Goal: Information Seeking & Learning: Learn about a topic

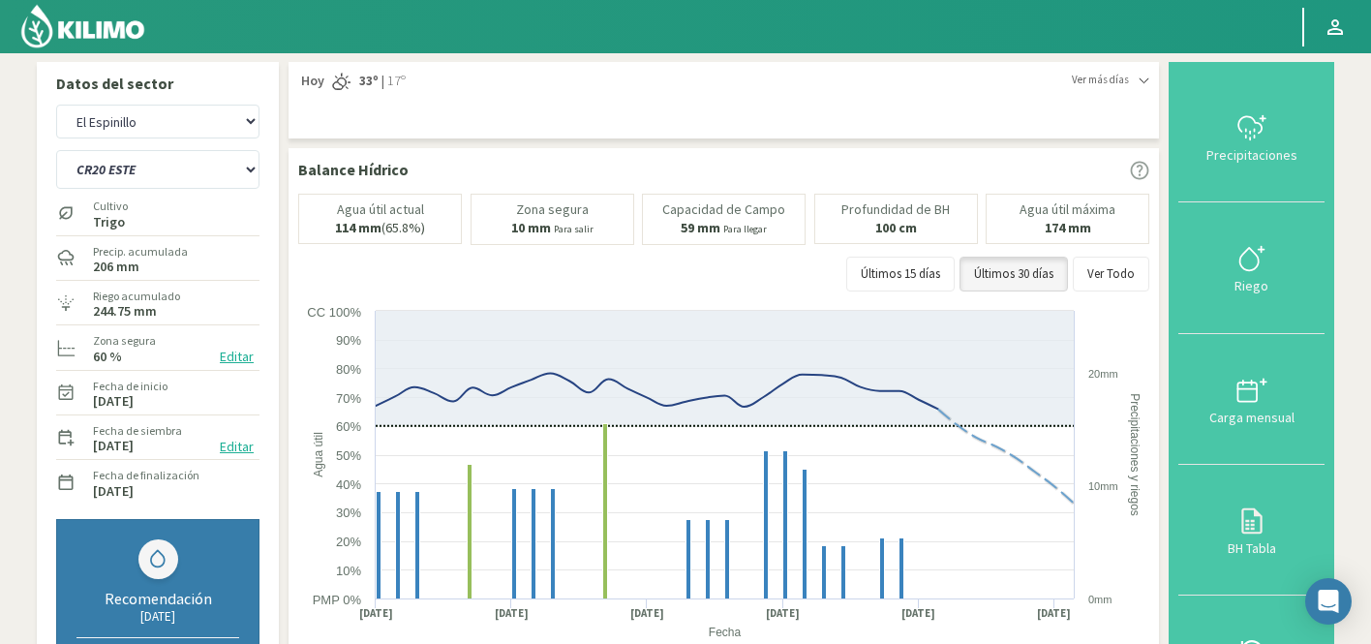
select select "1877: Object"
select select "131: Object"
click at [177, 116] on select "Agr. Huertos de Chocalan Agrícola Bakia Agrícola Bakia - IC Agrícola Exser - Ca…" at bounding box center [157, 122] width 203 height 34
click at [56, 105] on select "Agr. Huertos de Chocalan Agrícola Bakia Agrícola Bakia - IC Agrícola Exser - Ca…" at bounding box center [157, 122] width 203 height 34
select select "2170: Object"
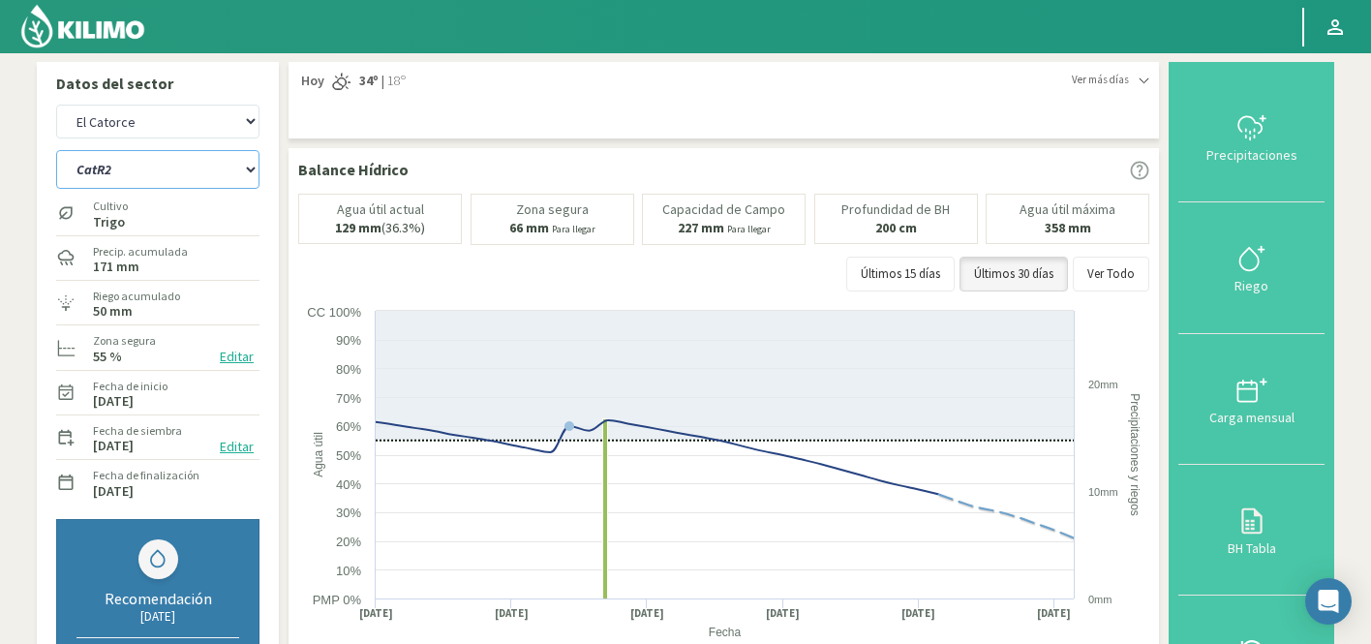
click at [233, 174] on select "CatR1 CatR2" at bounding box center [157, 169] width 203 height 39
click at [56, 150] on select "CatR1 CatR2" at bounding box center [157, 169] width 203 height 39
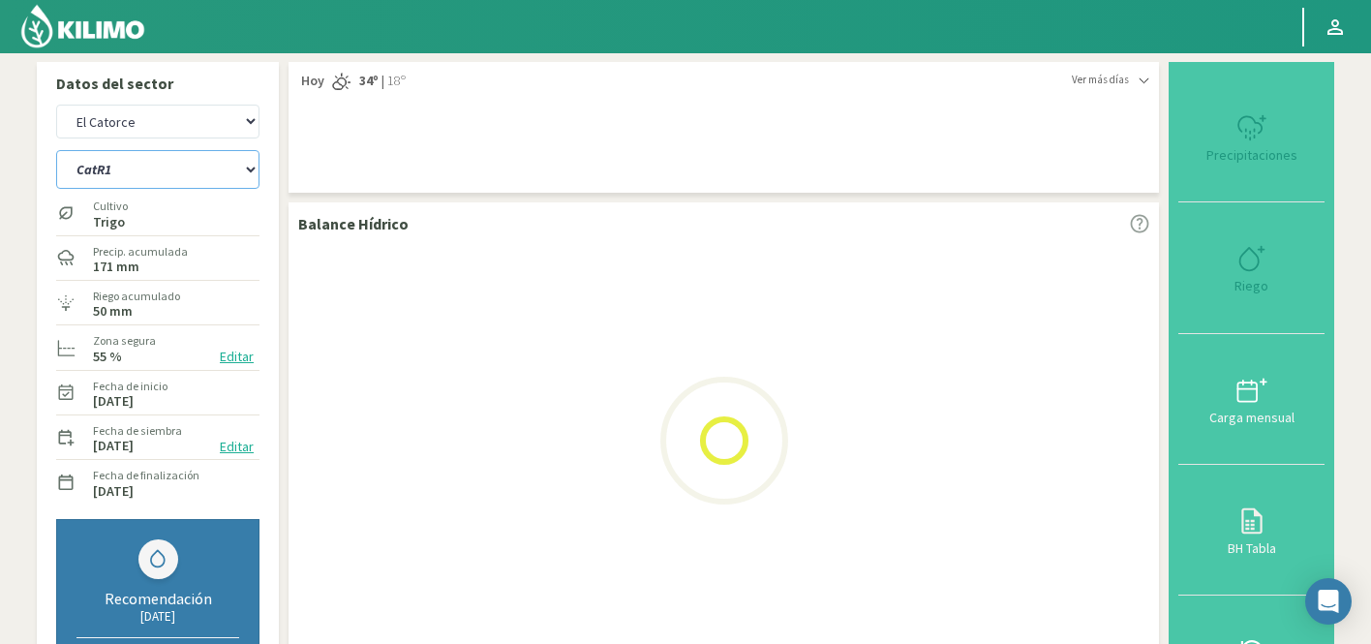
select select "148: Object"
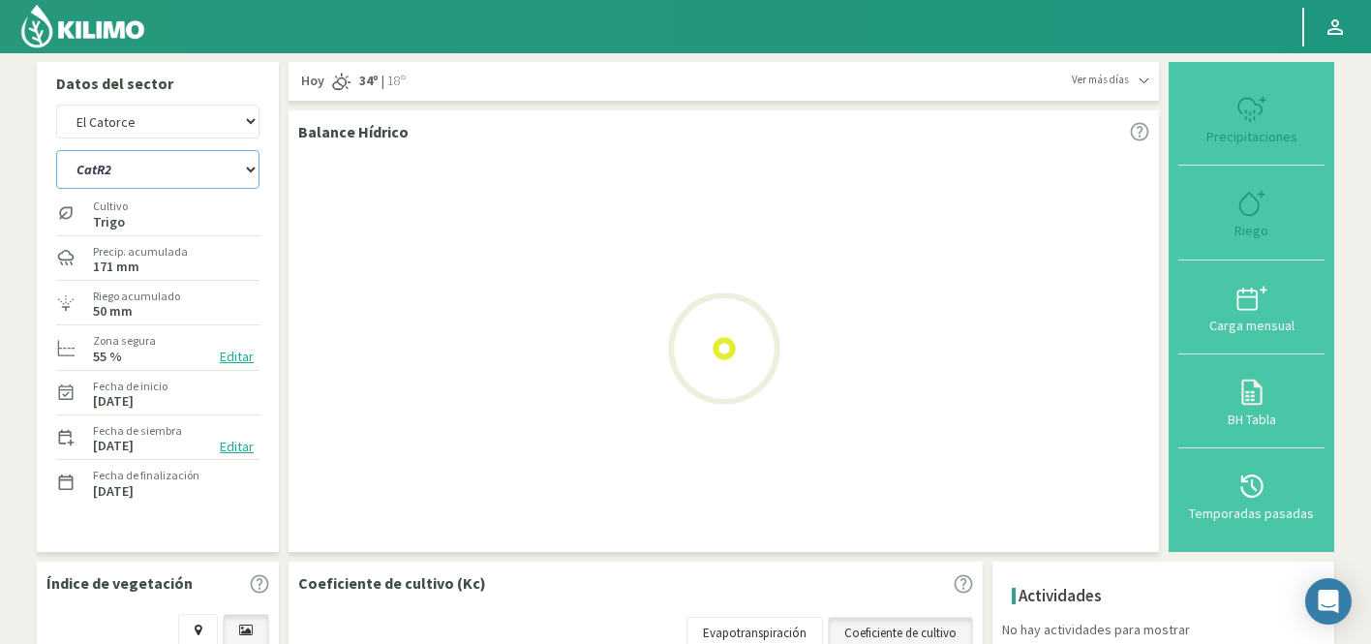
select select "2470: Object"
select select "149: Object"
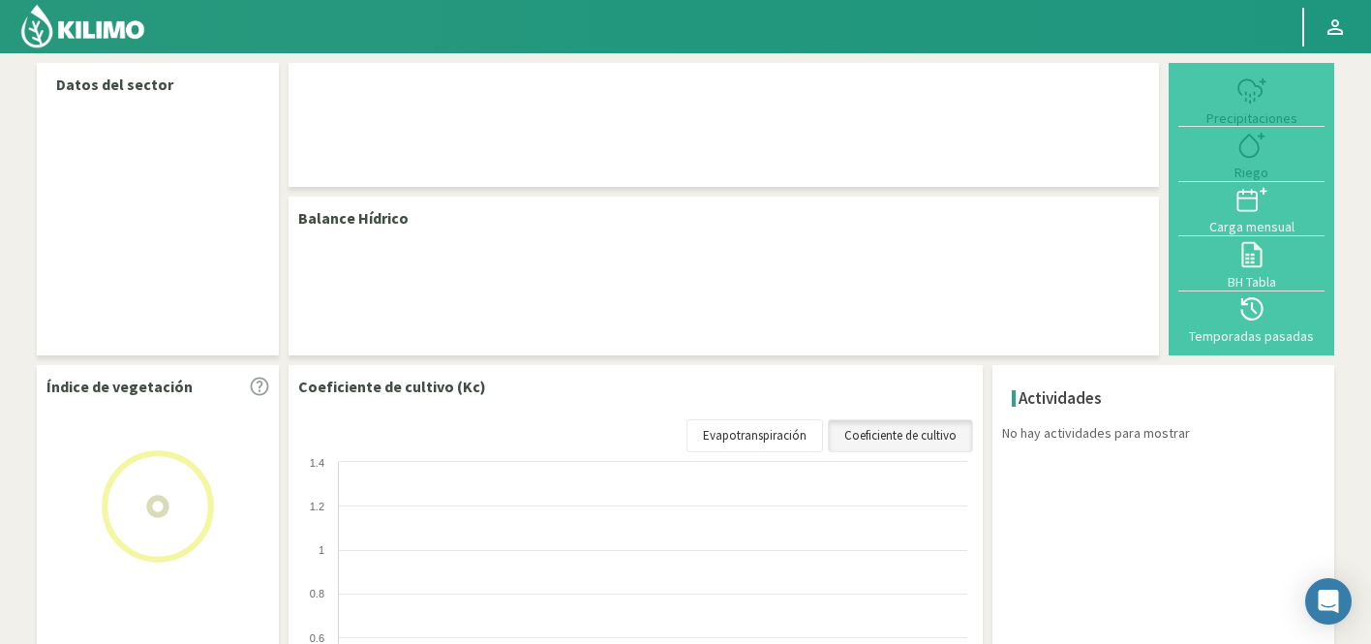
select select "77: Object"
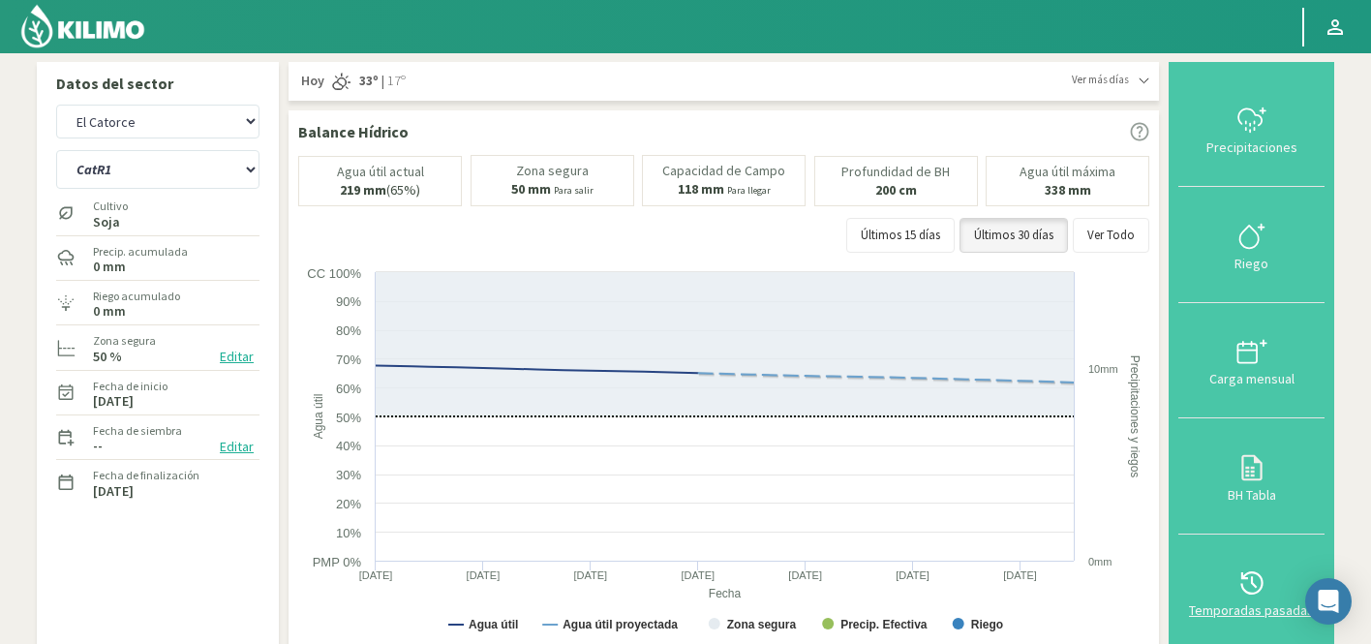
click at [1226, 560] on button "Temporadas pasadas" at bounding box center [1251, 591] width 146 height 115
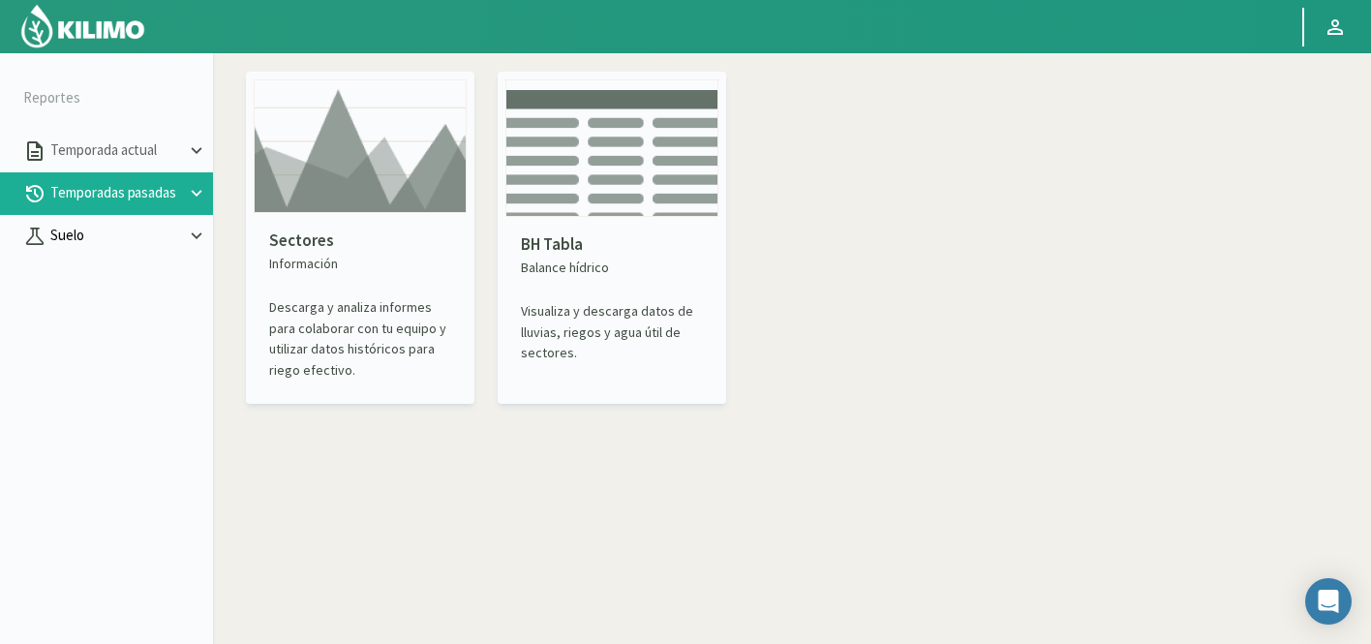
click at [110, 234] on p "Suelo" at bounding box center [115, 236] width 139 height 22
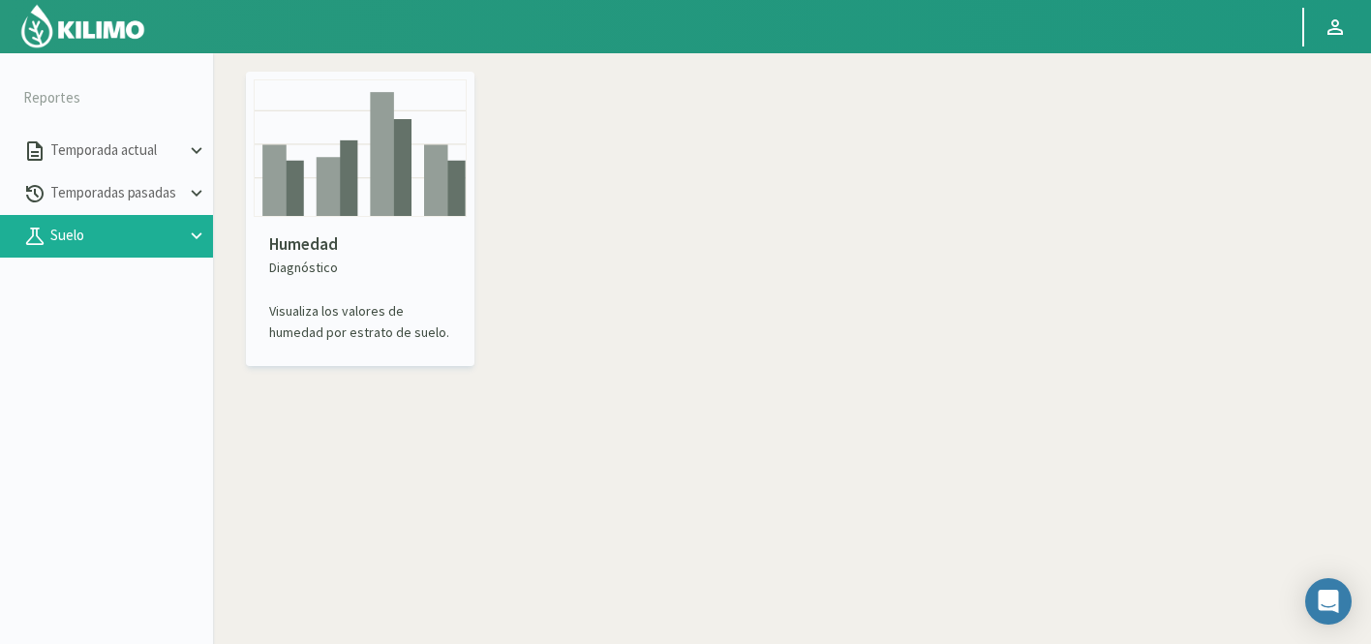
click at [345, 165] on img at bounding box center [360, 147] width 213 height 137
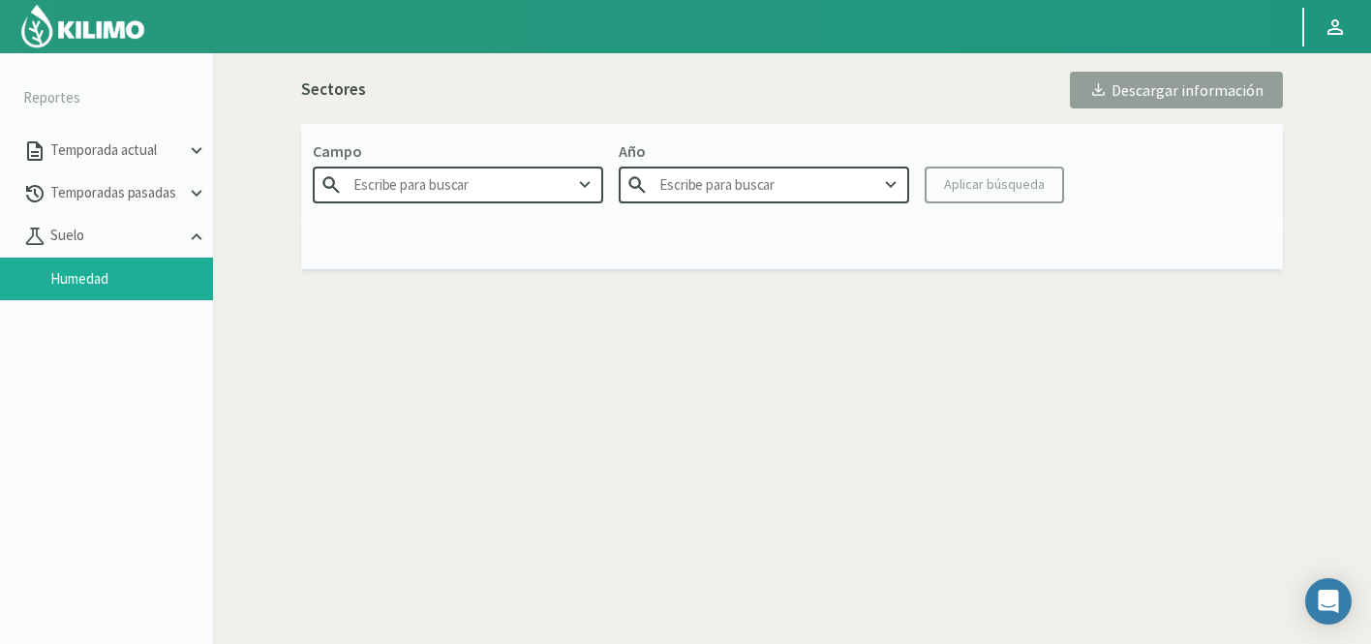
type input "Agr. Huertos de [GEOGRAPHIC_DATA]"
type input "2025"
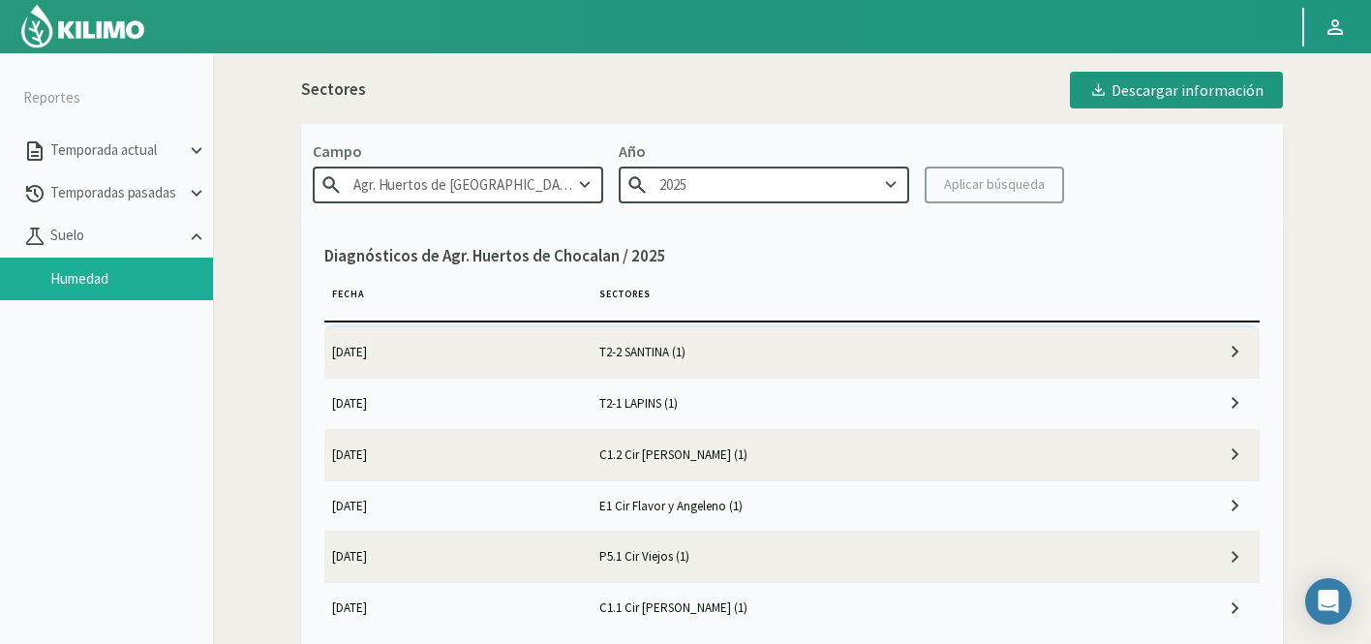
click at [497, 177] on input "Agr. Huertos de [GEOGRAPHIC_DATA]" at bounding box center [458, 184] width 290 height 36
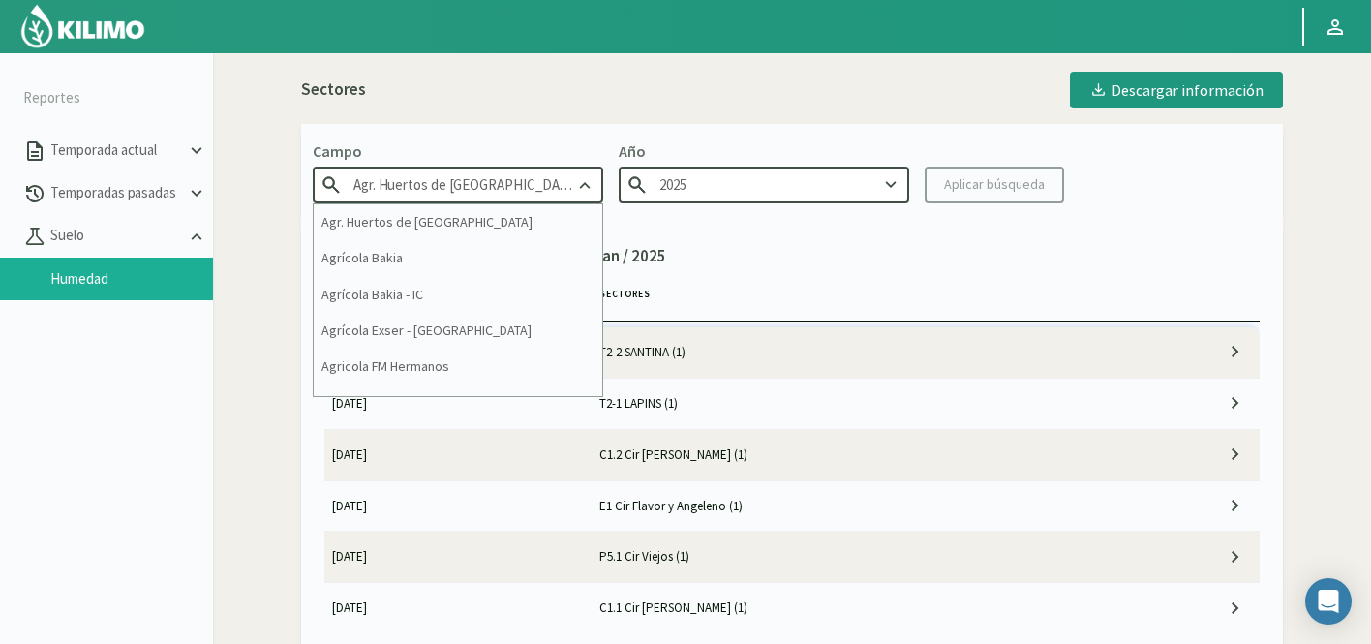
click at [497, 177] on input "Agr. Huertos de [GEOGRAPHIC_DATA]" at bounding box center [458, 184] width 290 height 36
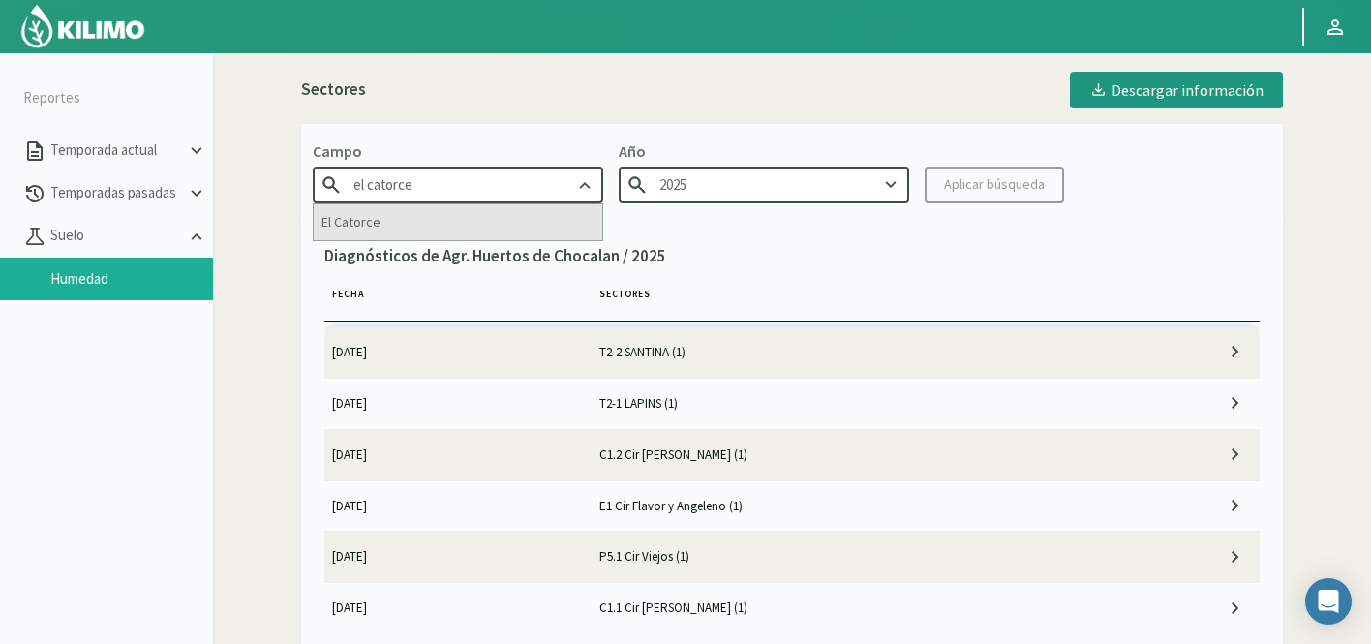
click at [473, 230] on div "El Catorce" at bounding box center [458, 222] width 288 height 36
type input "El Catorce"
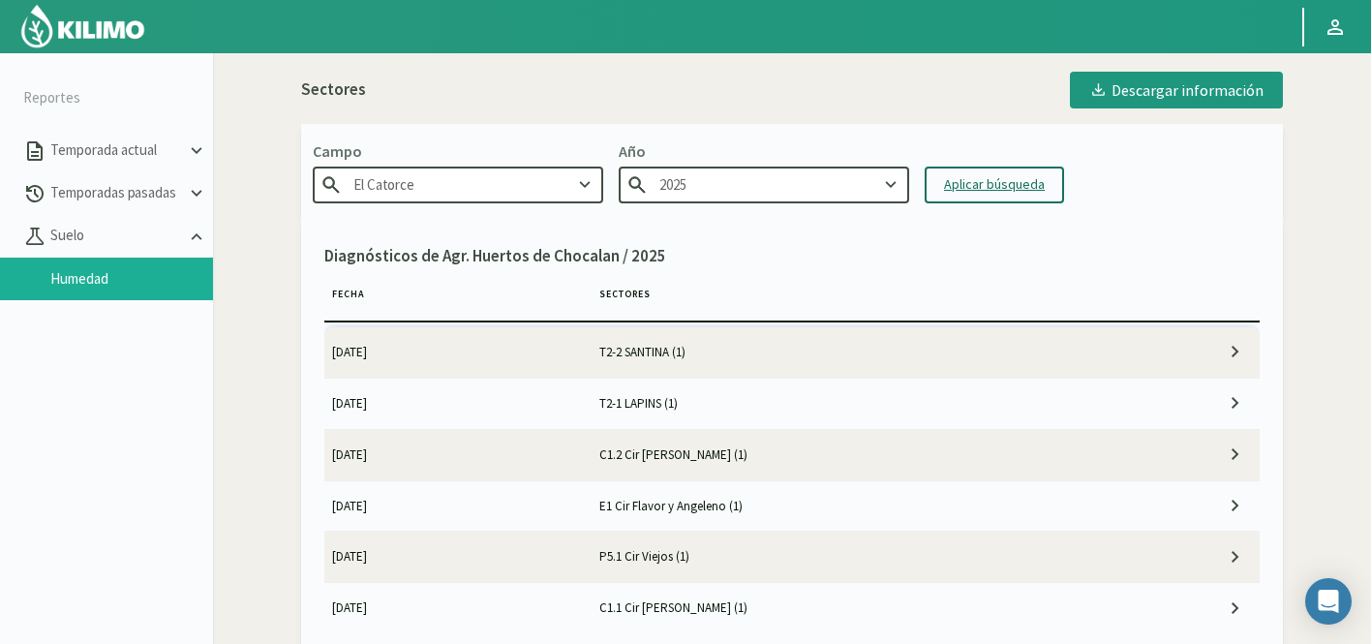
click at [990, 186] on div "Aplicar búsqueda" at bounding box center [994, 184] width 101 height 20
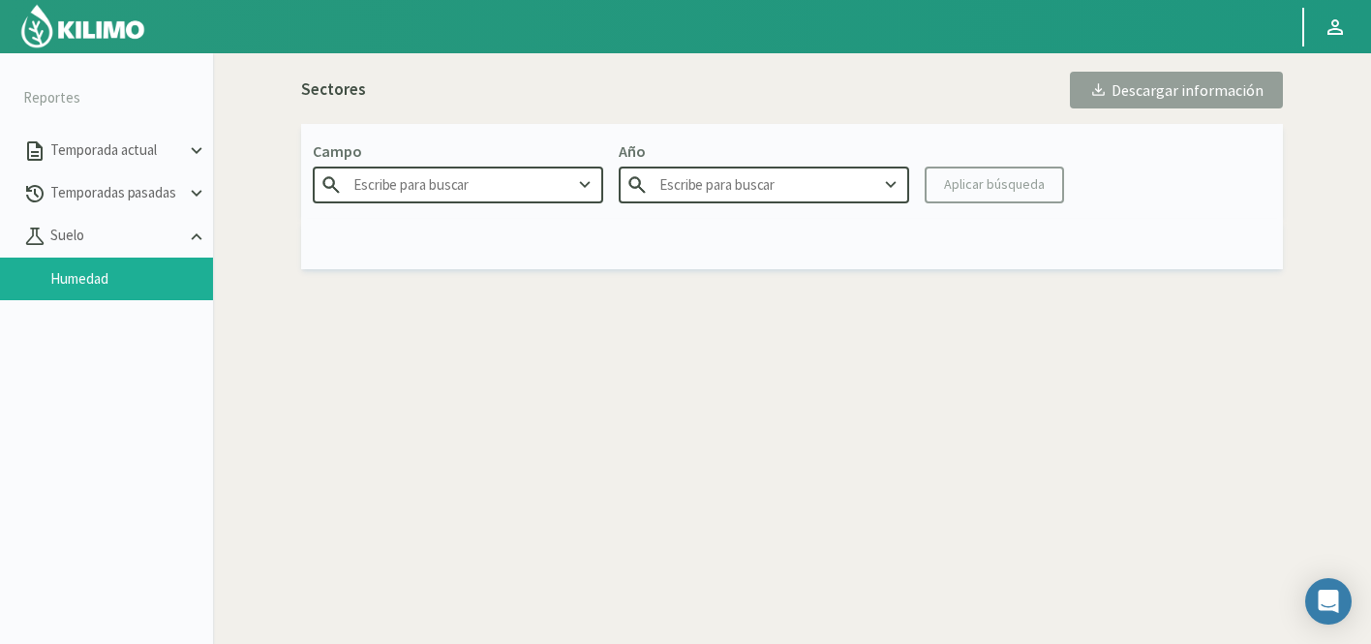
type input "El Catorce"
type input "2025"
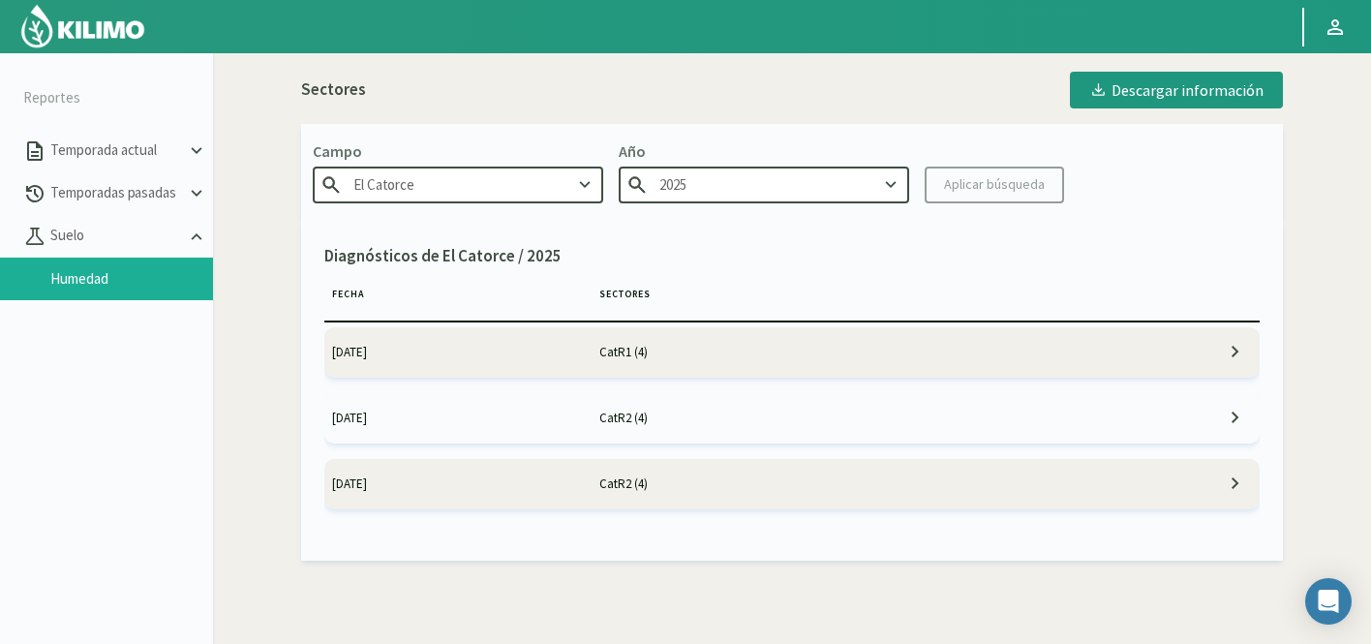
click at [650, 350] on td "CatR1 (4)" at bounding box center [858, 352] width 534 height 50
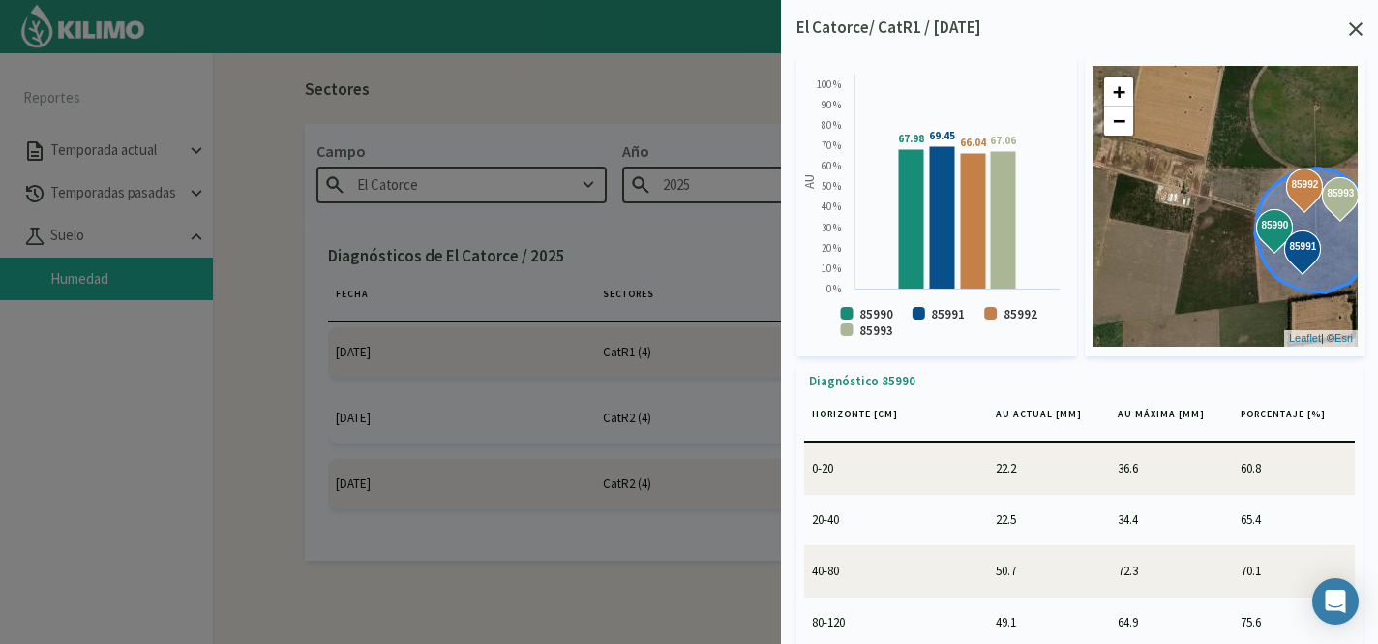
click at [1360, 33] on icon at bounding box center [1356, 29] width 14 height 14
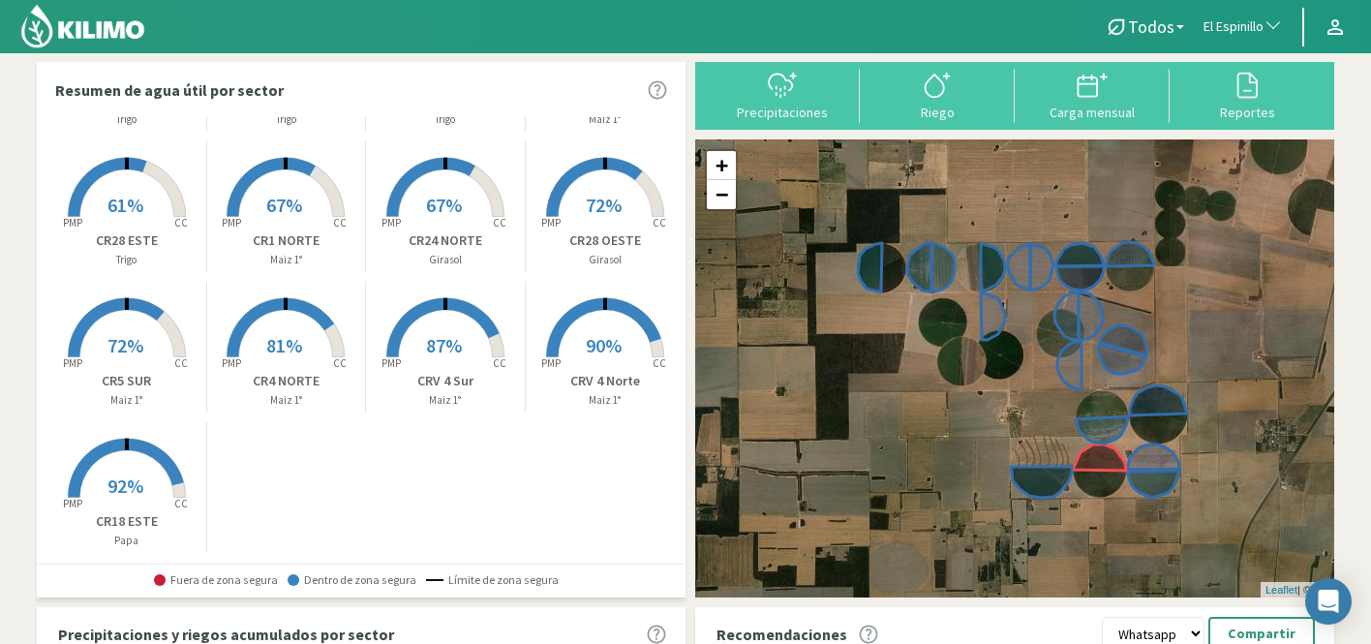
scroll to position [438, 0]
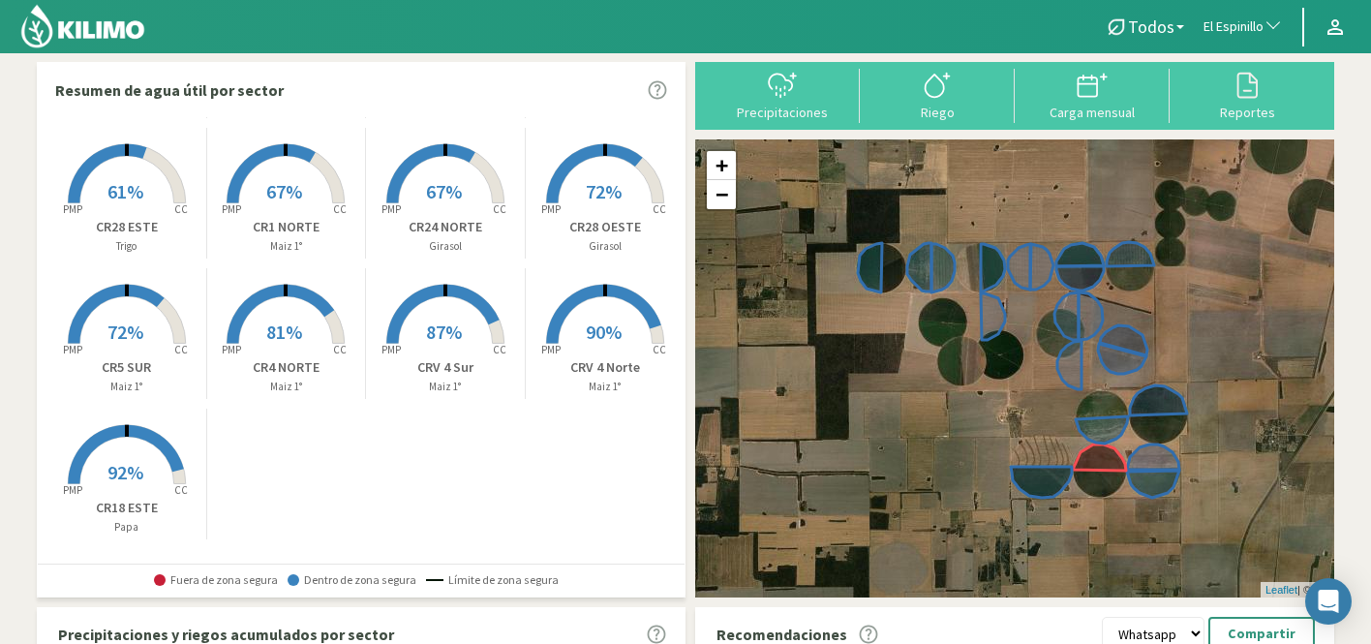
click at [102, 458] on rect at bounding box center [126, 486] width 155 height 155
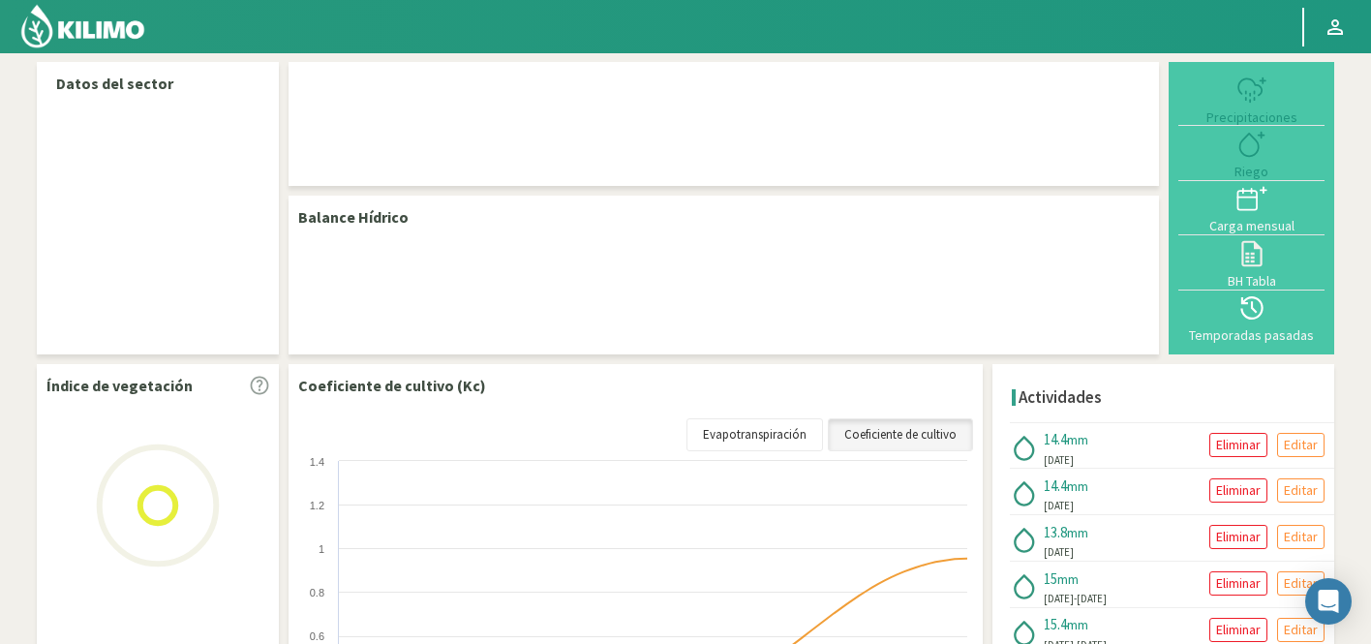
select select "83: Object"
select select "1: Object"
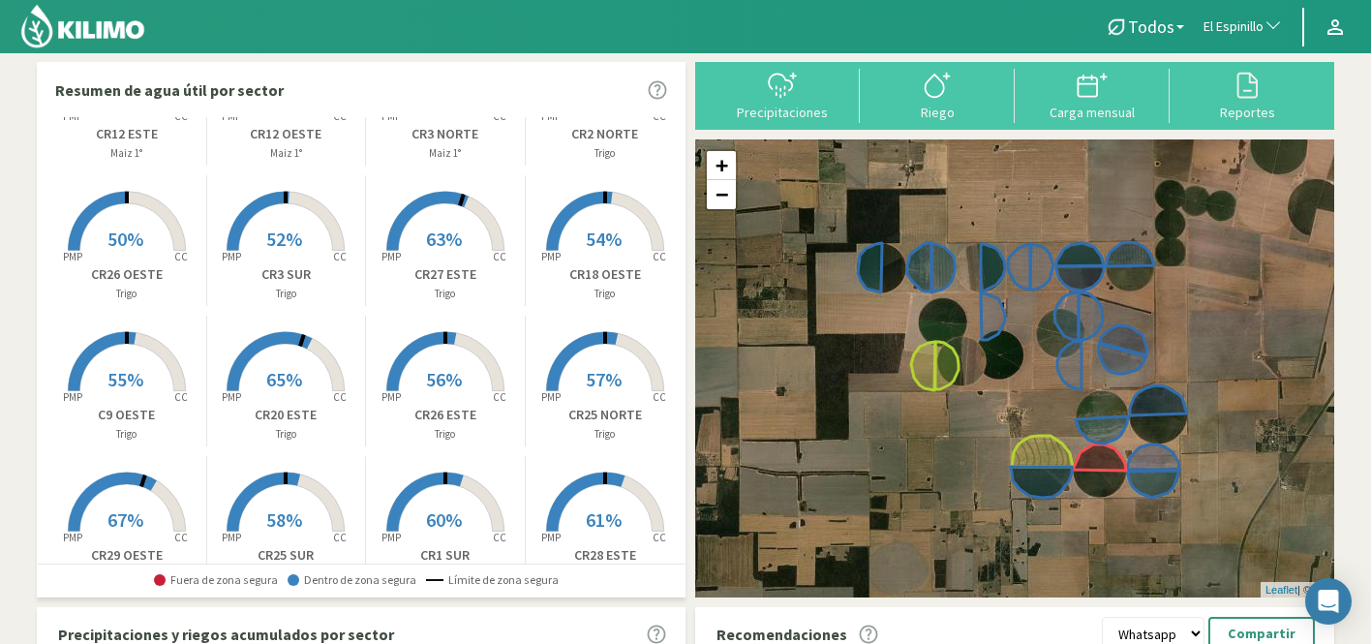
scroll to position [116, 0]
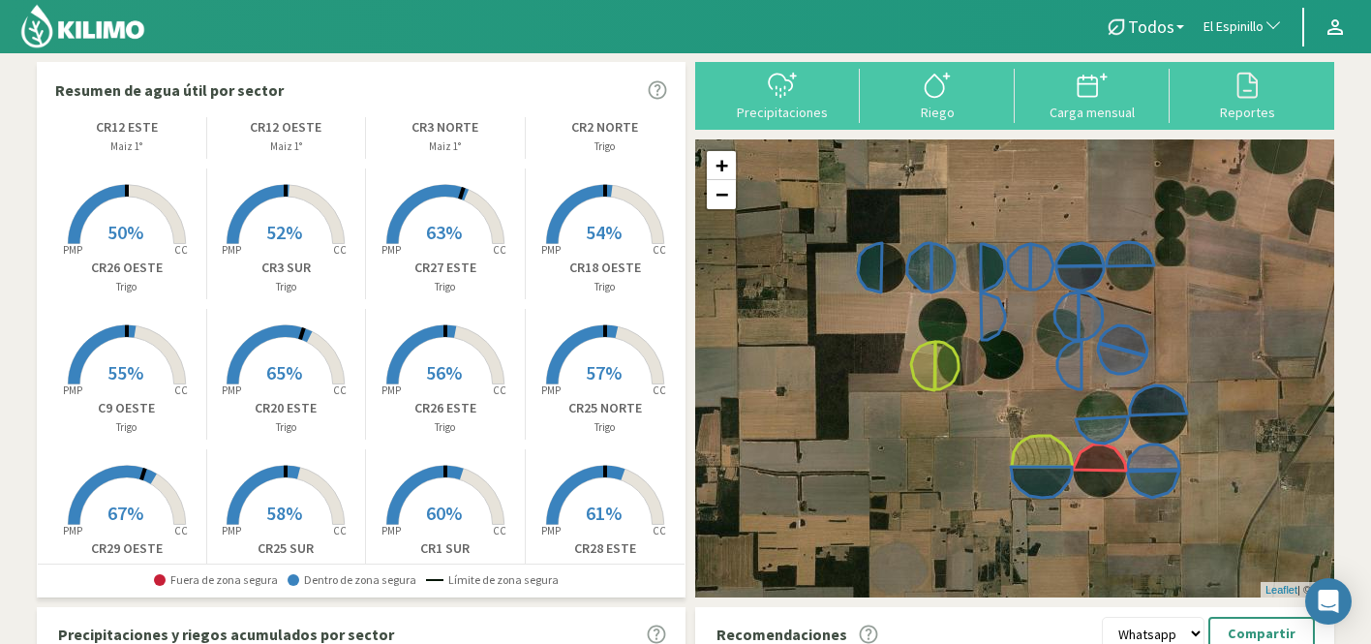
click at [457, 383] on rect at bounding box center [445, 386] width 155 height 155
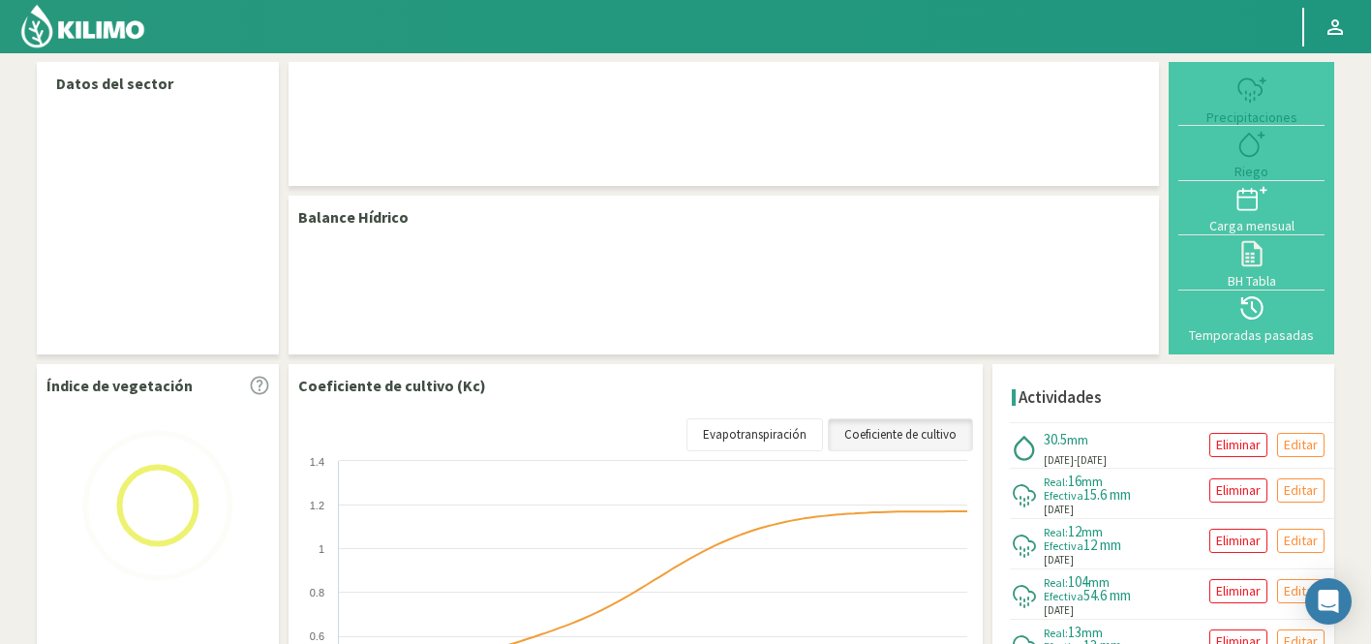
select select "83: Object"
select select "11: Object"
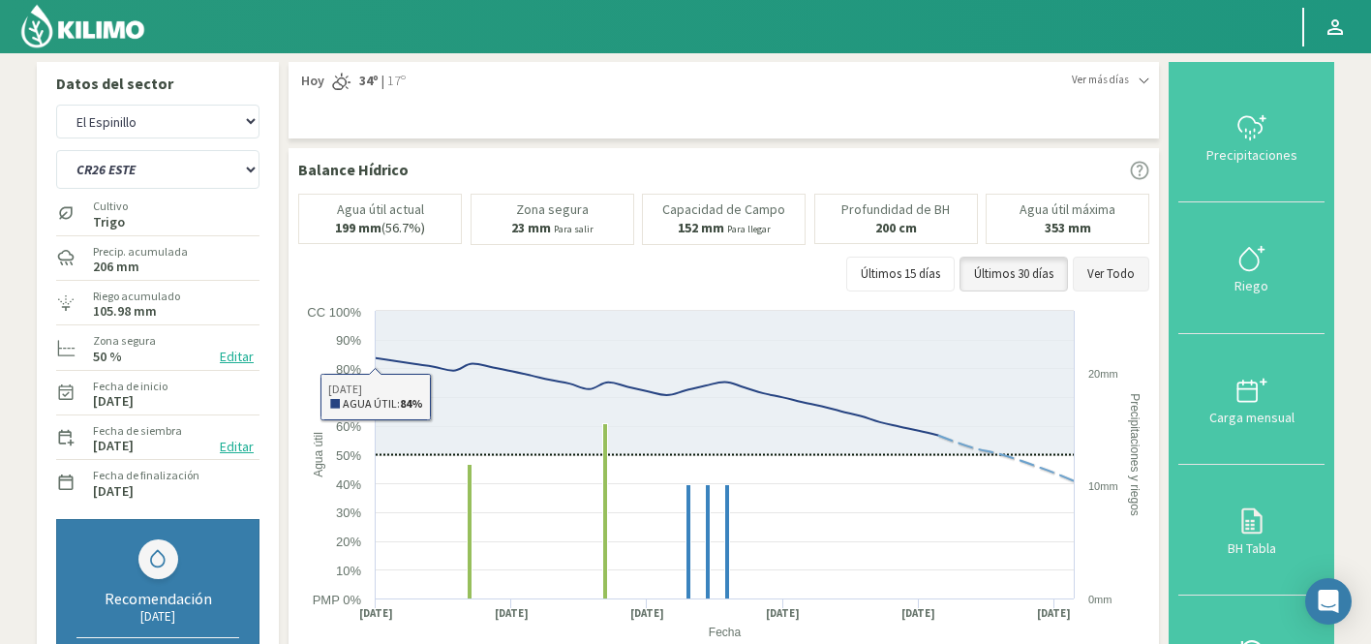
click at [1107, 274] on button "Ver Todo" at bounding box center [1111, 274] width 76 height 35
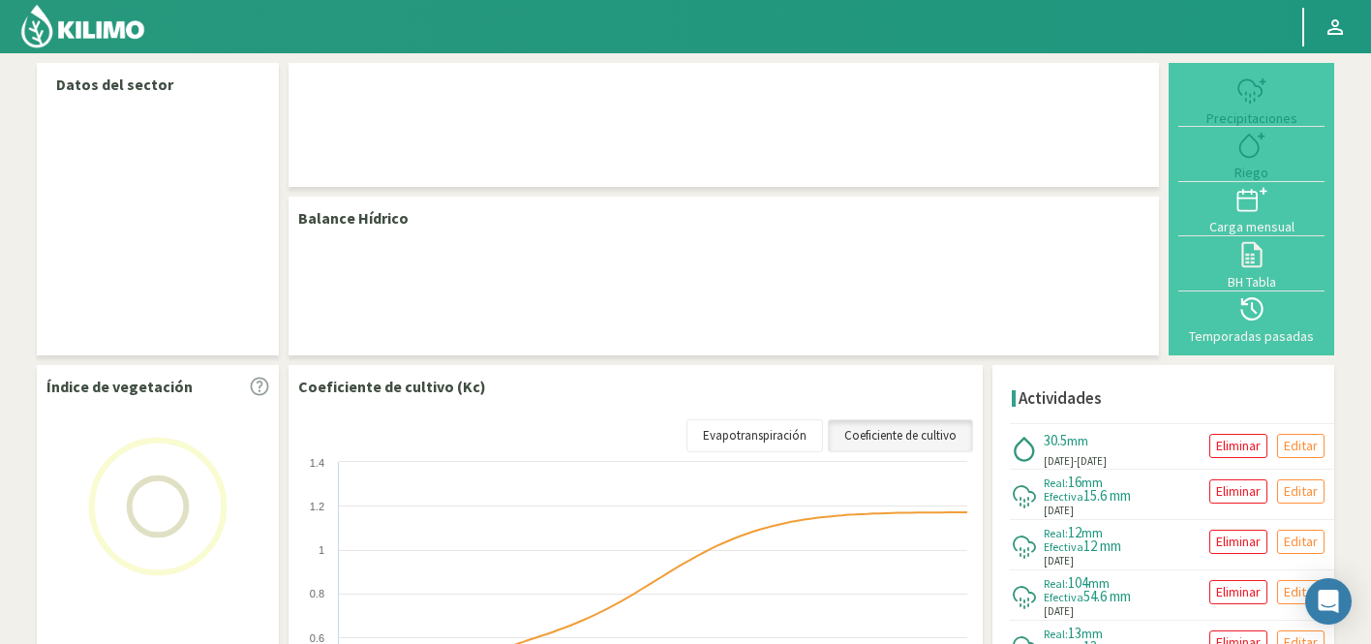
select select "83: Object"
select select "11: Object"
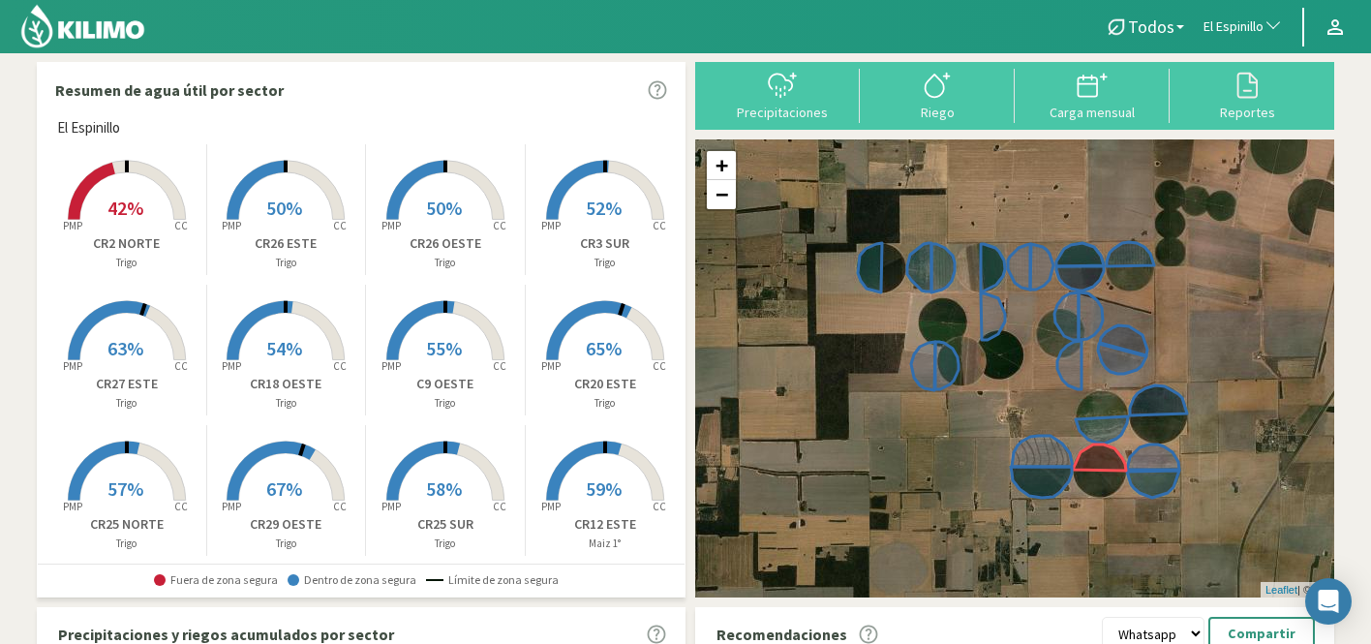
click at [1228, 31] on span "El Espinillo" at bounding box center [1233, 26] width 60 height 19
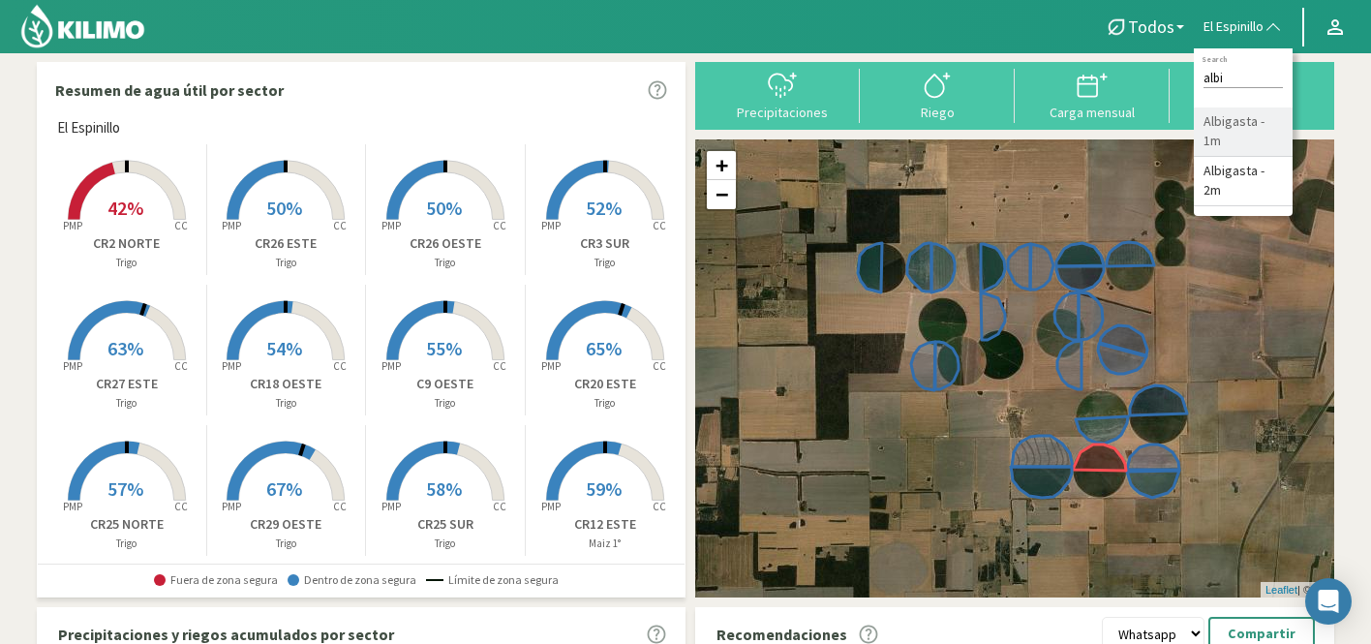
type input "albi"
click at [1260, 110] on li "Albigasta - 1m" at bounding box center [1243, 131] width 99 height 49
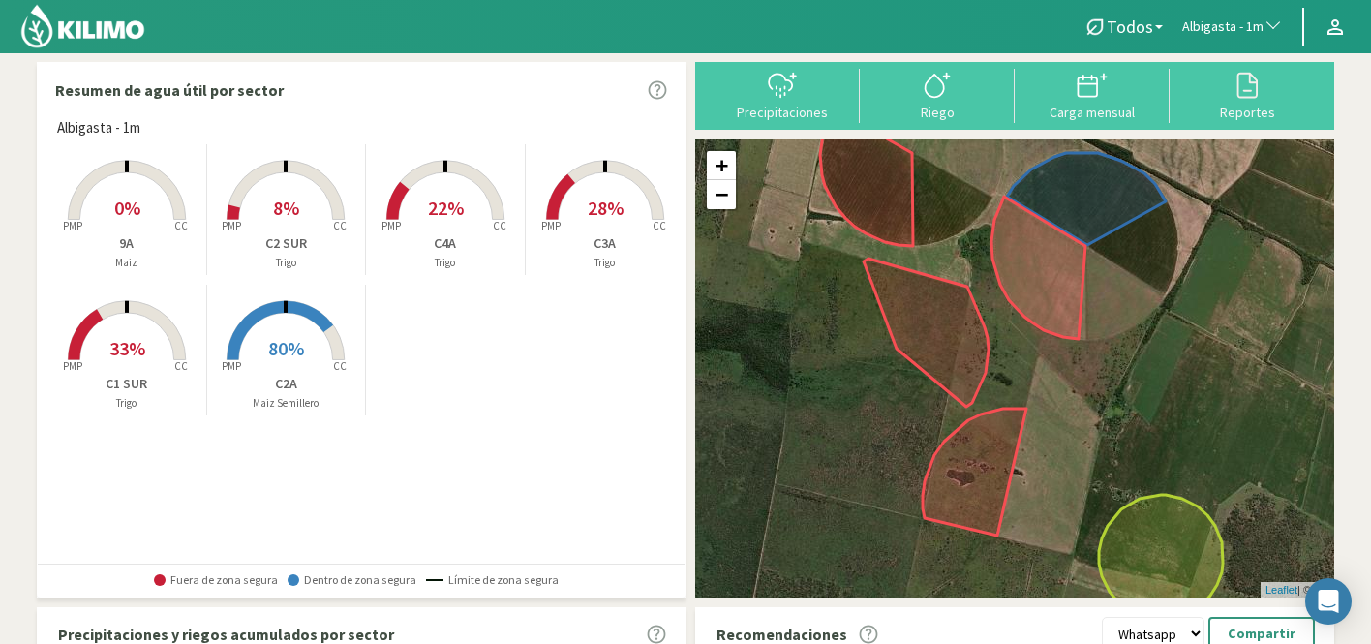
click at [297, 352] on span "80%" at bounding box center [286, 348] width 36 height 24
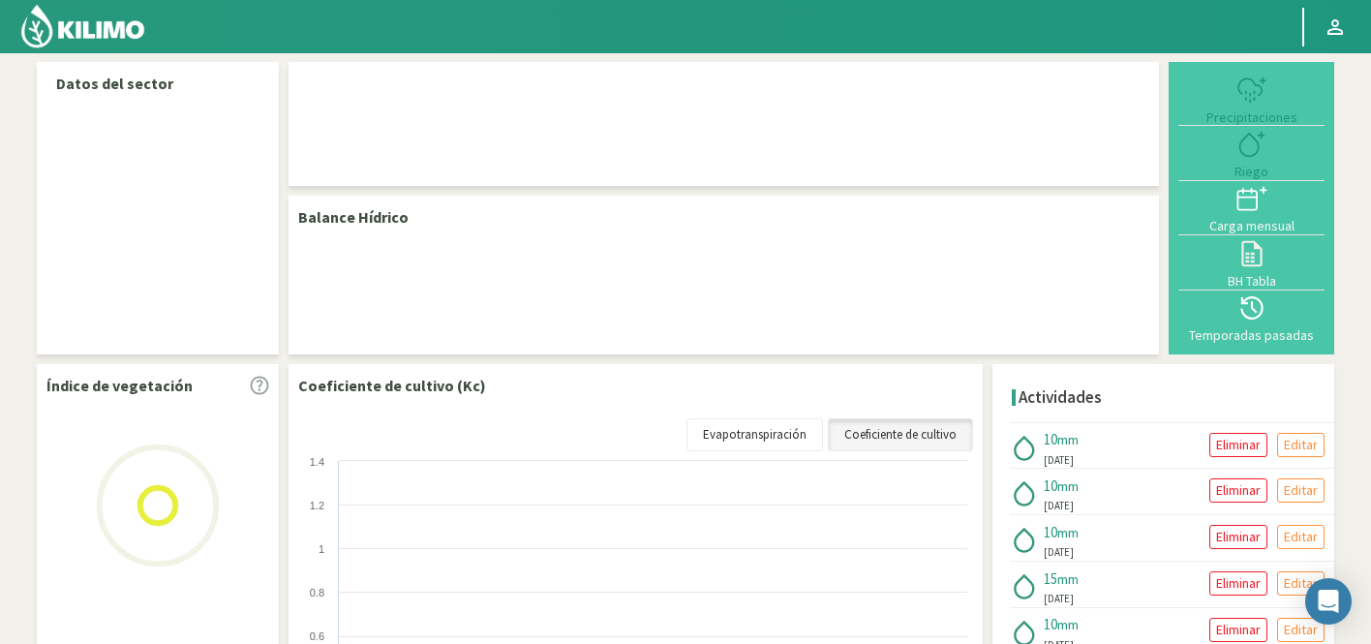
select select "34: Object"
select select "2: Object"
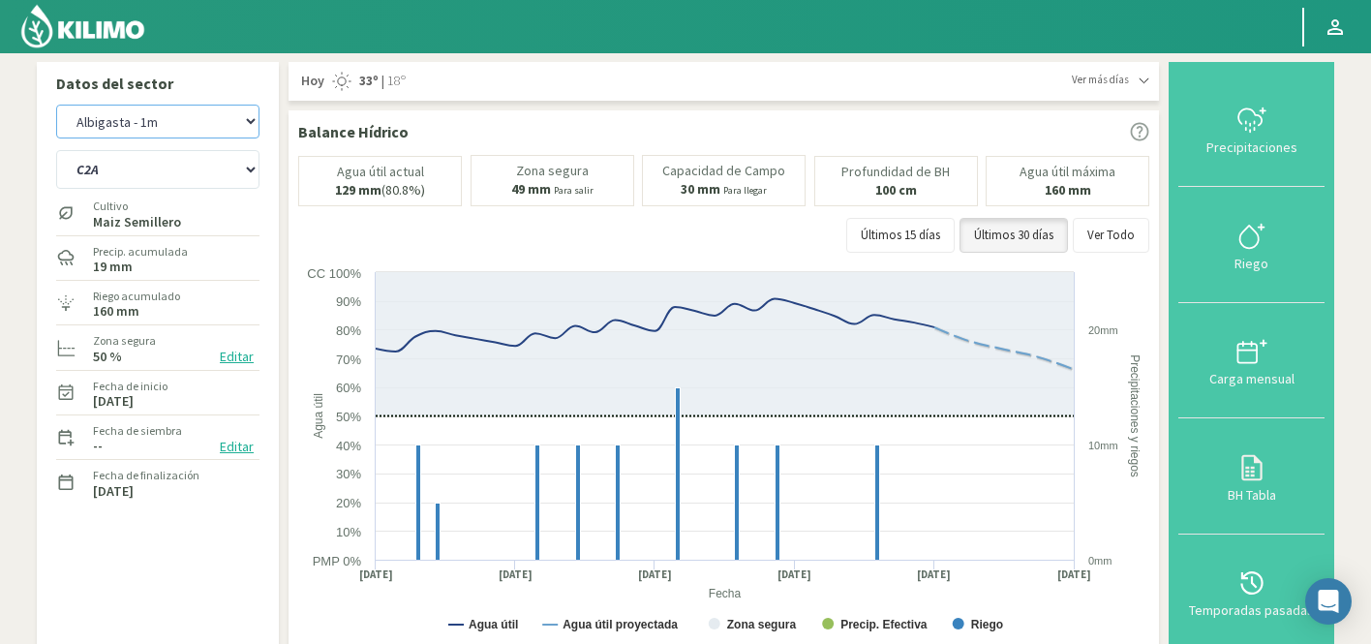
click at [170, 126] on select "Agr. Huertos de Chocalan Agrícola Bakia Agrícola [GEOGRAPHIC_DATA] - IC Agrícol…" at bounding box center [157, 122] width 203 height 34
click at [56, 105] on select "Agr. Huertos de Chocalan Agrícola Bakia Agrícola [GEOGRAPHIC_DATA] - IC Agrícol…" at bounding box center [157, 122] width 203 height 34
select select "335: Object"
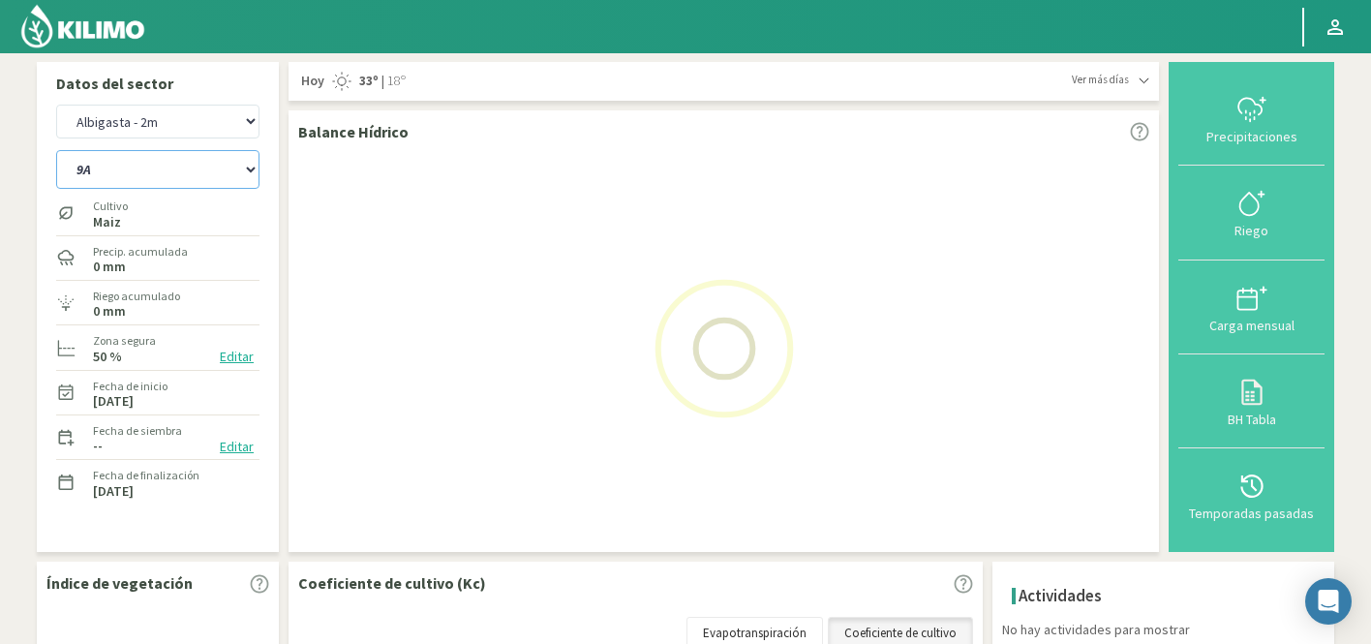
click at [203, 172] on select "9A C1 SUR C2A C2 SUR C3A C4A" at bounding box center [157, 169] width 203 height 39
click at [56, 150] on select "9A C1 SUR C2A C2 SUR C3A C4A" at bounding box center [157, 169] width 203 height 39
select select "6: Object"
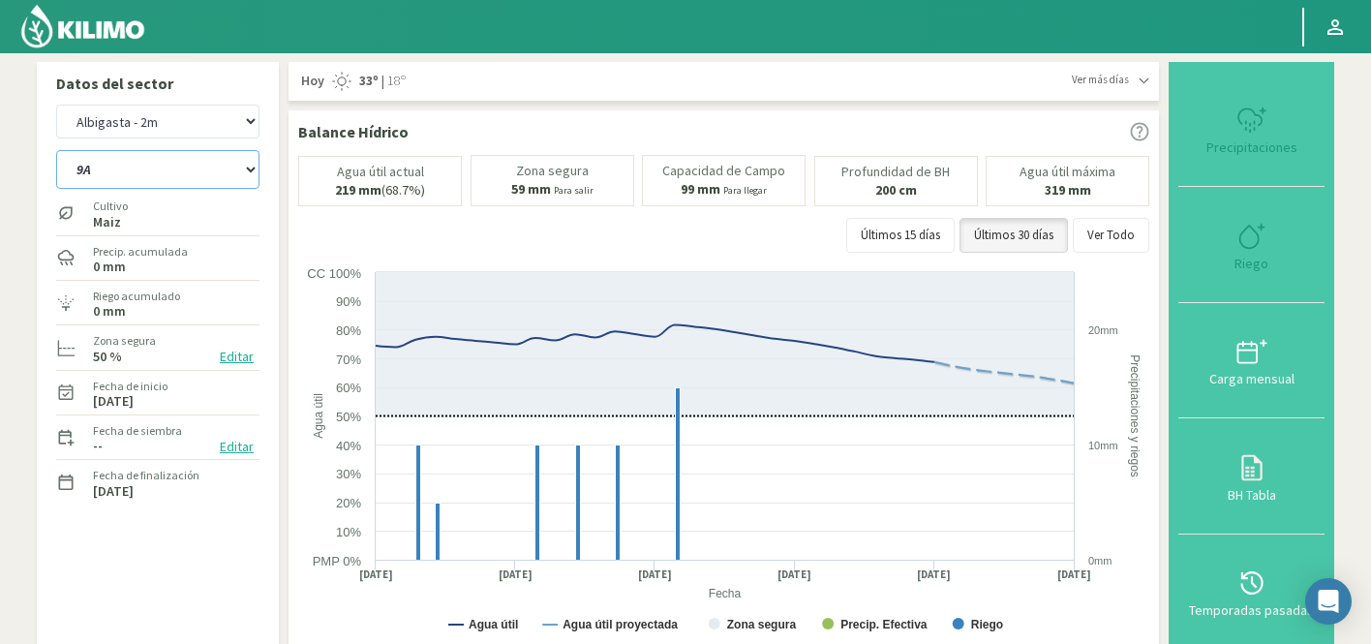
select select "635: Object"
select select "14: Object"
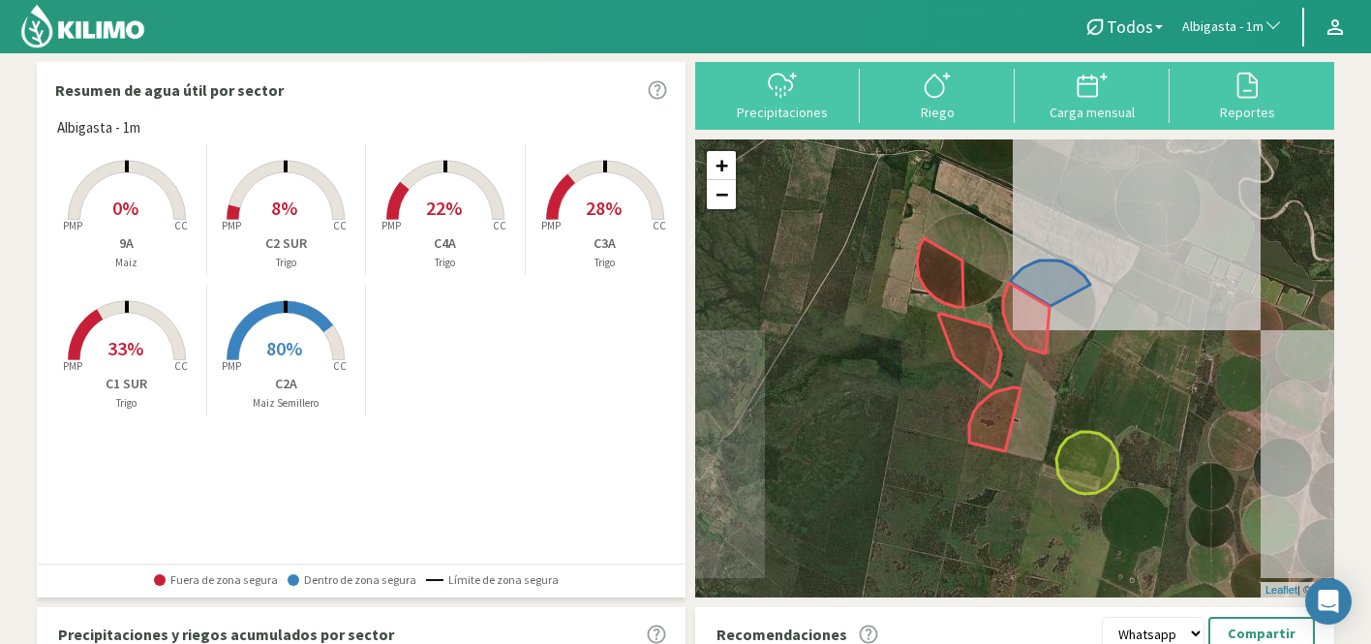
click at [304, 351] on rect at bounding box center [285, 362] width 155 height 155
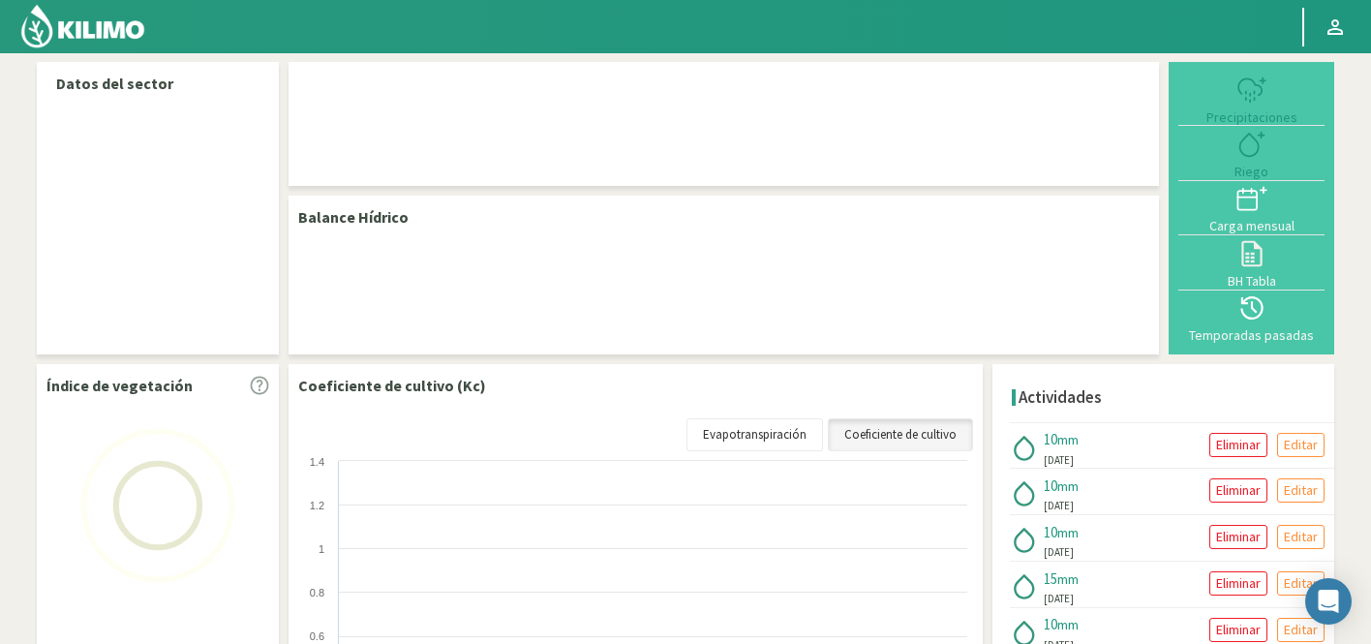
select select "34: Object"
select select "2: Object"
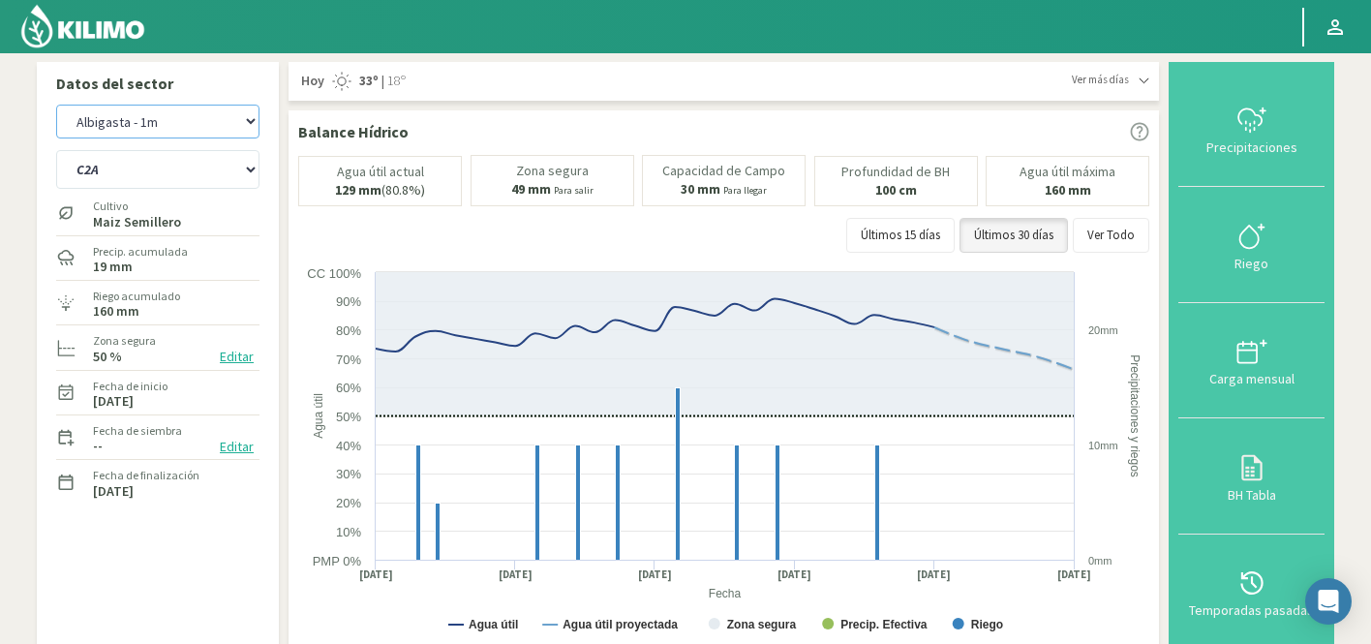
click at [160, 123] on select "Agr. Huertos de Chocalan Agrícola Bakia Agrícola [GEOGRAPHIC_DATA] - IC Agrícol…" at bounding box center [157, 122] width 203 height 34
click at [56, 105] on select "Agr. Huertos de Chocalan Agrícola Bakia Agrícola [GEOGRAPHIC_DATA] - IC Agrícol…" at bounding box center [157, 122] width 203 height 34
select select "335: Object"
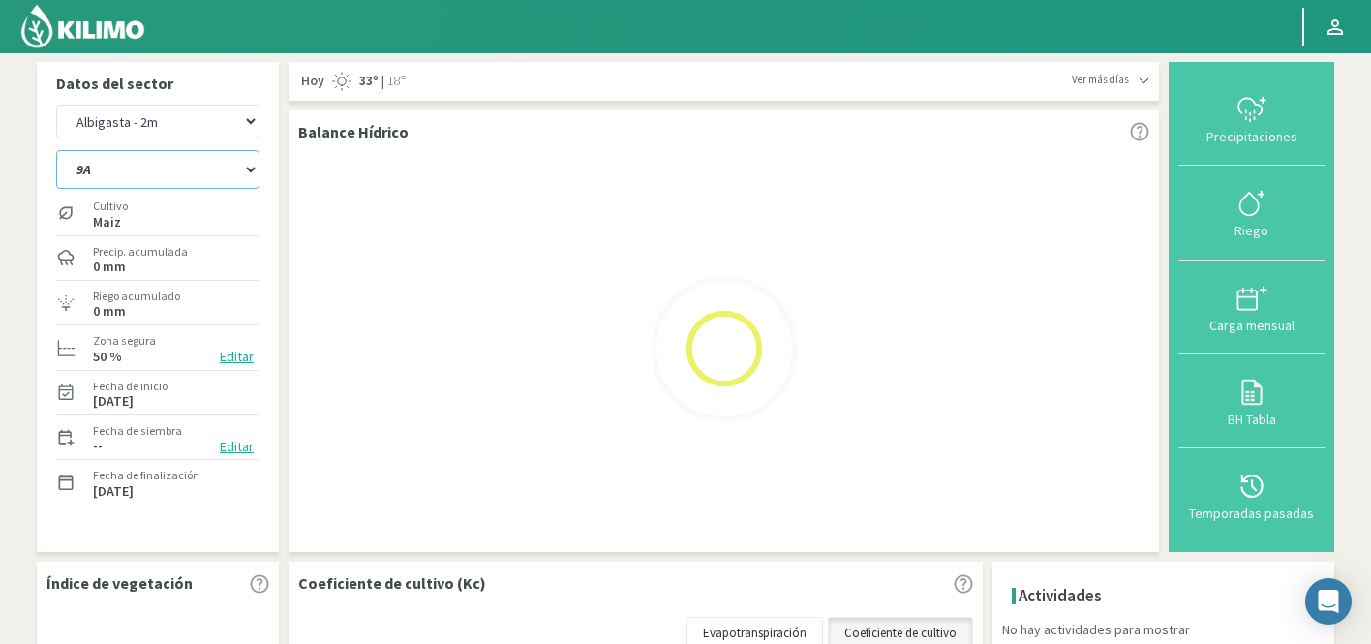
click at [110, 172] on select "9A C1 SUR C2A C2 SUR C3A C4A" at bounding box center [157, 169] width 203 height 39
click at [56, 150] on select "9A C1 SUR C2A C2 SUR C3A C4A" at bounding box center [157, 169] width 203 height 39
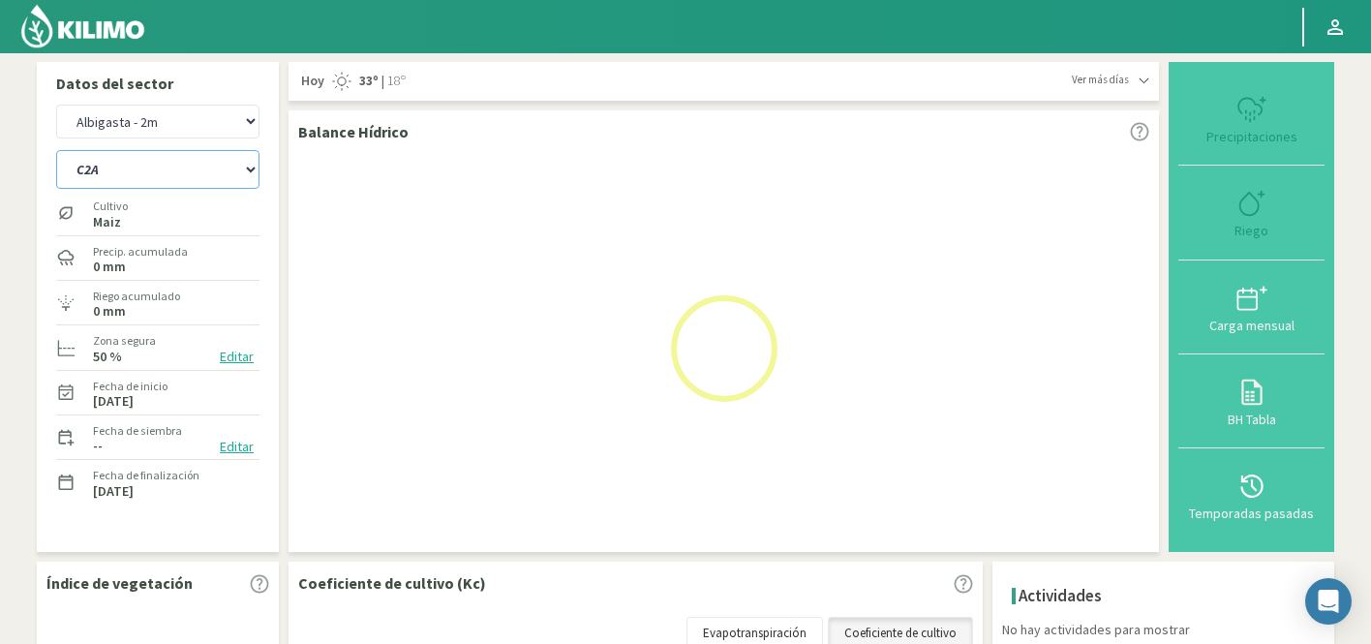
select select "6: Object"
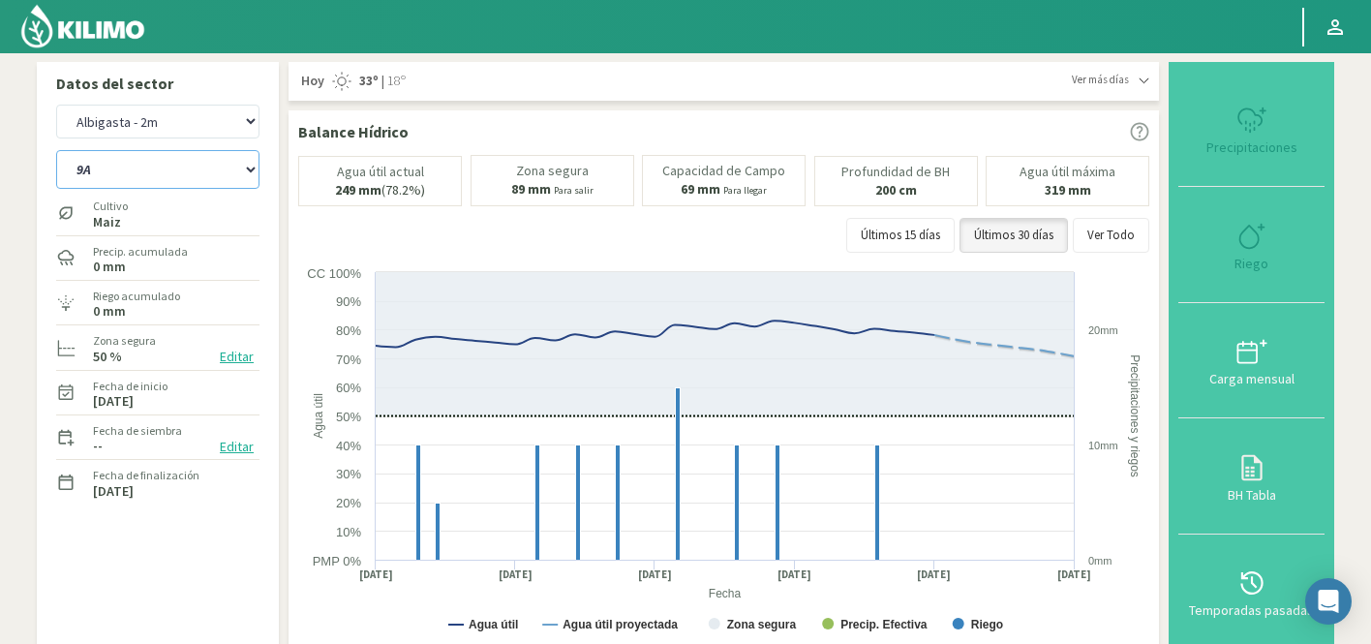
select select "635: Object"
select select "14: Object"
click at [170, 119] on select "Agr. Huertos de Chocalan Agrícola Bakia Agrícola [GEOGRAPHIC_DATA] - IC Agrícol…" at bounding box center [157, 122] width 203 height 34
click at [56, 105] on select "Agr. Huertos de Chocalan Agrícola Bakia Agrícola [GEOGRAPHIC_DATA] - IC Agrícol…" at bounding box center [157, 122] width 203 height 34
select select "934: Object"
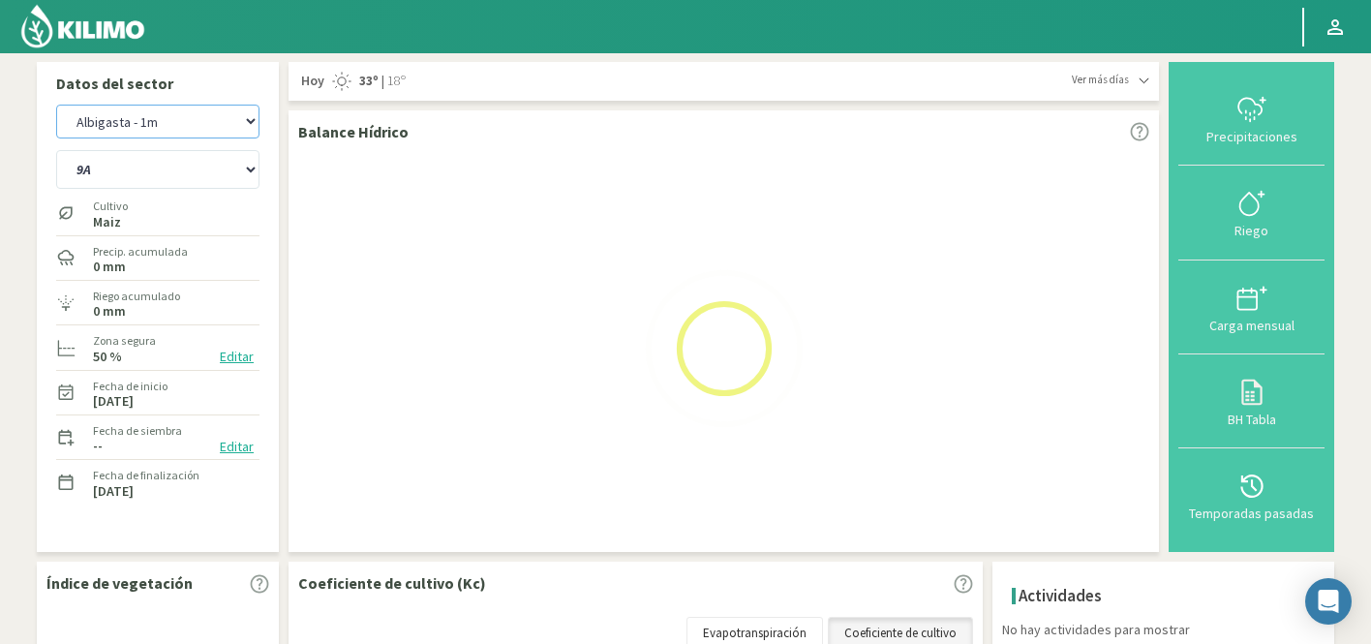
click at [197, 119] on select "Agr. Huertos de Chocalan Agrícola Bakia Agrícola [GEOGRAPHIC_DATA] - IC Agrícol…" at bounding box center [157, 122] width 203 height 34
click at [56, 105] on select "Agr. Huertos de Chocalan Agrícola Bakia Agrícola [GEOGRAPHIC_DATA] - IC Agrícol…" at bounding box center [157, 122] width 203 height 34
click at [136, 172] on select "9A C1 SUR C2A C2 SUR C3A C4A" at bounding box center [157, 169] width 203 height 39
click at [56, 150] on select "9A C1 SUR C2A C2 SUR C3A C4A" at bounding box center [157, 169] width 203 height 39
select select "18: Object"
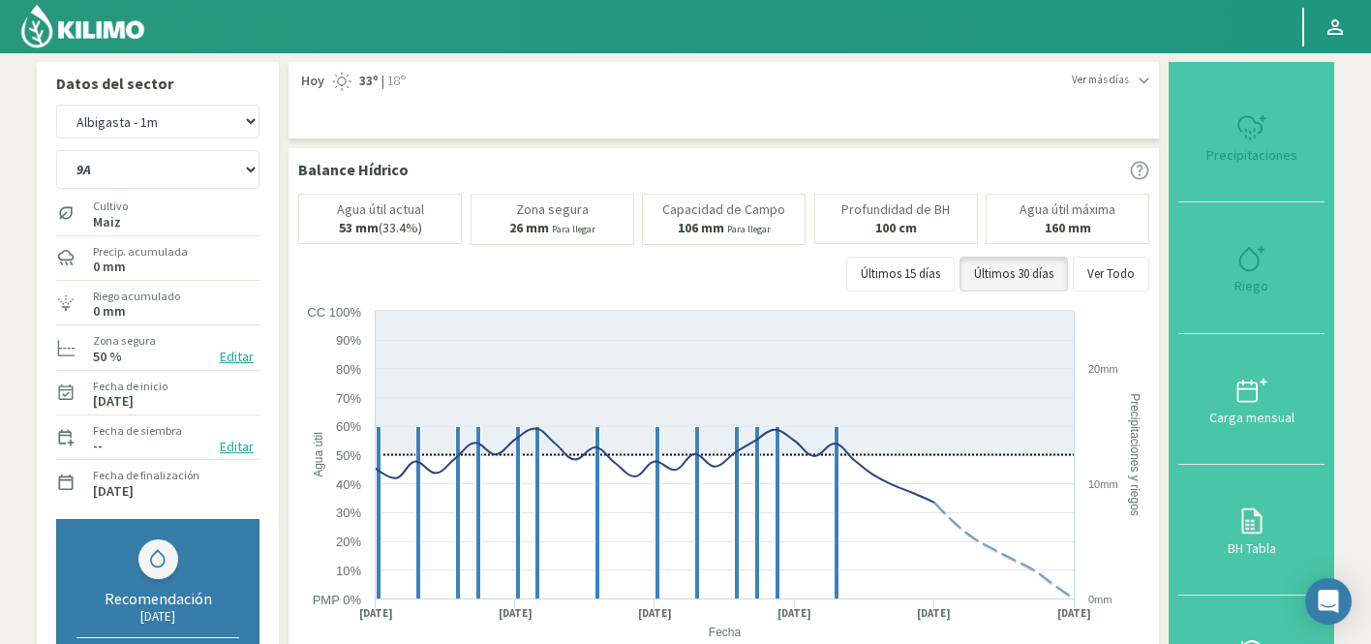
select select "1234: Object"
click at [130, 164] on select "9A C1 SUR C2A C2 SUR C3A C4A" at bounding box center [157, 169] width 203 height 39
click at [56, 150] on select "9A C1 SUR C2A C2 SUR C3A C4A" at bounding box center [157, 169] width 203 height 39
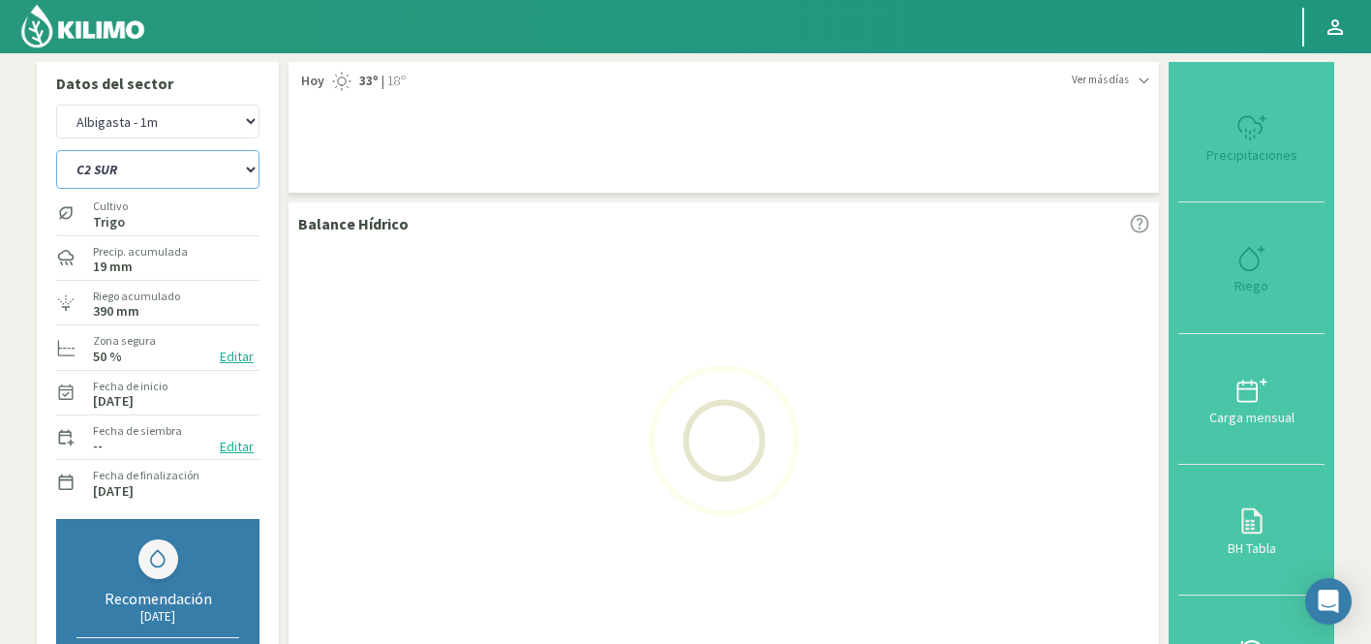
select select "25: Object"
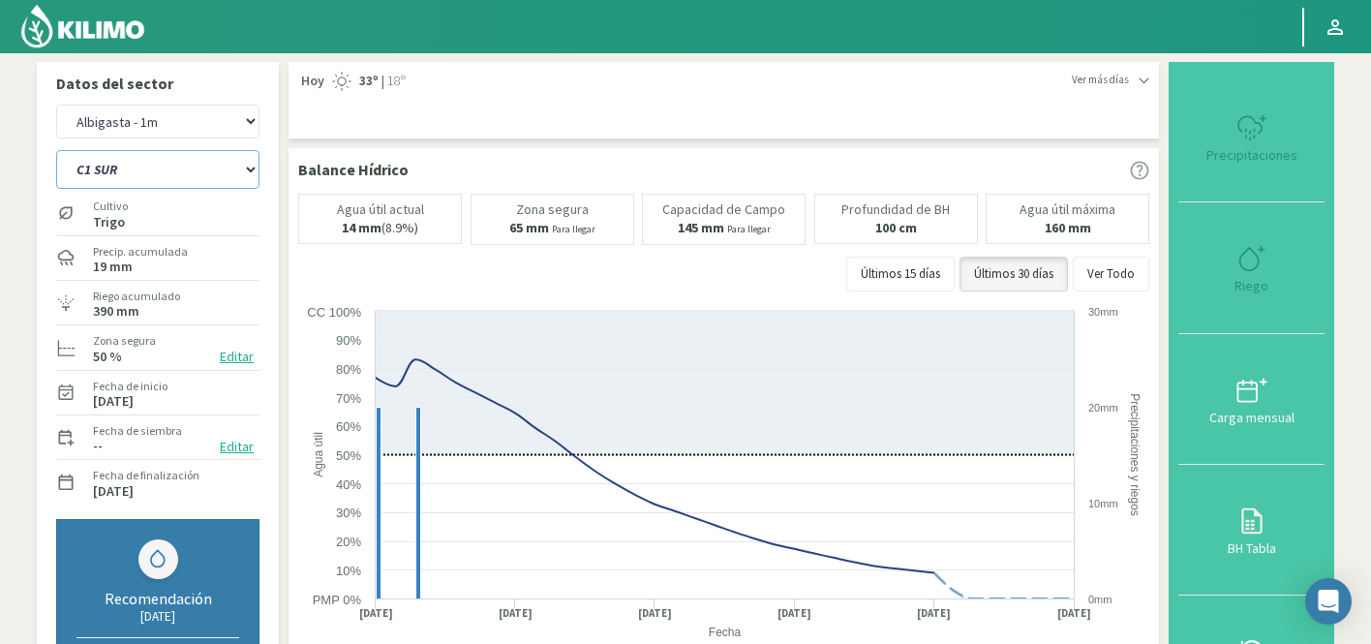
select select "1534: Object"
click at [116, 165] on select "9A C1 SUR C2A C2 SUR C3A C4A" at bounding box center [157, 169] width 203 height 39
click at [56, 150] on select "9A C1 SUR C2A C2 SUR C3A C4A" at bounding box center [157, 169] width 203 height 39
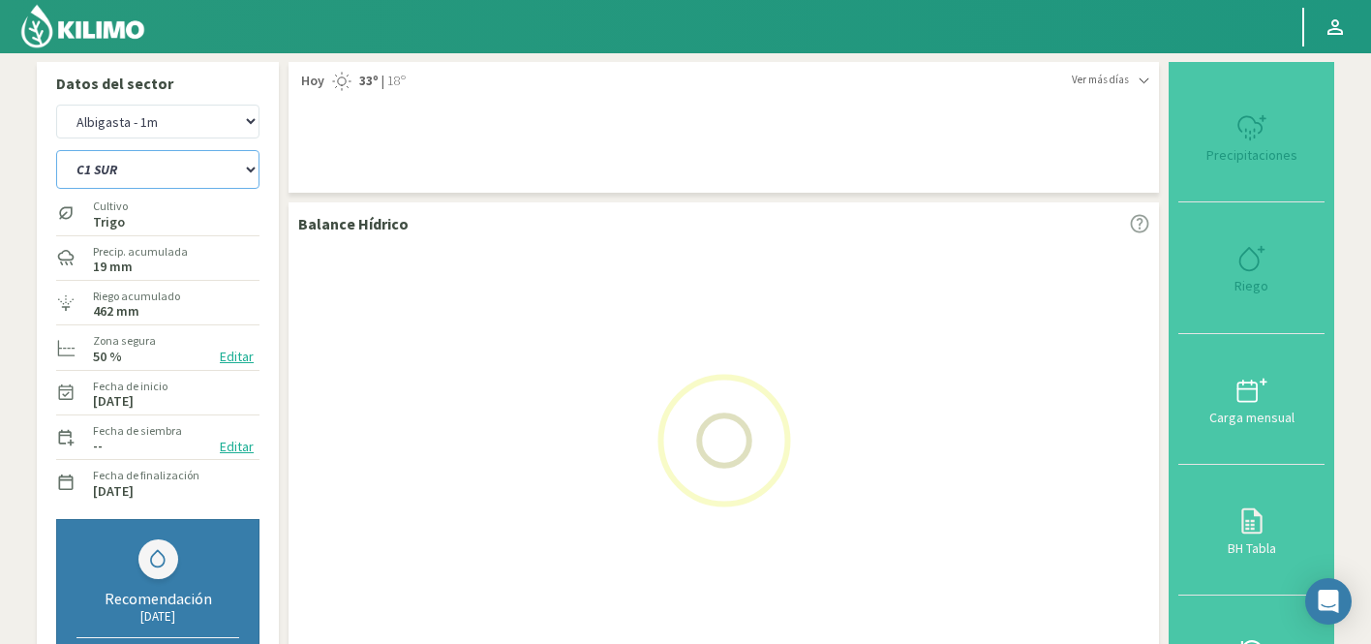
select select "33: Object"
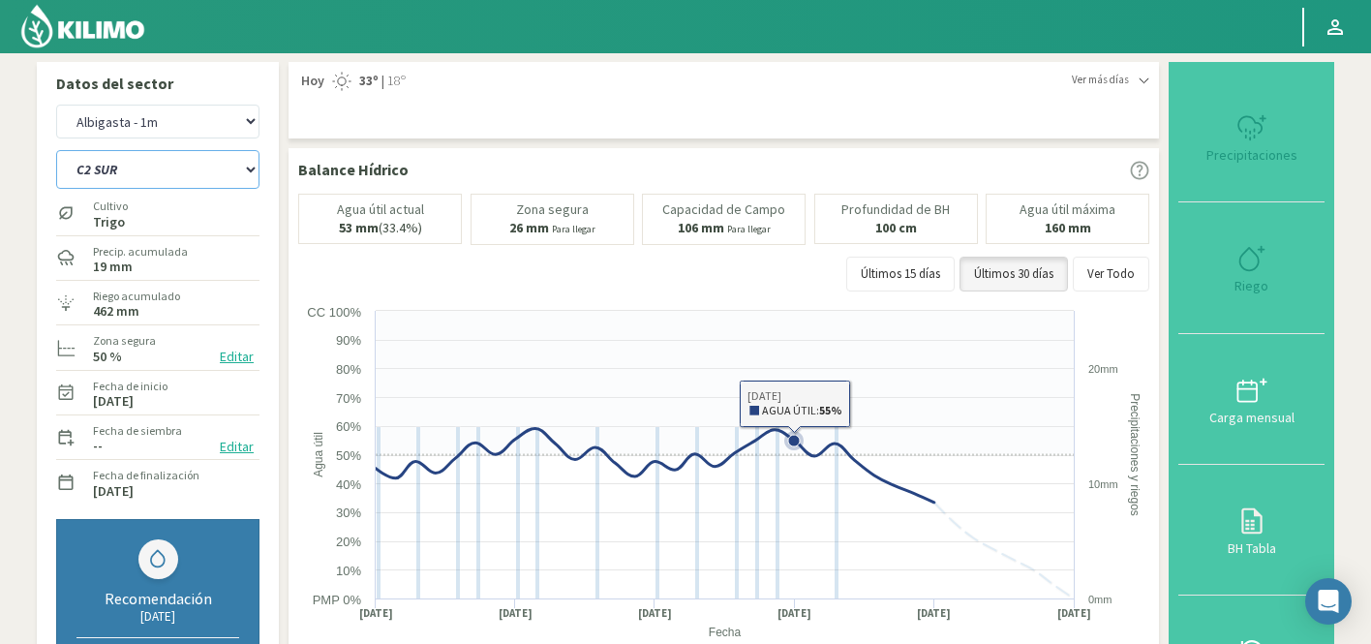
select select "1834: Object"
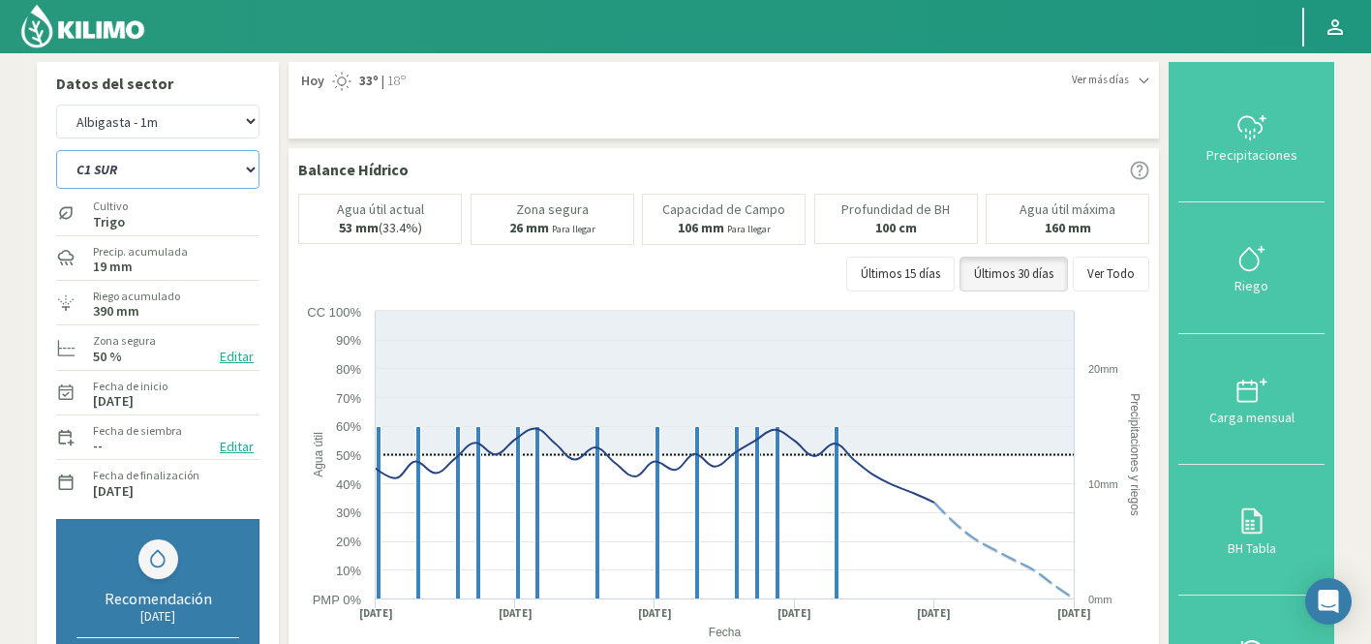
click at [162, 175] on select "9A C1 SUR C2A C2 SUR C3A C4A" at bounding box center [157, 169] width 203 height 39
click at [56, 150] on select "9A C1 SUR C2A C2 SUR C3A C4A" at bounding box center [157, 169] width 203 height 39
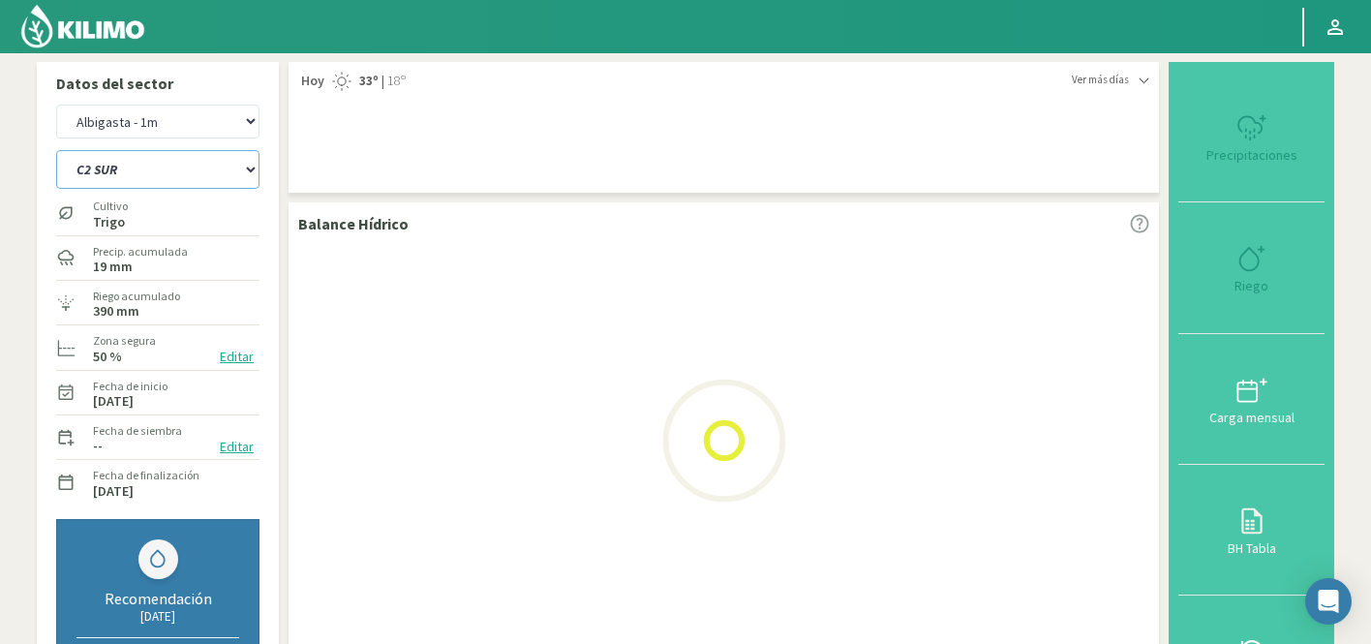
select select "37: Object"
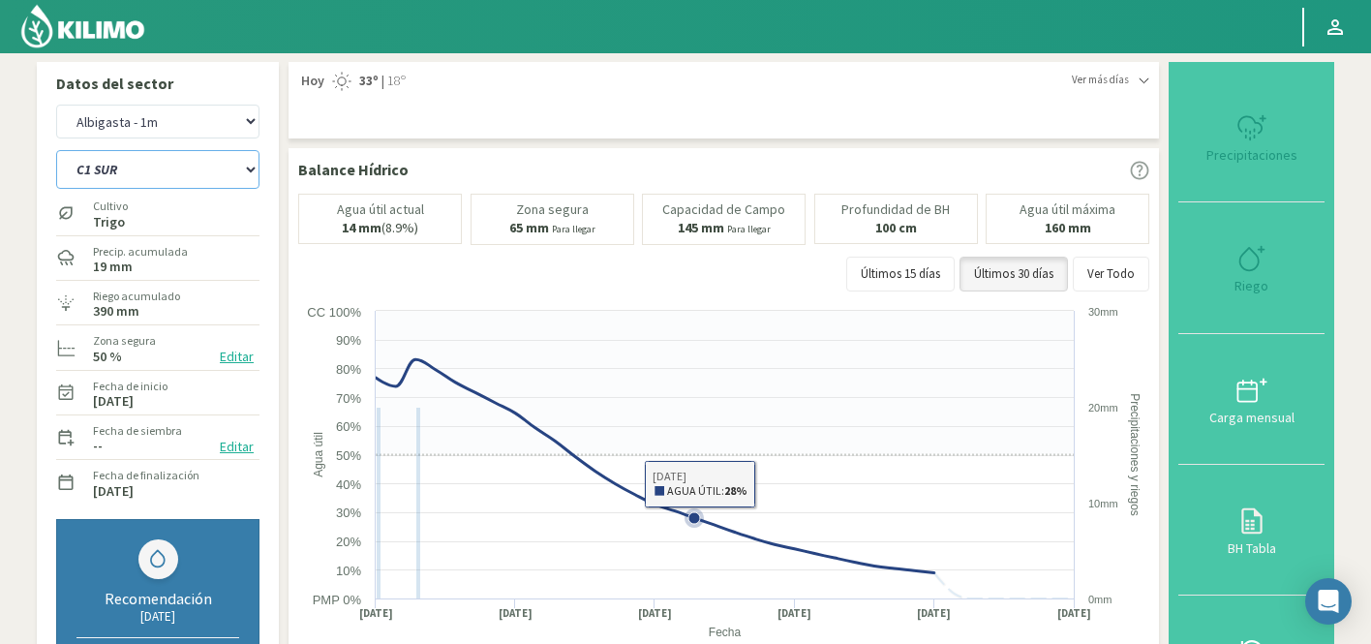
select select "2134: Object"
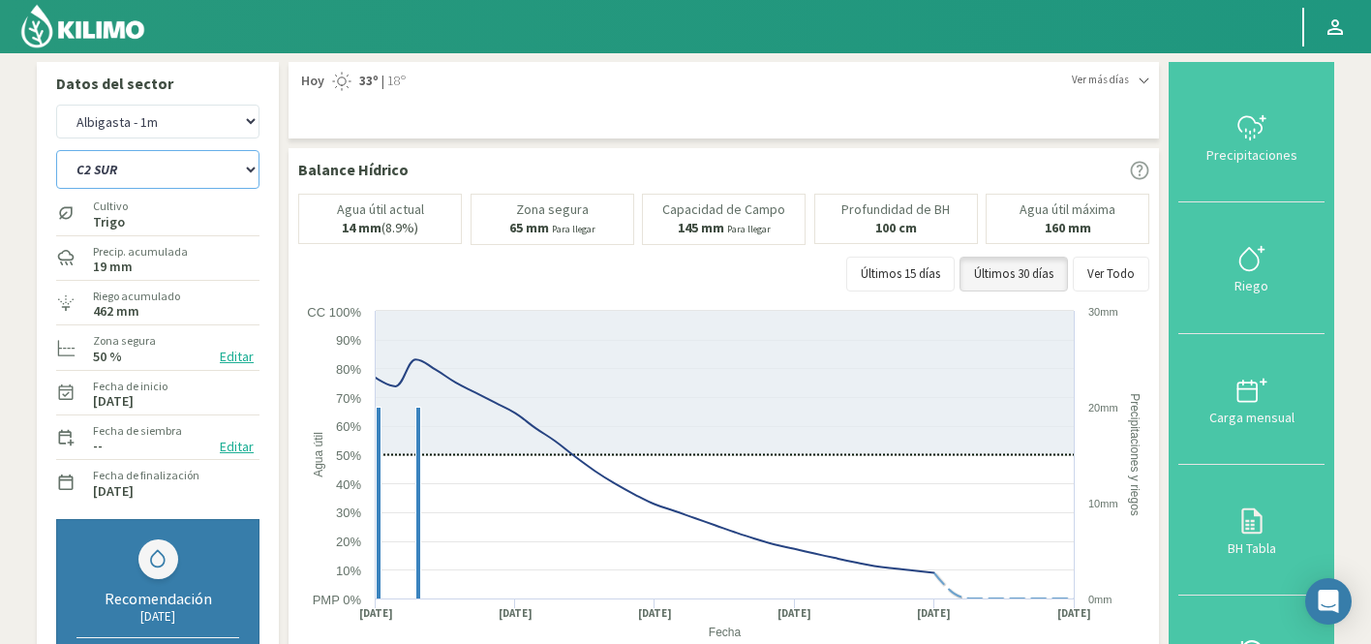
click at [136, 159] on select "9A C1 SUR C2A C2 SUR C3A C4A" at bounding box center [157, 169] width 203 height 39
click at [56, 150] on select "9A C1 SUR C2A C2 SUR C3A C4A" at bounding box center [157, 169] width 203 height 39
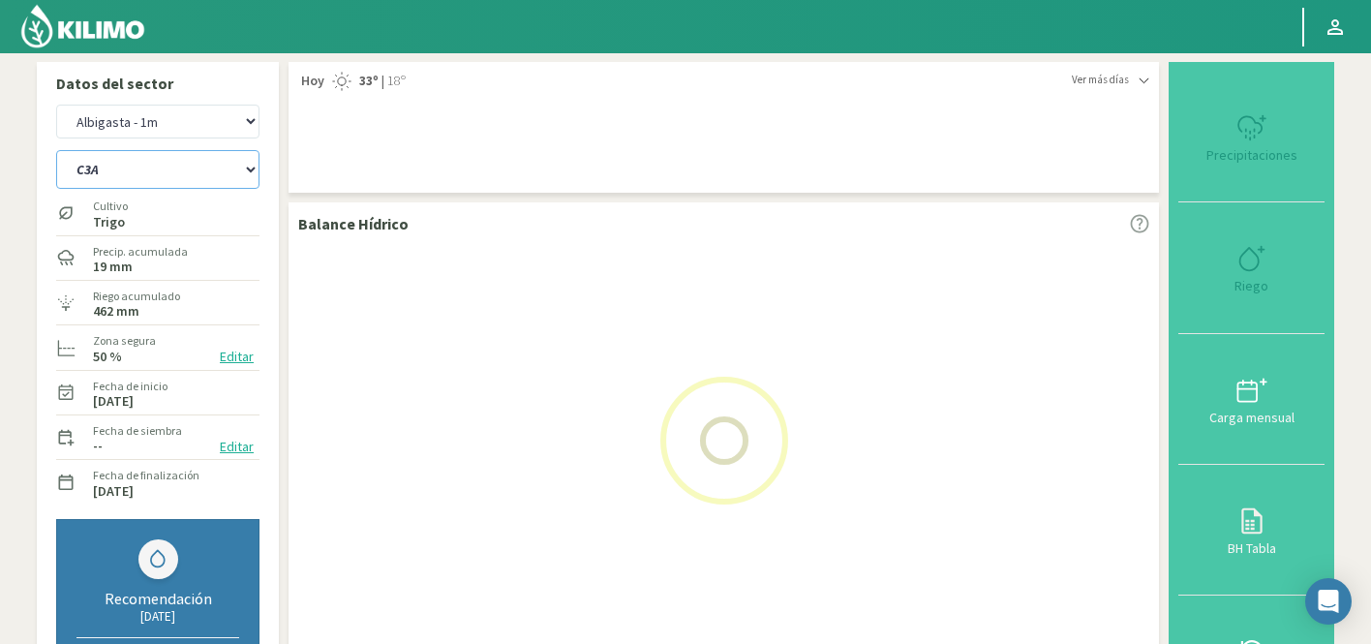
select select "45: Object"
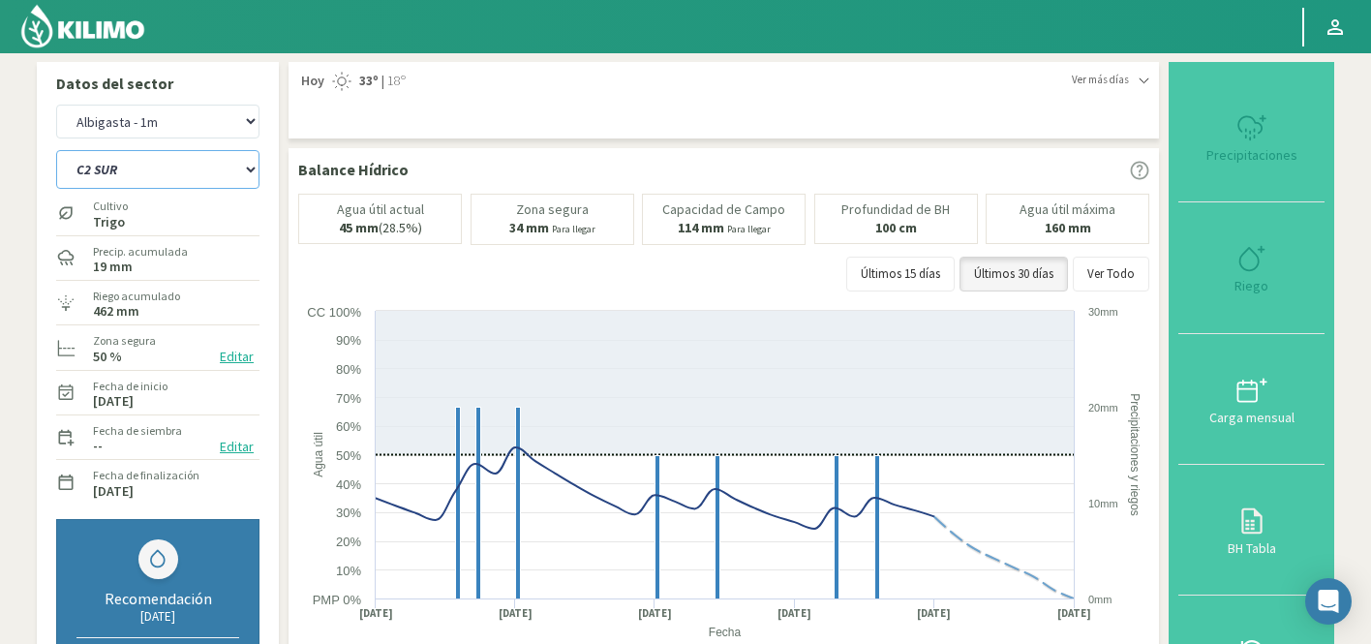
select select "2434: Object"
click at [111, 179] on select "9A C1 SUR C2A C2 SUR C3A C4A" at bounding box center [157, 169] width 203 height 39
click at [56, 150] on select "9A C1 SUR C2A C2 SUR C3A C4A" at bounding box center [157, 169] width 203 height 39
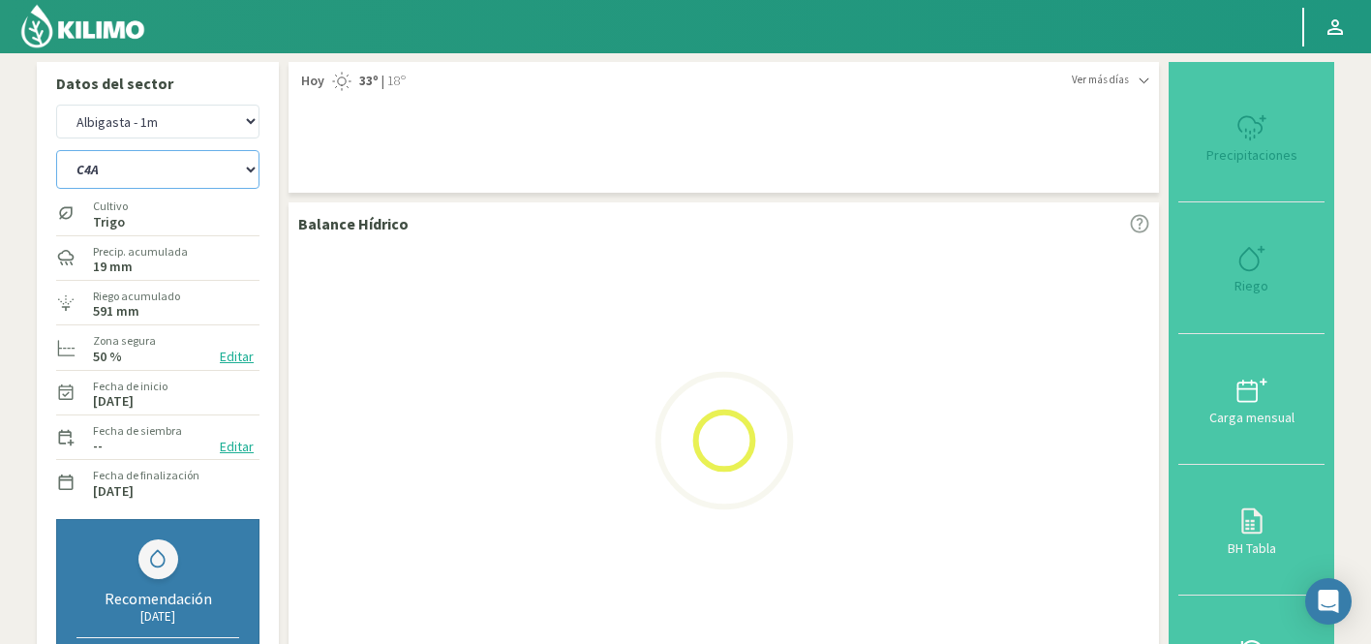
select select "52: Object"
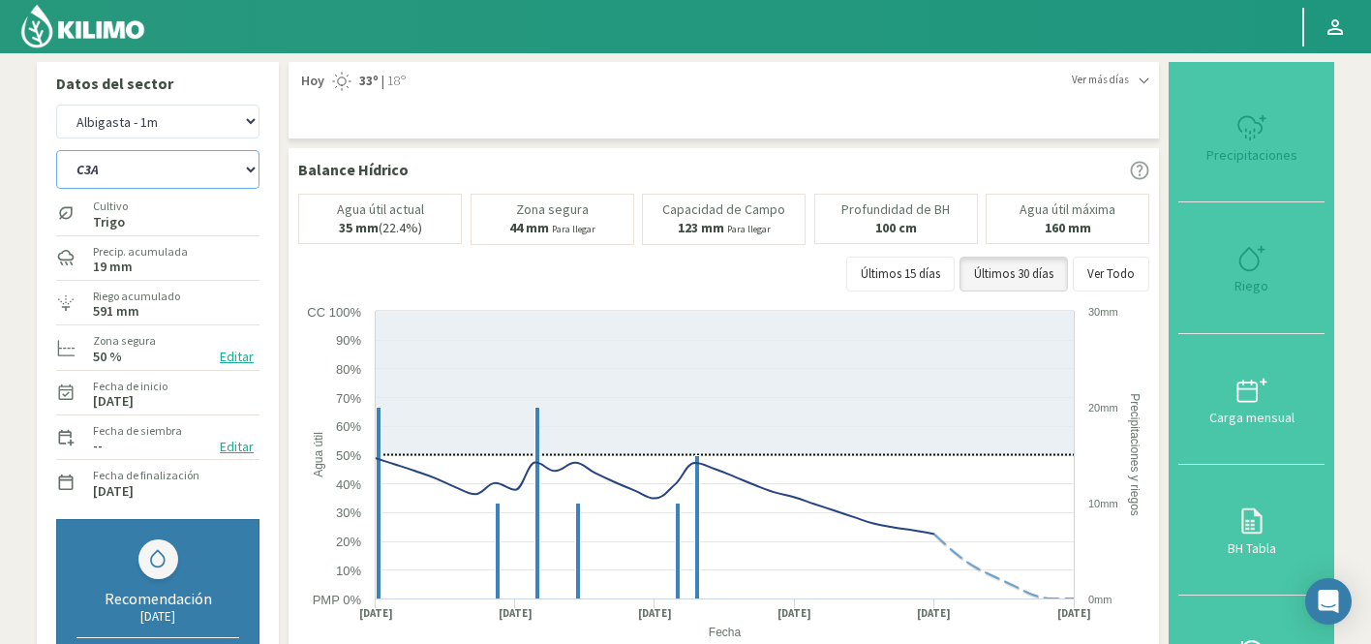
select select "2734: Object"
select select "59: Object"
click at [142, 124] on select "Agr. Huertos de Chocalan Agrícola Bakia Agrícola [GEOGRAPHIC_DATA] - IC Agrícol…" at bounding box center [157, 122] width 203 height 34
click at [56, 105] on select "Agr. Huertos de Chocalan Agrícola Bakia Agrícola [GEOGRAPHIC_DATA] - IC Agrícol…" at bounding box center [157, 122] width 203 height 34
select select "3035: Object"
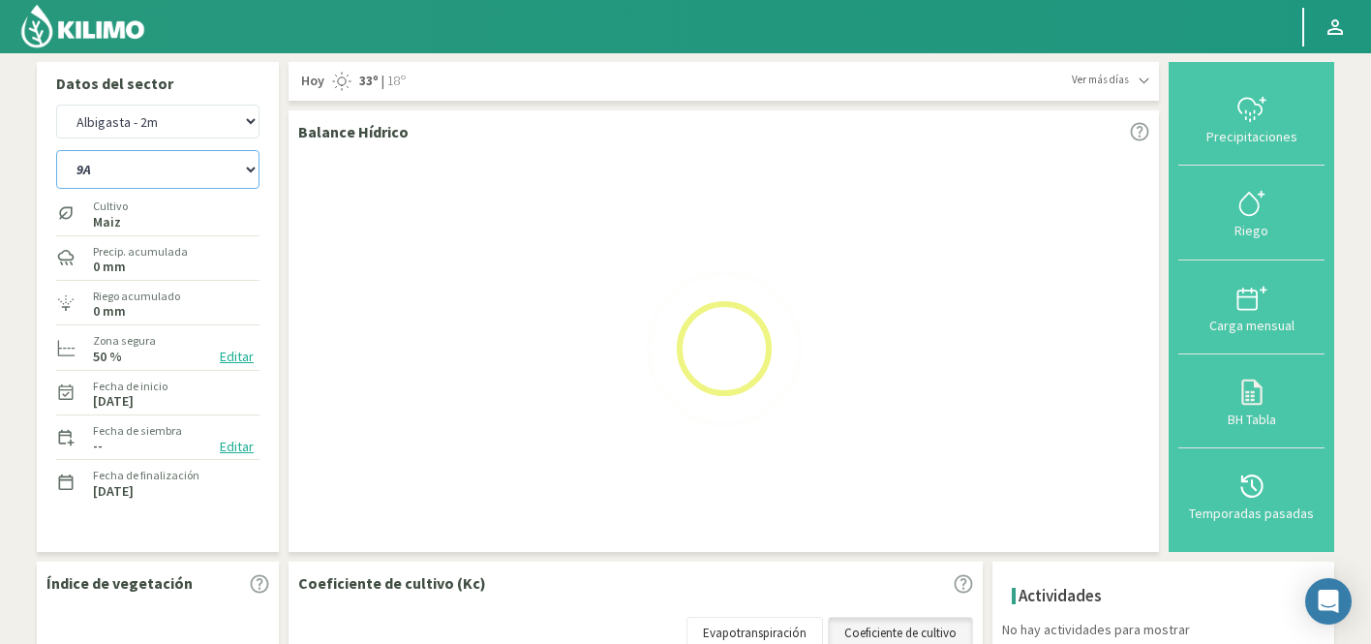
click at [133, 164] on select "9A C1 SUR C2A C2 SUR C3A C4A" at bounding box center [157, 169] width 203 height 39
click at [56, 150] on select "9A C1 SUR C2A C2 SUR C3A C4A" at bounding box center [157, 169] width 203 height 39
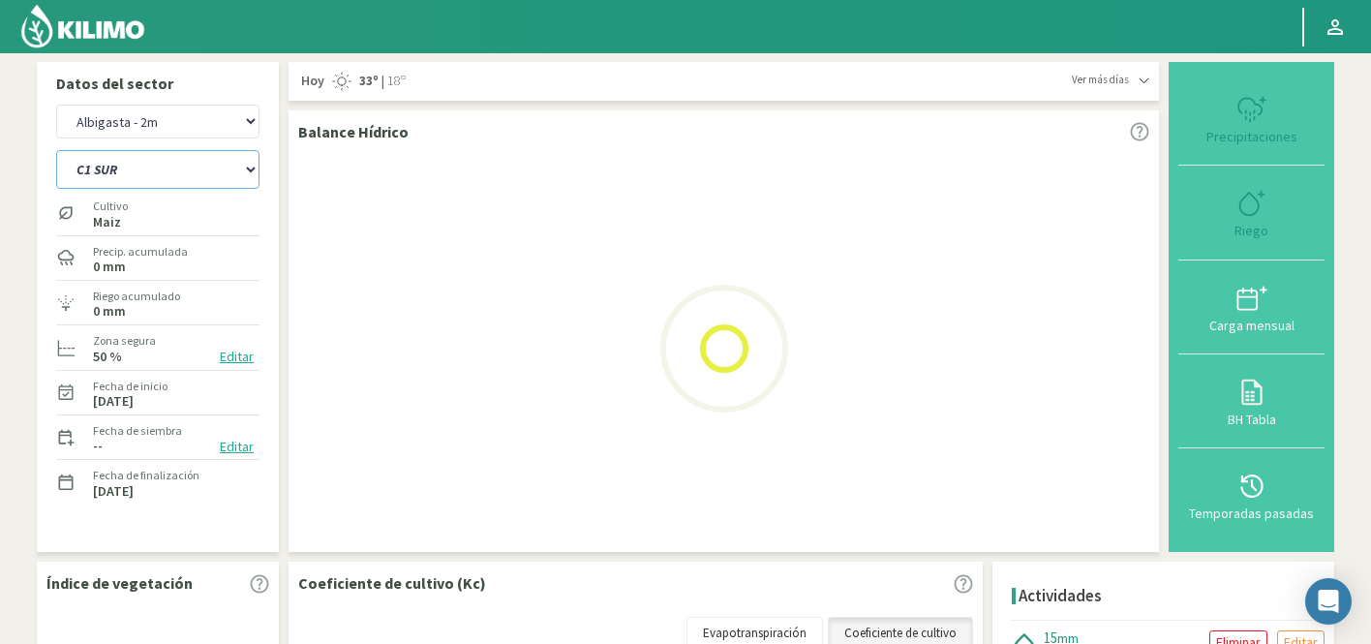
select select "60: Object"
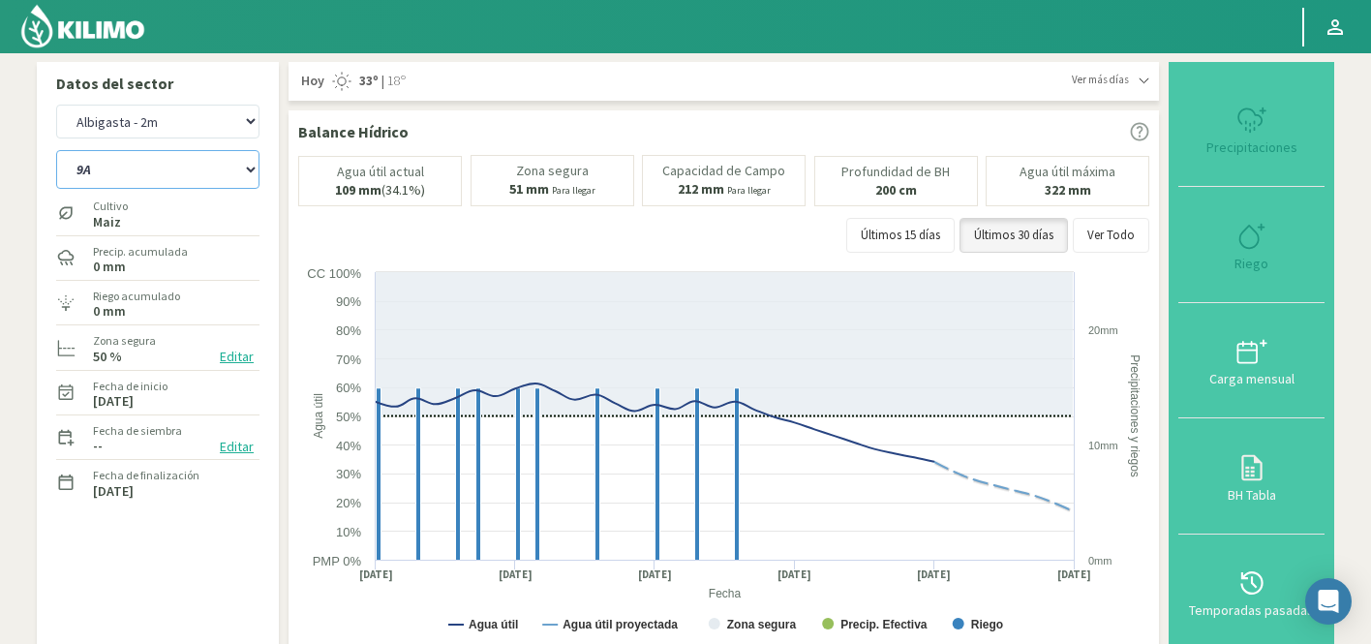
select select "3335: Object"
click at [175, 166] on select "9A C1 SUR C2A C2 SUR C3A C4A" at bounding box center [157, 169] width 203 height 39
click at [56, 150] on select "9A C1 SUR C2A C2 SUR C3A C4A" at bounding box center [157, 169] width 203 height 39
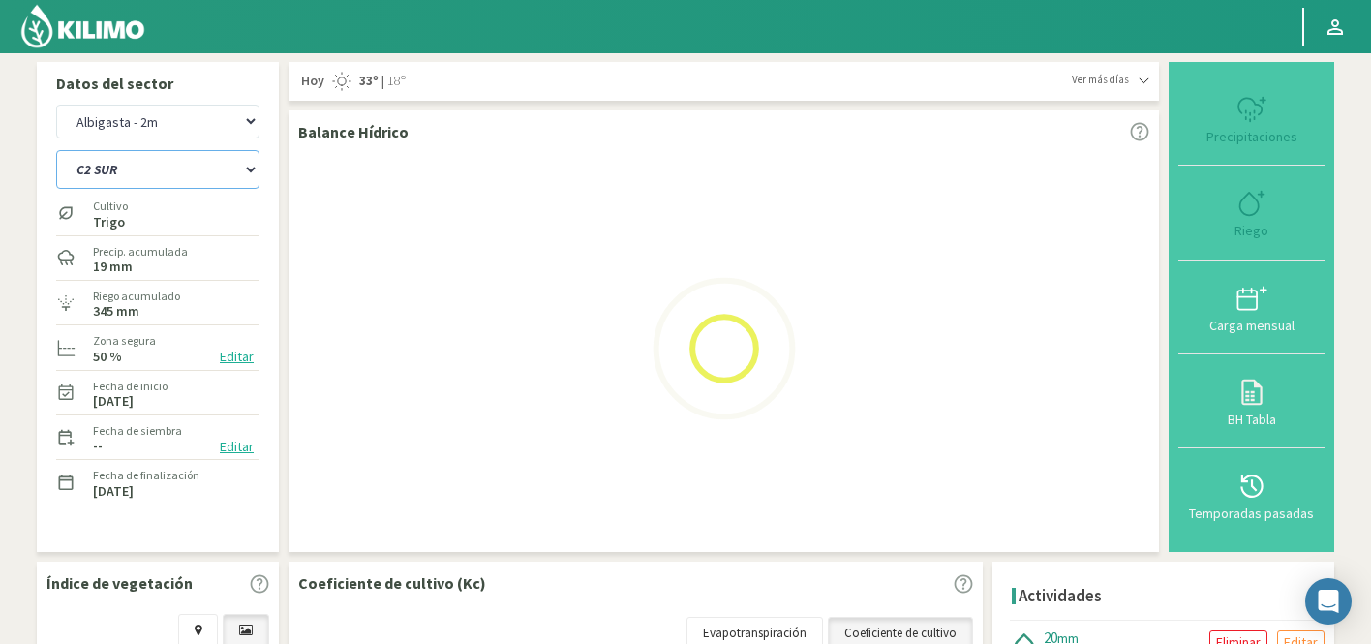
select select "67: Object"
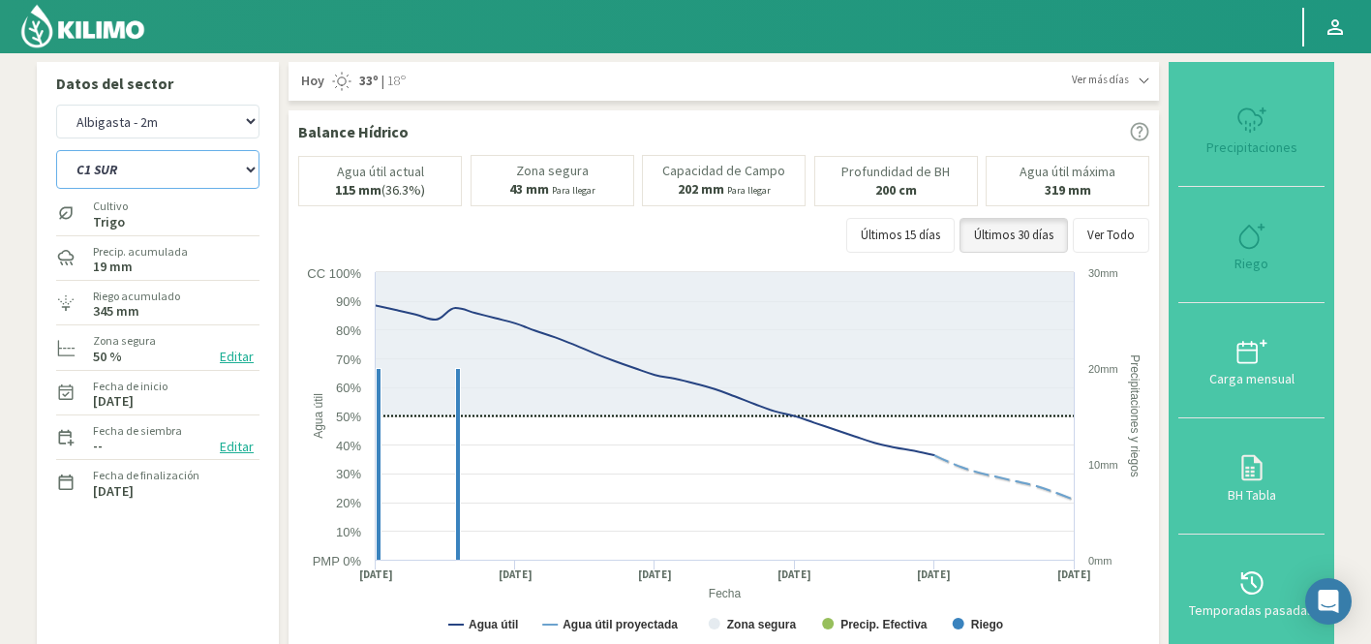
select select "3635: Object"
click at [117, 171] on select "9A C1 SUR C2A C2 SUR C3A C4A" at bounding box center [157, 169] width 203 height 39
click at [56, 150] on select "9A C1 SUR C2A C2 SUR C3A C4A" at bounding box center [157, 169] width 203 height 39
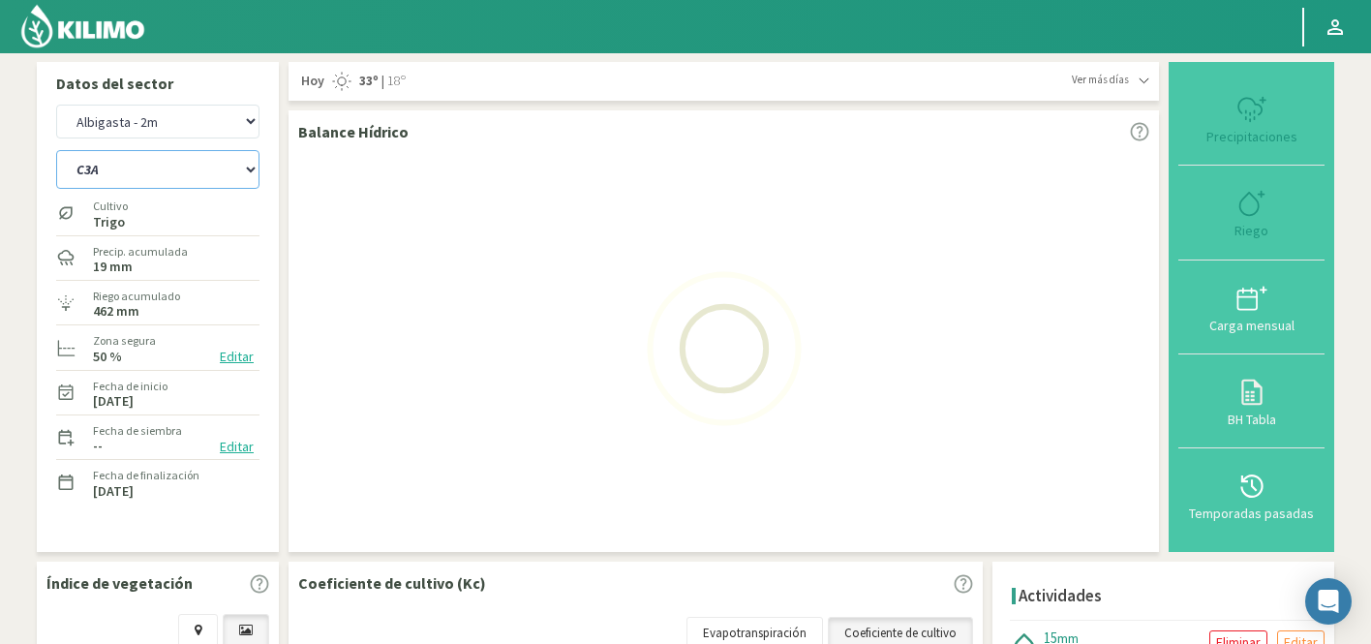
select select "75: Object"
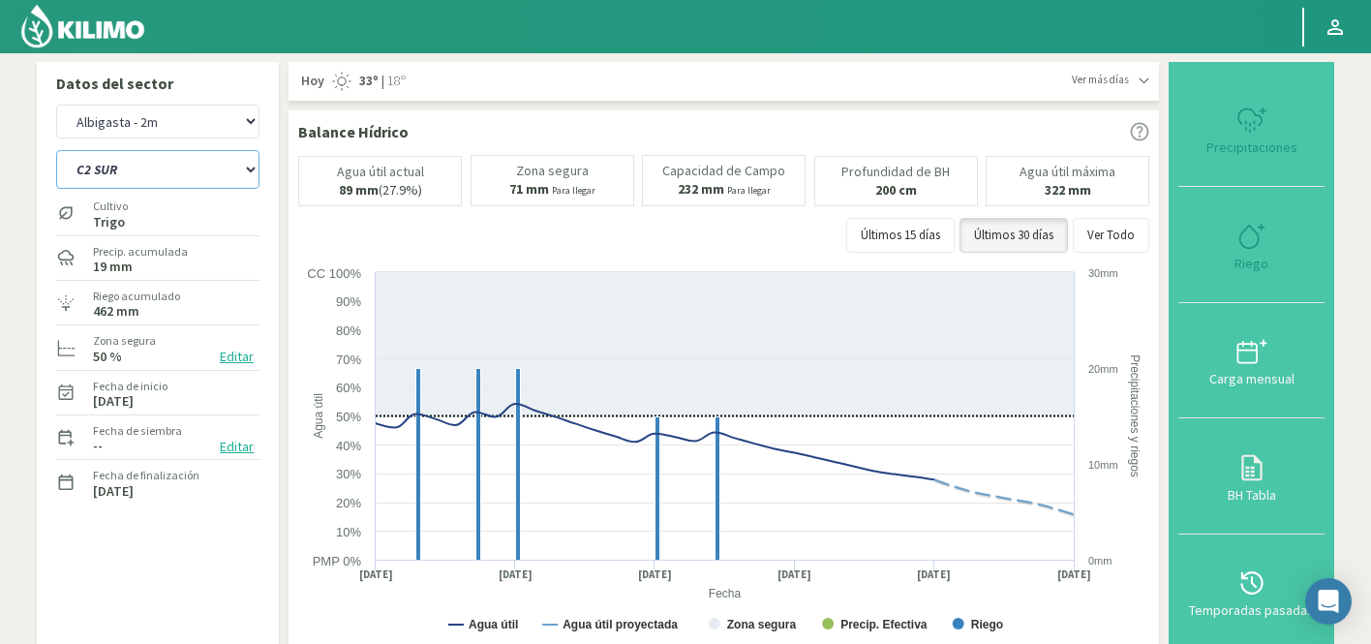
select select "3935: Object"
click at [116, 166] on select "9A C1 SUR C2A C2 SUR C3A C4A" at bounding box center [157, 169] width 203 height 39
click at [56, 150] on select "9A C1 SUR C2A C2 SUR C3A C4A" at bounding box center [157, 169] width 203 height 39
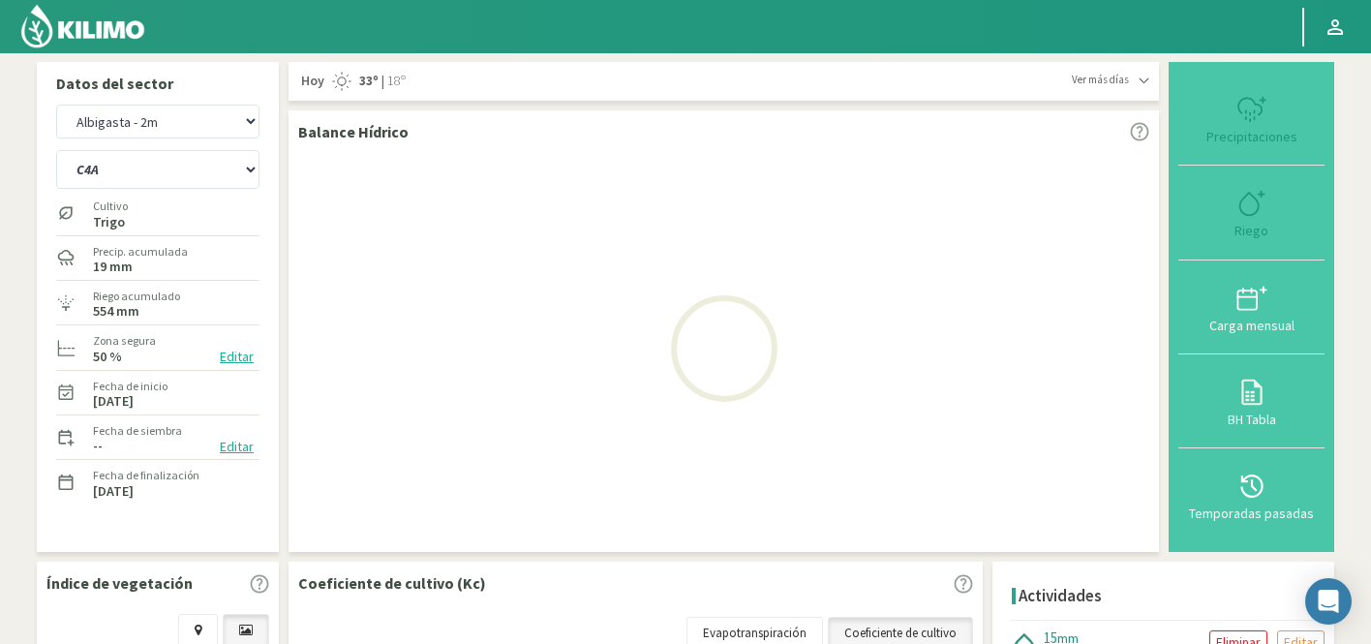
select select "82: Object"
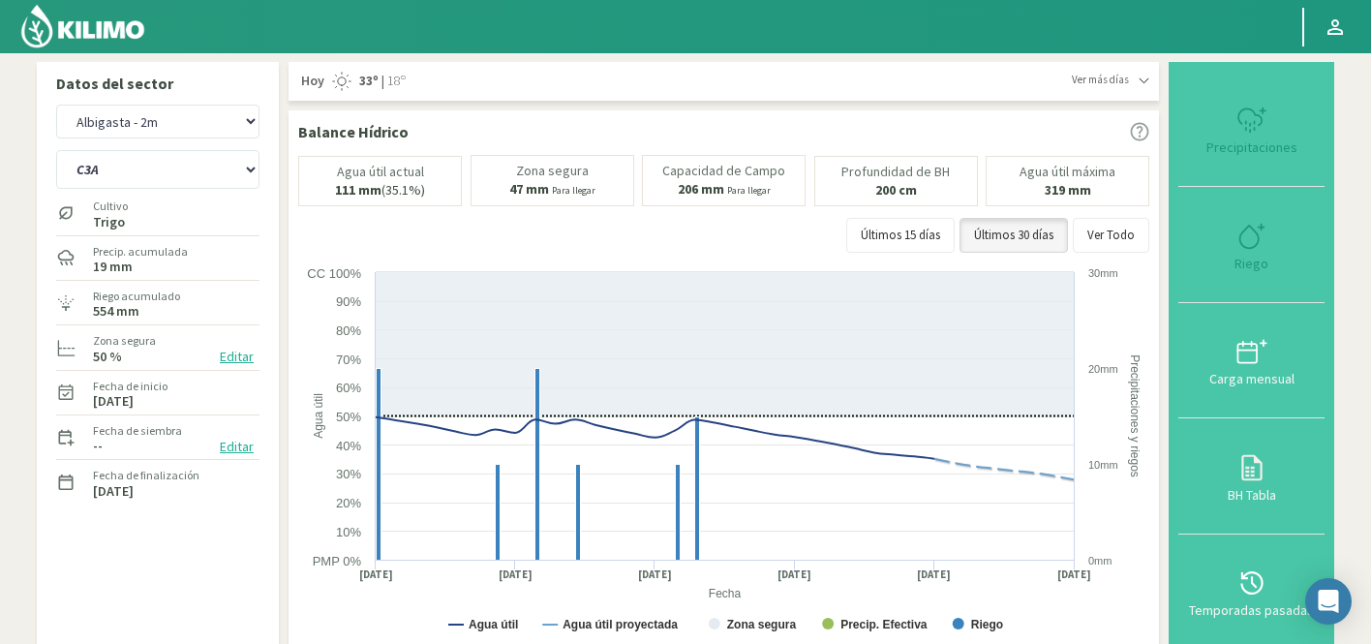
select select "4235: Object"
click at [151, 175] on select "9A C1 SUR C2A C2 SUR C3A C4A" at bounding box center [157, 169] width 203 height 39
click at [56, 150] on select "9A C1 SUR C2A C2 SUR C3A C4A" at bounding box center [157, 169] width 203 height 39
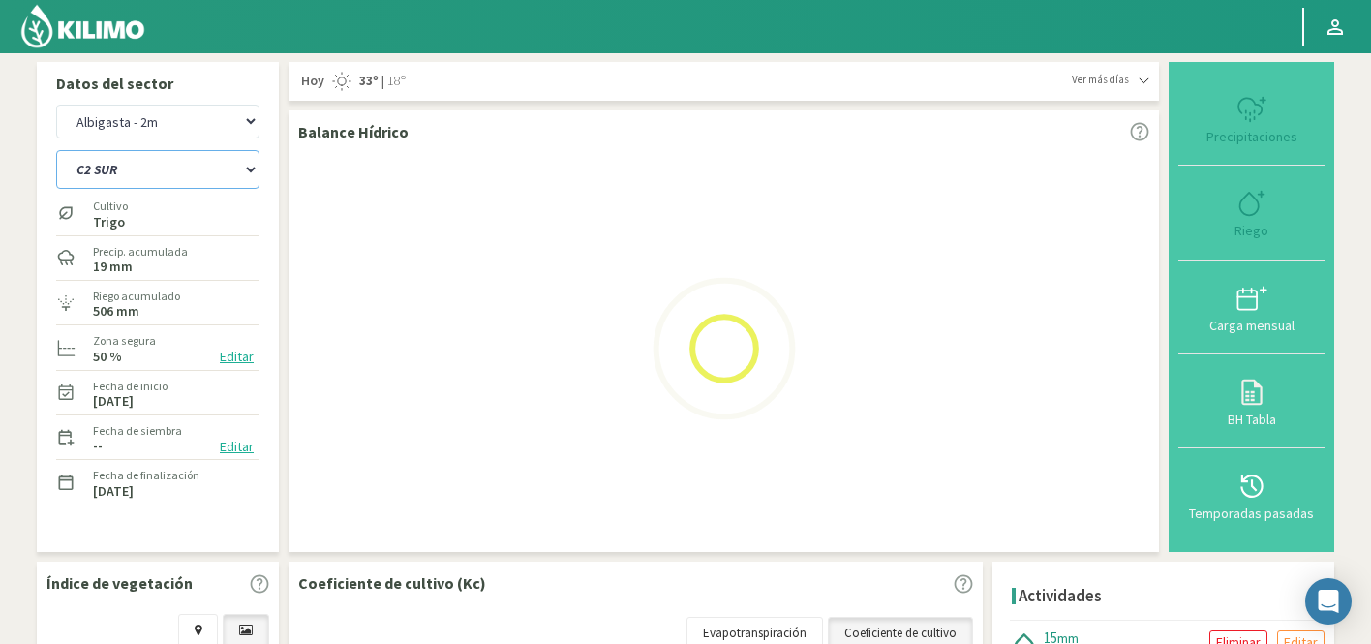
select select "89: Object"
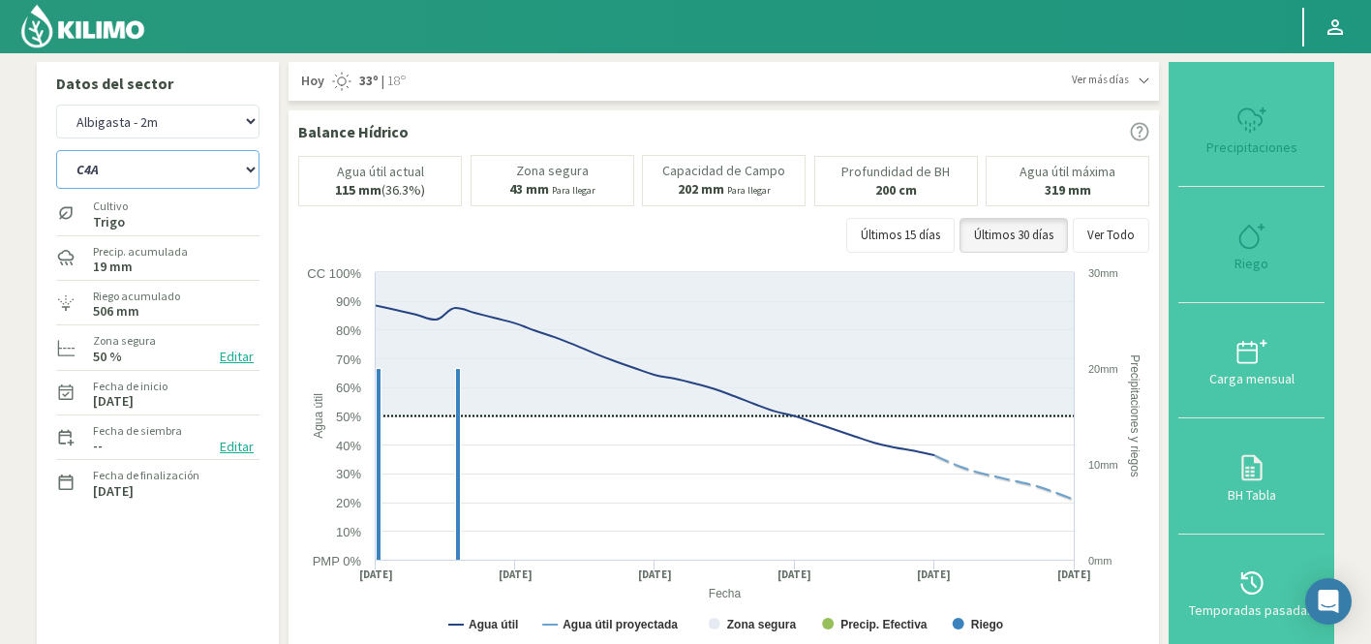
select select "4535: Object"
select select "93: Object"
click at [193, 121] on select "Agr. Huertos de Chocalan Agrícola Bakia Agrícola [GEOGRAPHIC_DATA] - IC Agrícol…" at bounding box center [157, 122] width 203 height 34
click at [56, 105] on select "Agr. Huertos de Chocalan Agrícola Bakia Agrícola [GEOGRAPHIC_DATA] - IC Agrícol…" at bounding box center [157, 122] width 203 height 34
select select "4834: Object"
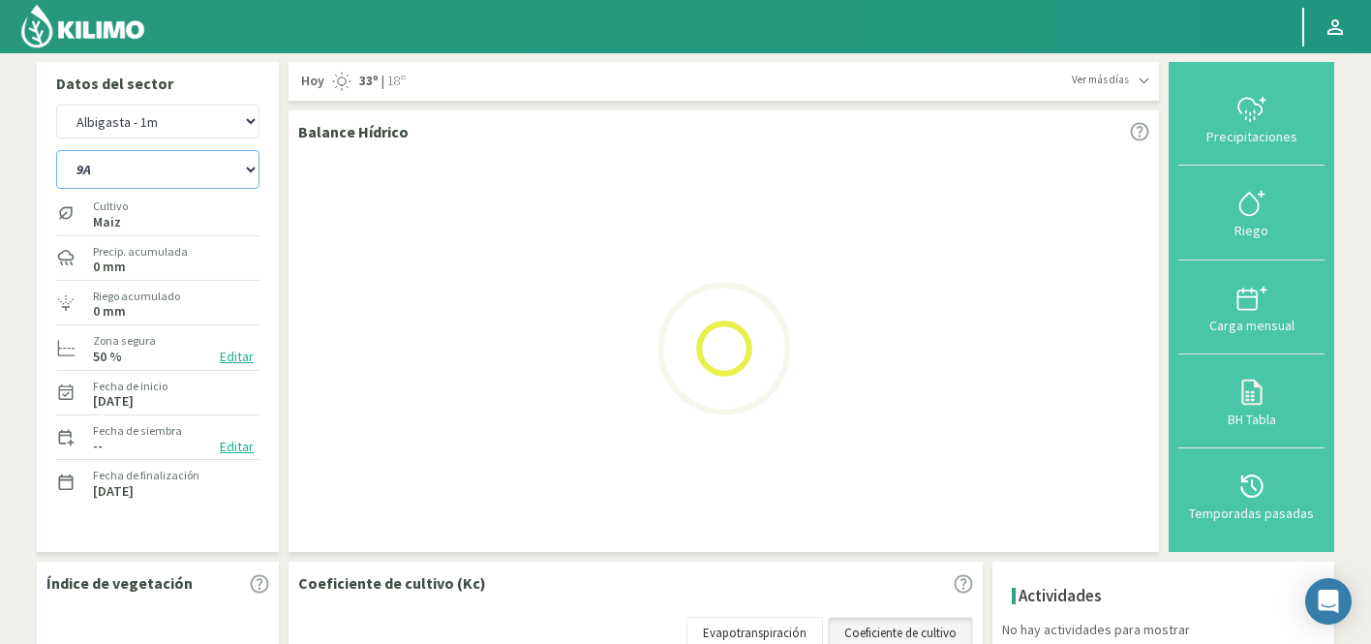
click at [202, 154] on select "9A C1 SUR C2A C2 SUR C3A C4A" at bounding box center [157, 169] width 203 height 39
click at [56, 150] on select "9A C1 SUR C2A C2 SUR C3A C4A" at bounding box center [157, 169] width 203 height 39
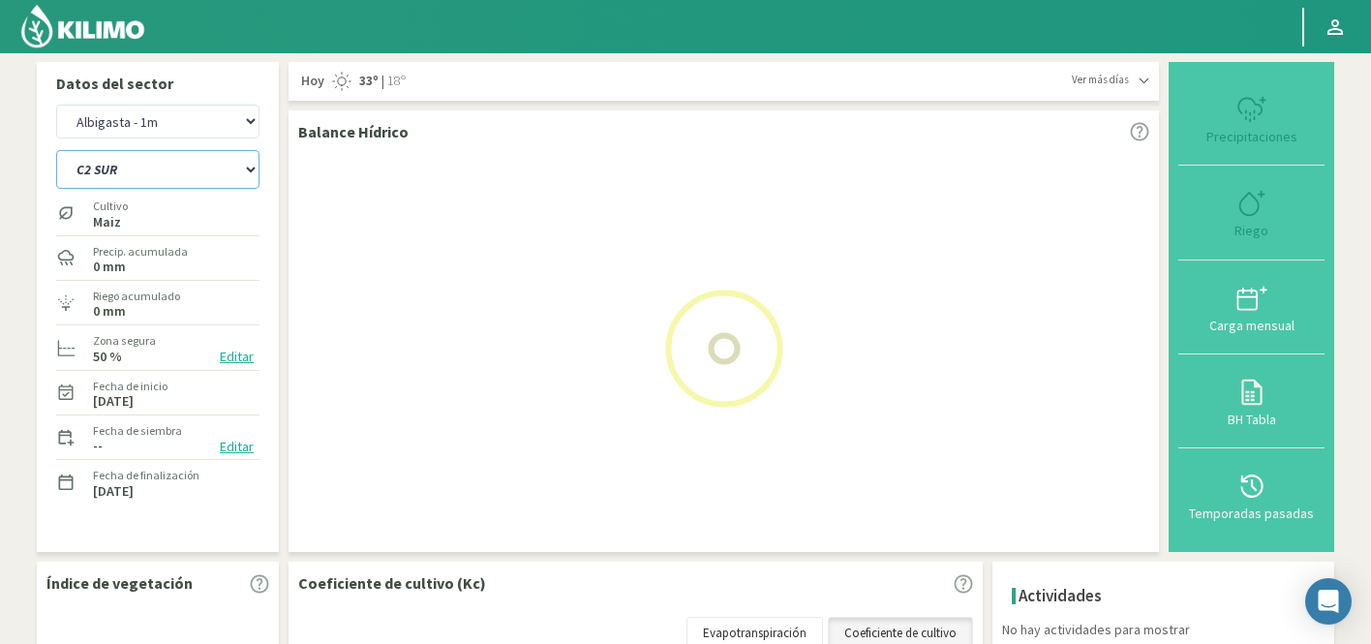
select select "96: Object"
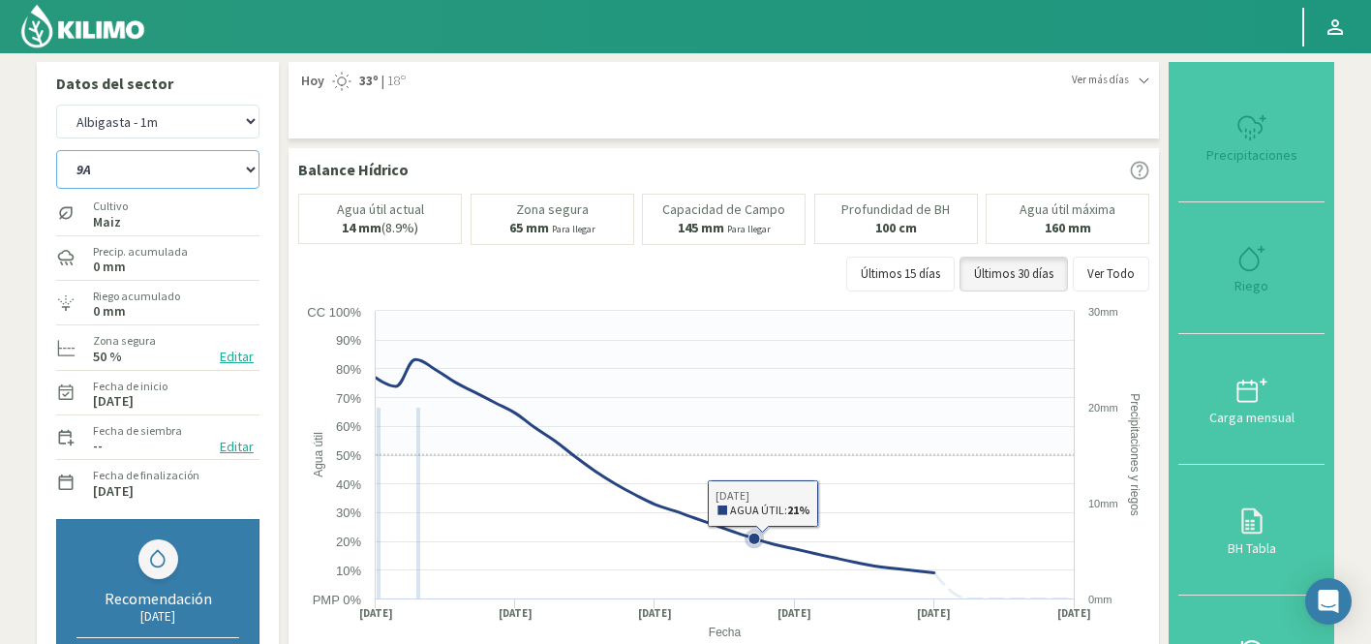
select select "5134: Object"
select select "105: Object"
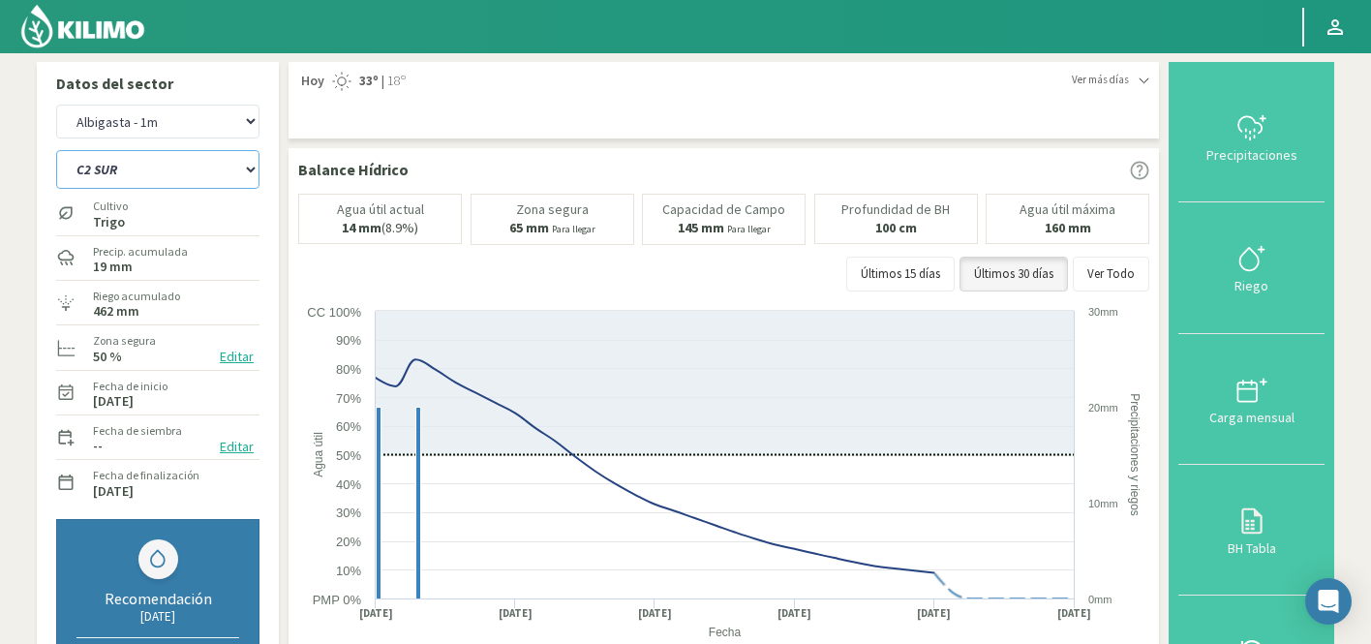
click at [169, 168] on select "9A C1 SUR C2A C2 SUR C3A C4A" at bounding box center [157, 169] width 203 height 39
click at [209, 126] on select "Agr. Huertos de Chocalan Agrícola Bakia Agrícola [GEOGRAPHIC_DATA] - IC Agrícol…" at bounding box center [157, 122] width 203 height 34
click at [175, 117] on select "Agr. Huertos de Chocalan Agrícola Bakia Agrícola [GEOGRAPHIC_DATA] - IC Agrícol…" at bounding box center [157, 122] width 203 height 34
click at [56, 105] on select "Agr. Huertos de Chocalan Agrícola Bakia Agrícola [GEOGRAPHIC_DATA] - IC Agrícol…" at bounding box center [157, 122] width 203 height 34
select select "5435: Object"
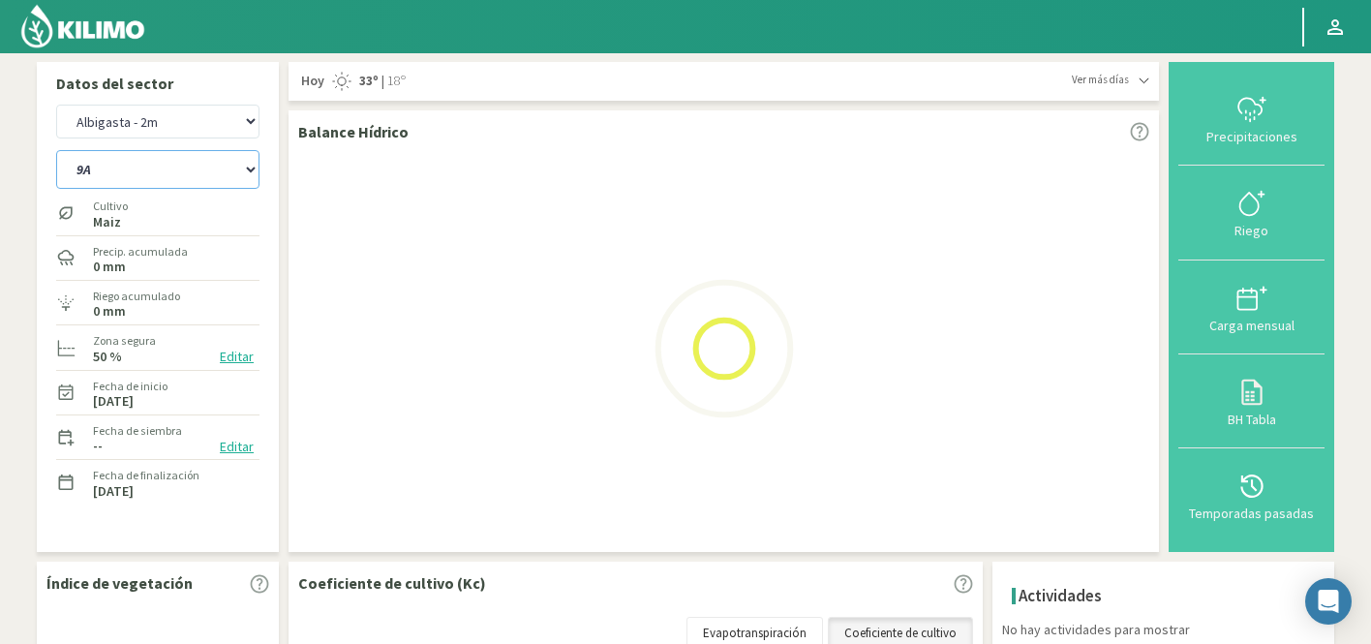
click at [142, 163] on select "9A C1 SUR C2A C2 SUR C3A C4A" at bounding box center [157, 169] width 203 height 39
click at [56, 150] on select "9A C1 SUR C2A C2 SUR C3A C4A" at bounding box center [157, 169] width 203 height 39
select select "108: Object"
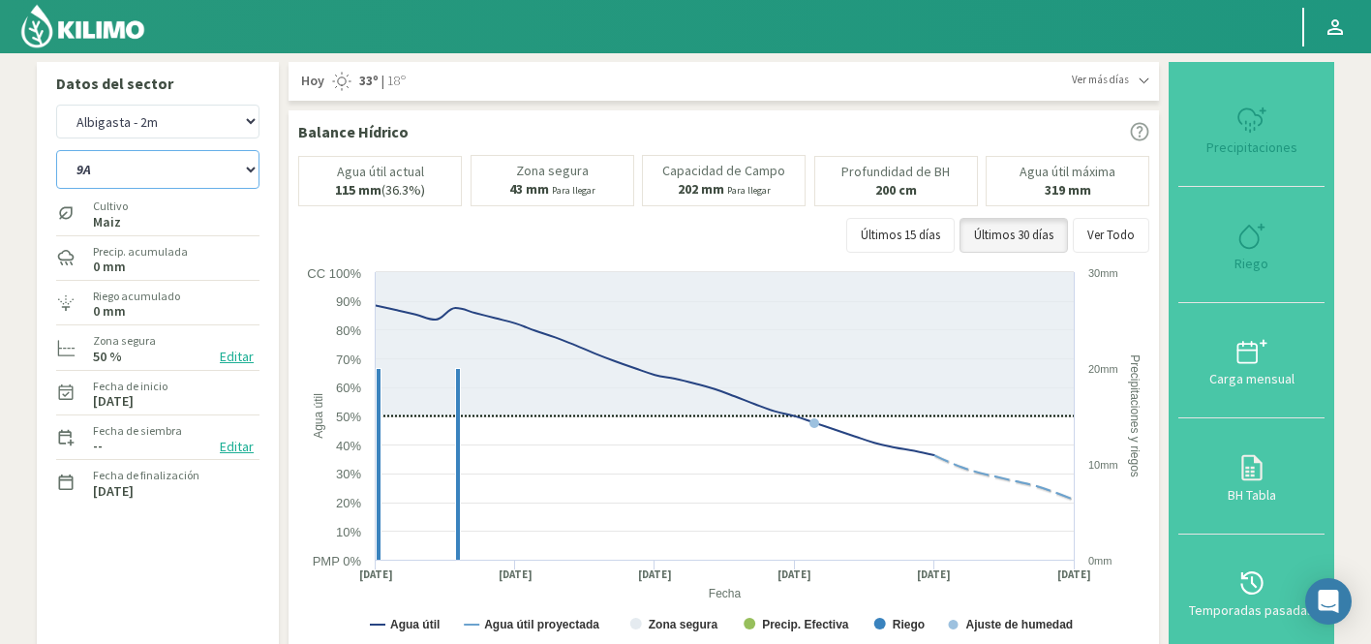
select select "5735: Object"
select select "117: Object"
click at [166, 123] on select "Agr. Huertos de Chocalan Agrícola Bakia Agrícola [GEOGRAPHIC_DATA] - IC Agrícol…" at bounding box center [157, 122] width 203 height 34
click at [56, 105] on select "Agr. Huertos de Chocalan Agrícola Bakia Agrícola [GEOGRAPHIC_DATA] - IC Agrícol…" at bounding box center [157, 122] width 203 height 34
select select "6034: Object"
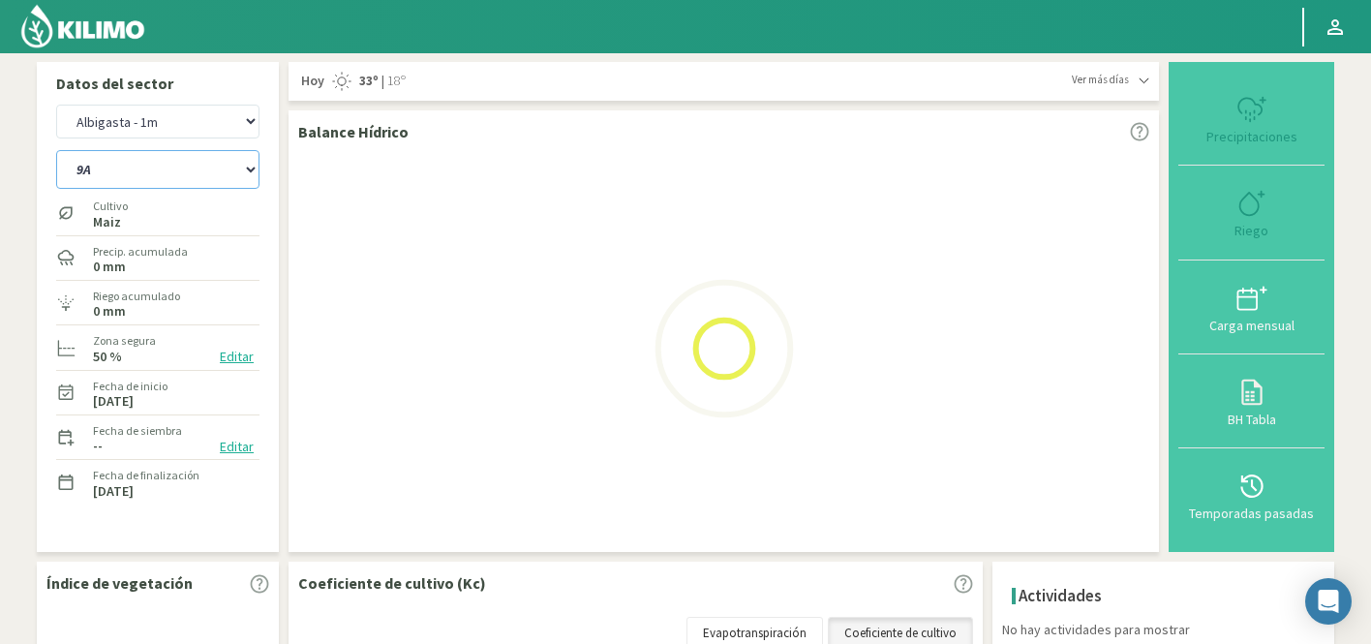
click at [175, 167] on select "9A C1 SUR C2A C2 SUR C3A C4A" at bounding box center [157, 169] width 203 height 39
click at [56, 150] on select "9A C1 SUR C2A C2 SUR C3A C4A" at bounding box center [157, 169] width 203 height 39
select select "120: Object"
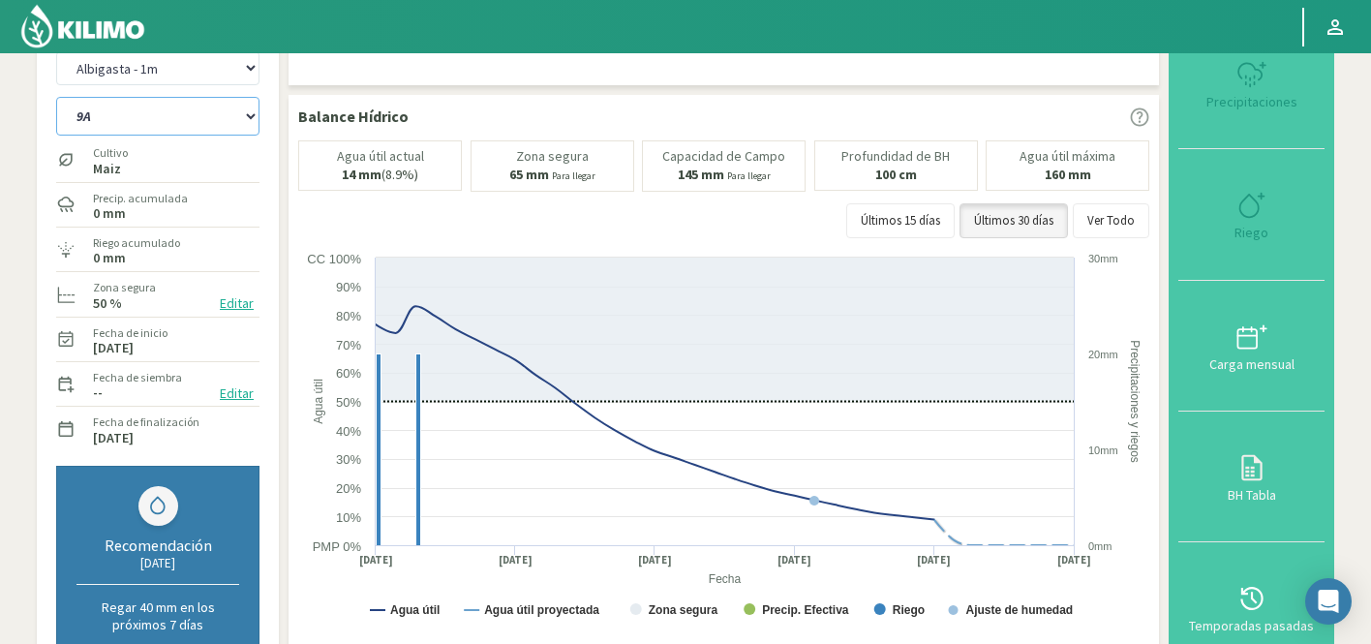
scroll to position [54, 0]
select select "6334: Object"
click at [172, 59] on select "Agr. Huertos de Chocalan Agrícola Bakia Agrícola [GEOGRAPHIC_DATA] - IC Agrícol…" at bounding box center [157, 67] width 203 height 34
click at [56, 50] on select "Agr. Huertos de Chocalan Agrícola Bakia Agrícola [GEOGRAPHIC_DATA] - IC Agrícol…" at bounding box center [157, 67] width 203 height 34
click at [157, 116] on select "9A C1 SUR C2A C2 SUR C3A C4A" at bounding box center [157, 115] width 203 height 39
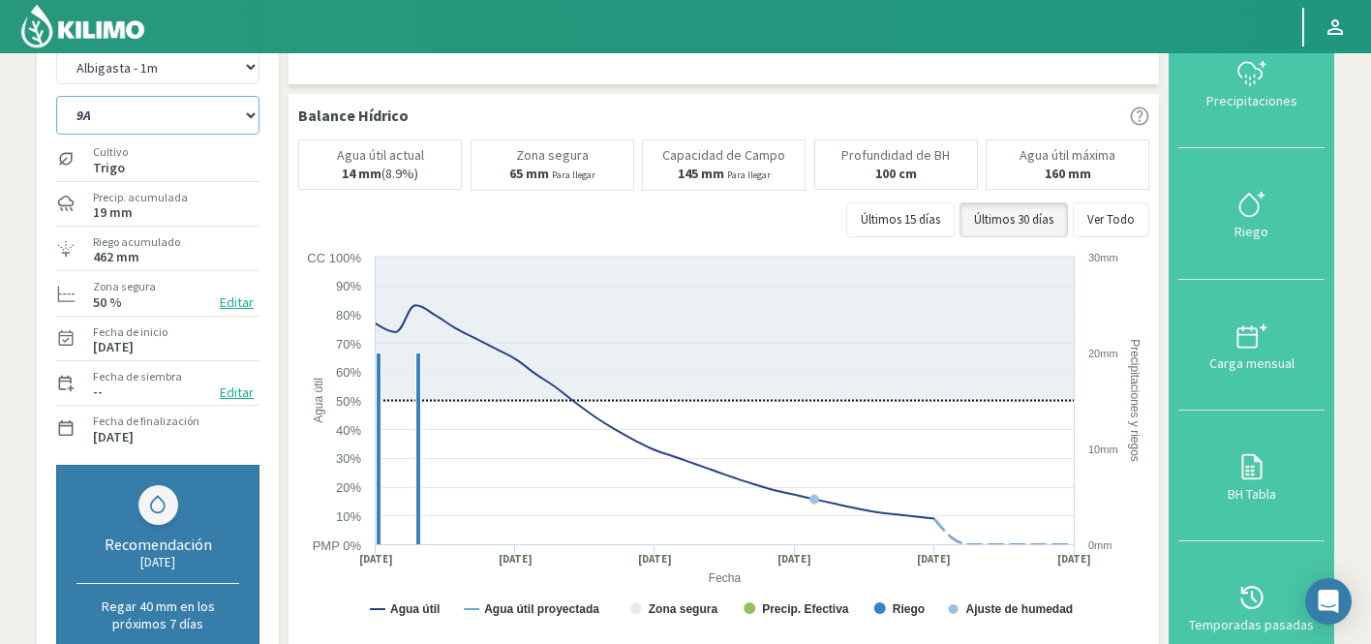
click at [56, 96] on select "9A C1 SUR C2A C2 SUR C3A C4A" at bounding box center [157, 115] width 203 height 39
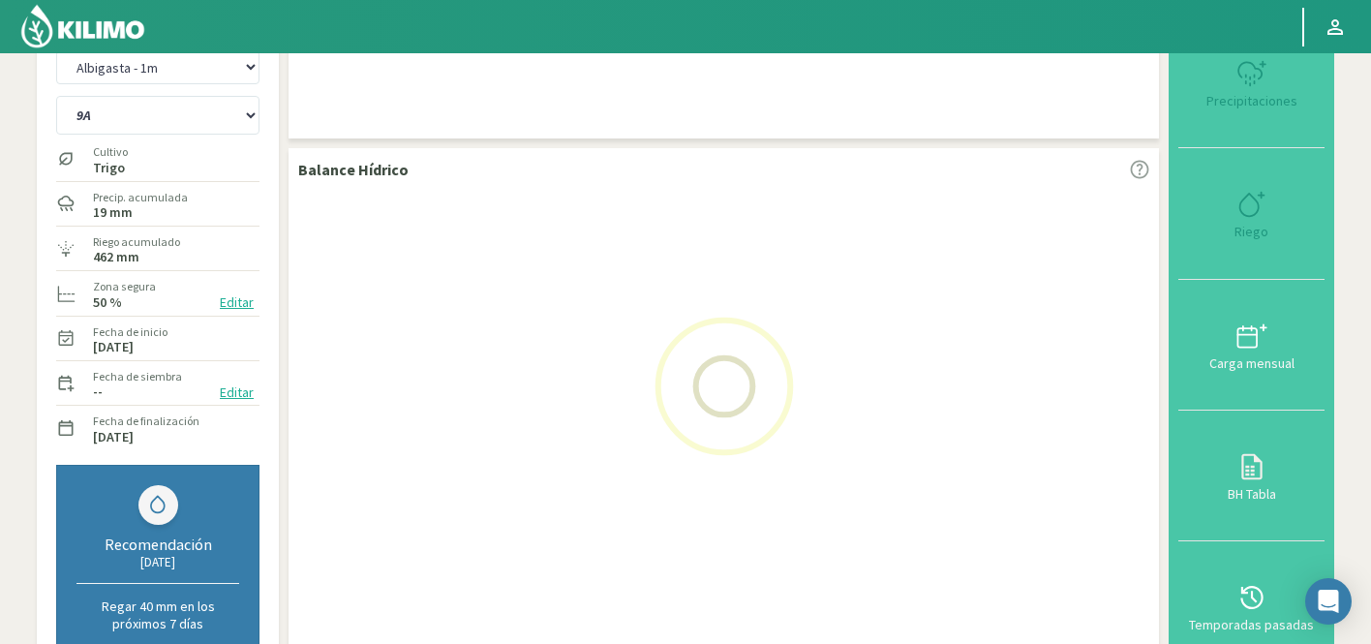
select select "129: Object"
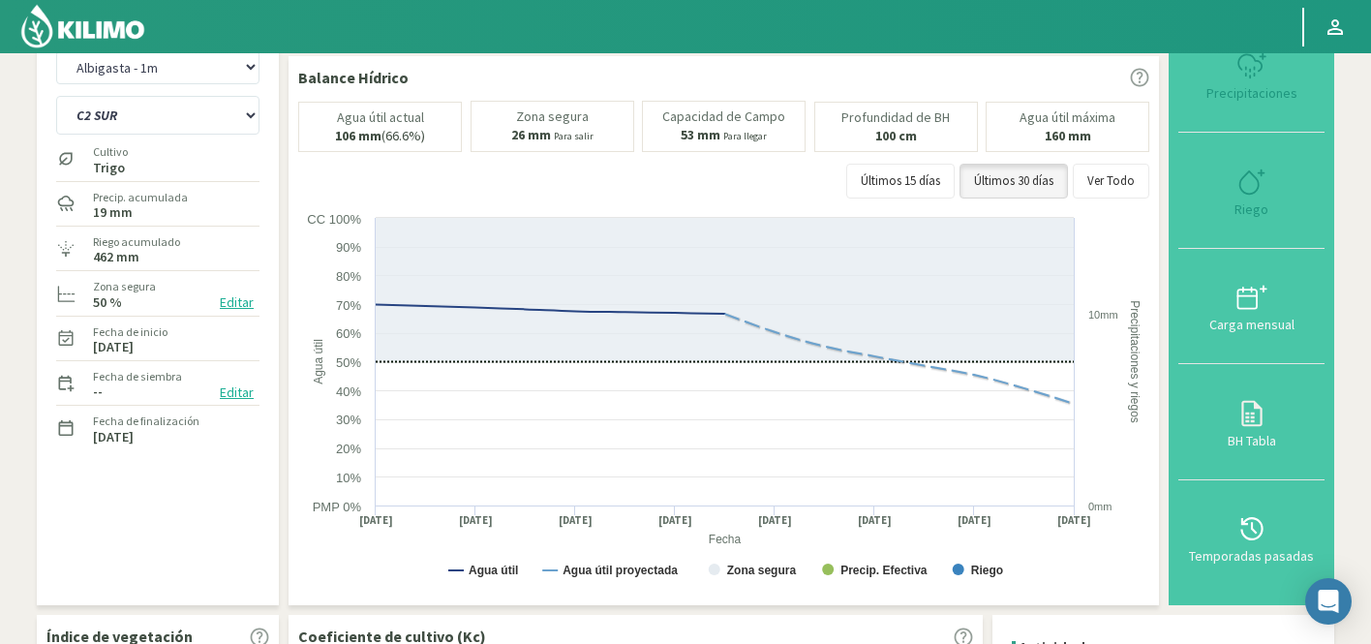
select select "6634: Object"
click at [169, 103] on select "9A C1 SUR C2A C2 SUR C3A C4A" at bounding box center [157, 115] width 203 height 39
click at [56, 96] on select "9A C1 SUR C2A C2 SUR C3A C4A" at bounding box center [157, 115] width 203 height 39
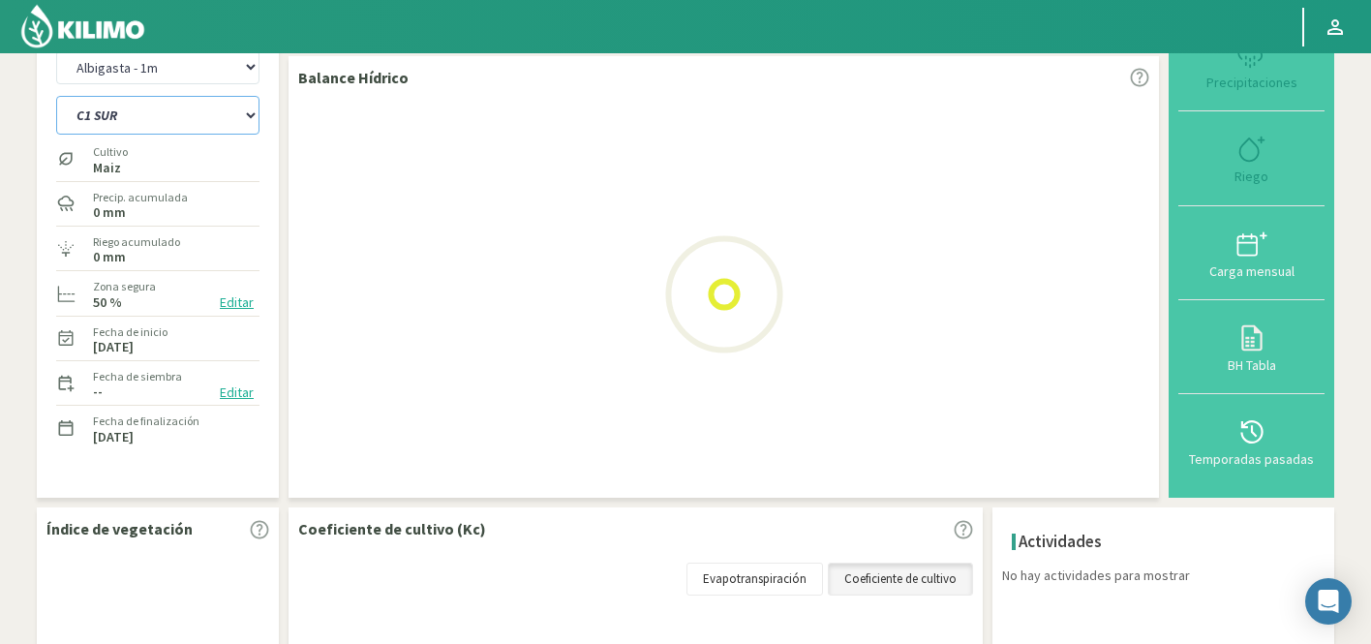
select select "132: Object"
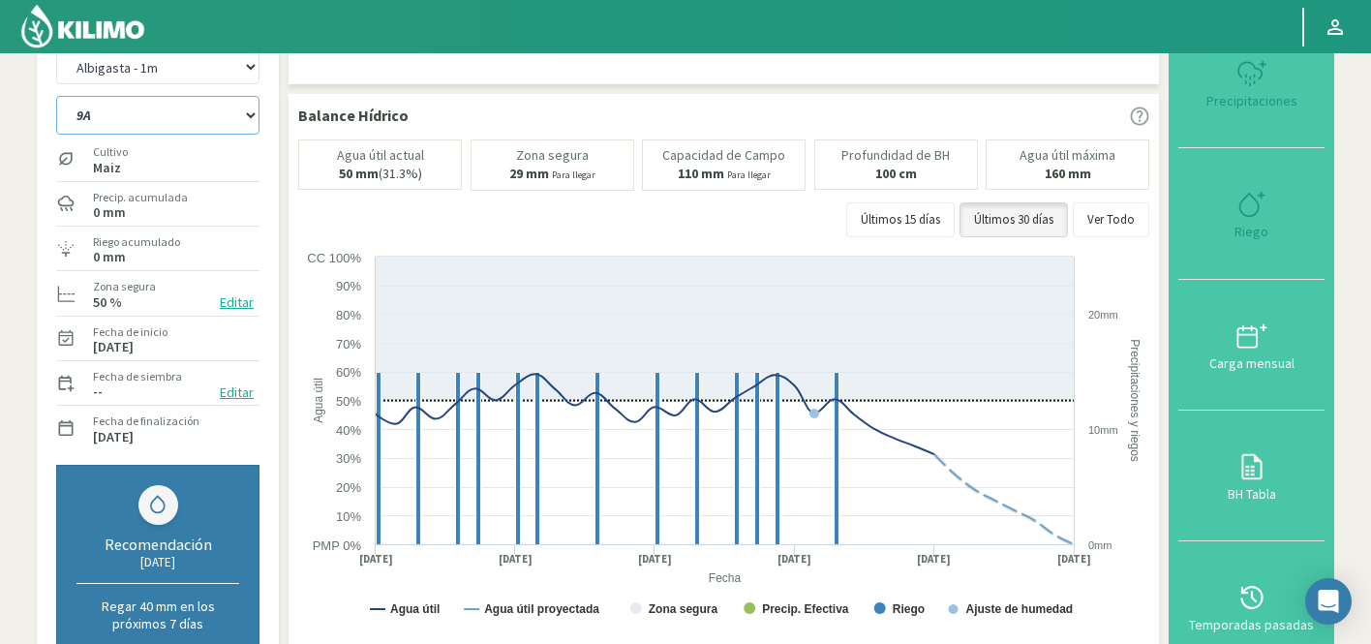
select select "6934: Object"
click at [173, 117] on select "9A C1 SUR C2A C2 SUR C3A C4A" at bounding box center [157, 115] width 203 height 39
click at [56, 96] on select "9A C1 SUR C2A C2 SUR C3A C4A" at bounding box center [157, 115] width 203 height 39
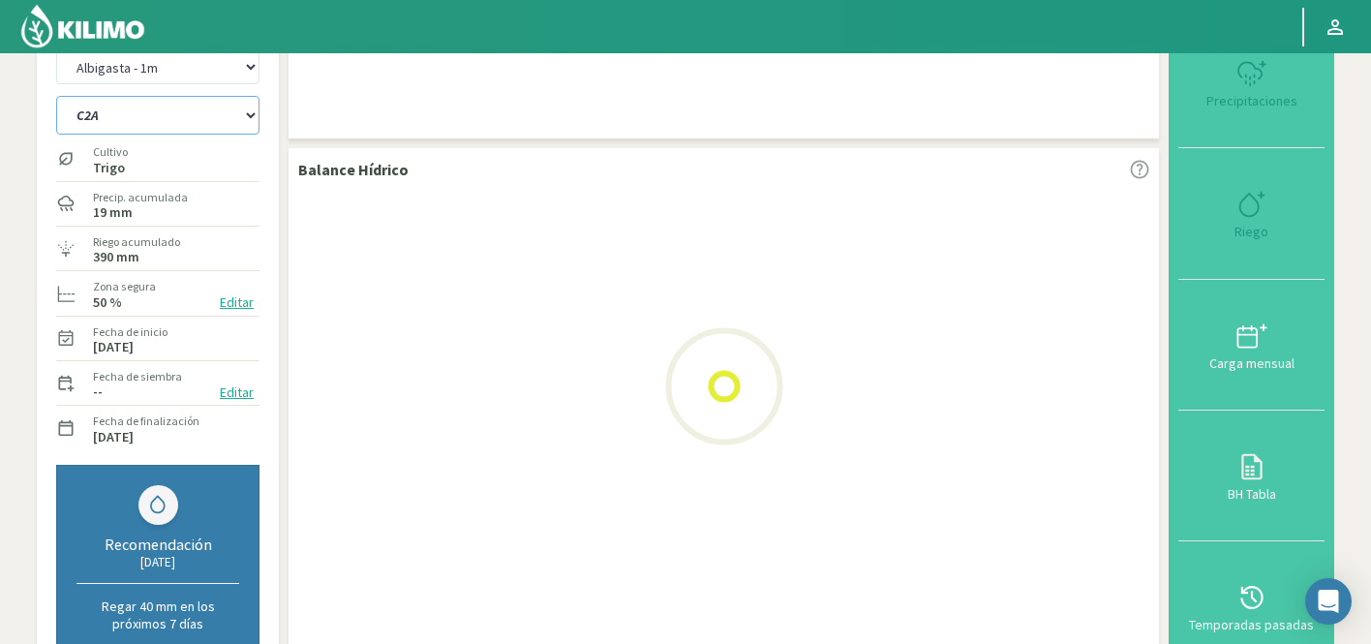
select select "139: Object"
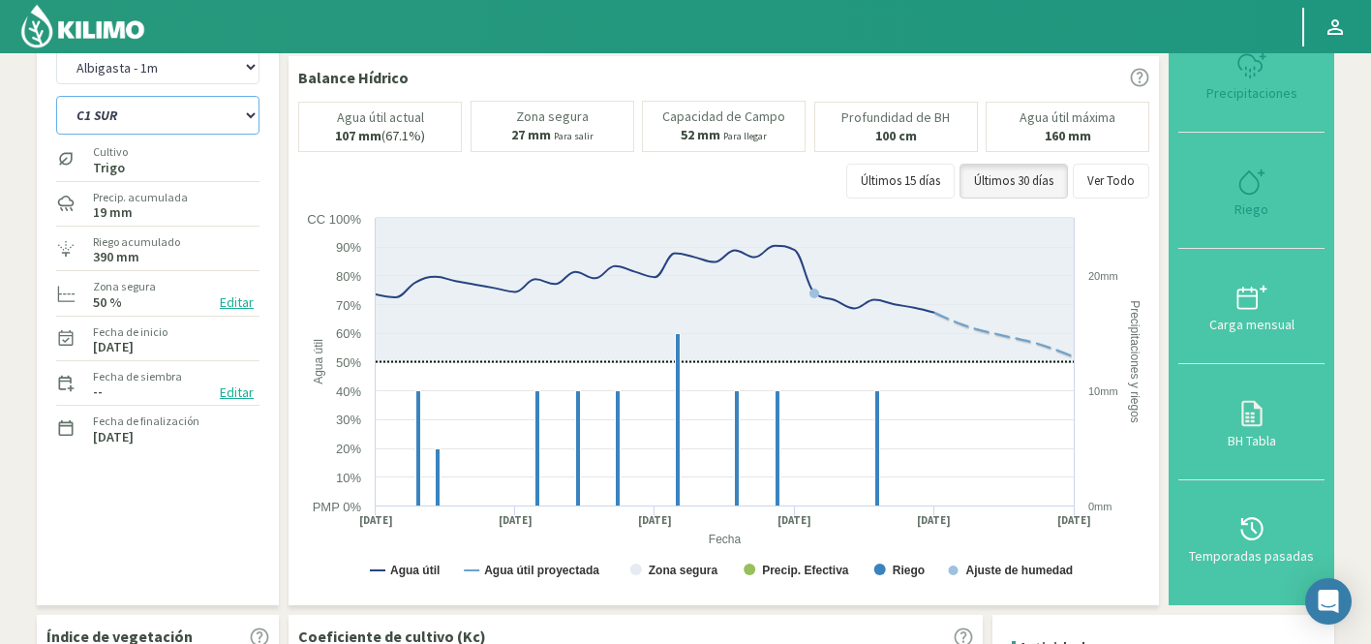
select select "7234: Object"
click at [164, 116] on select "9A C1 SUR C2A C2 SUR C3A C4A" at bounding box center [157, 115] width 203 height 39
click at [56, 96] on select "9A C1 SUR C2A C2 SUR C3A C4A" at bounding box center [157, 115] width 203 height 39
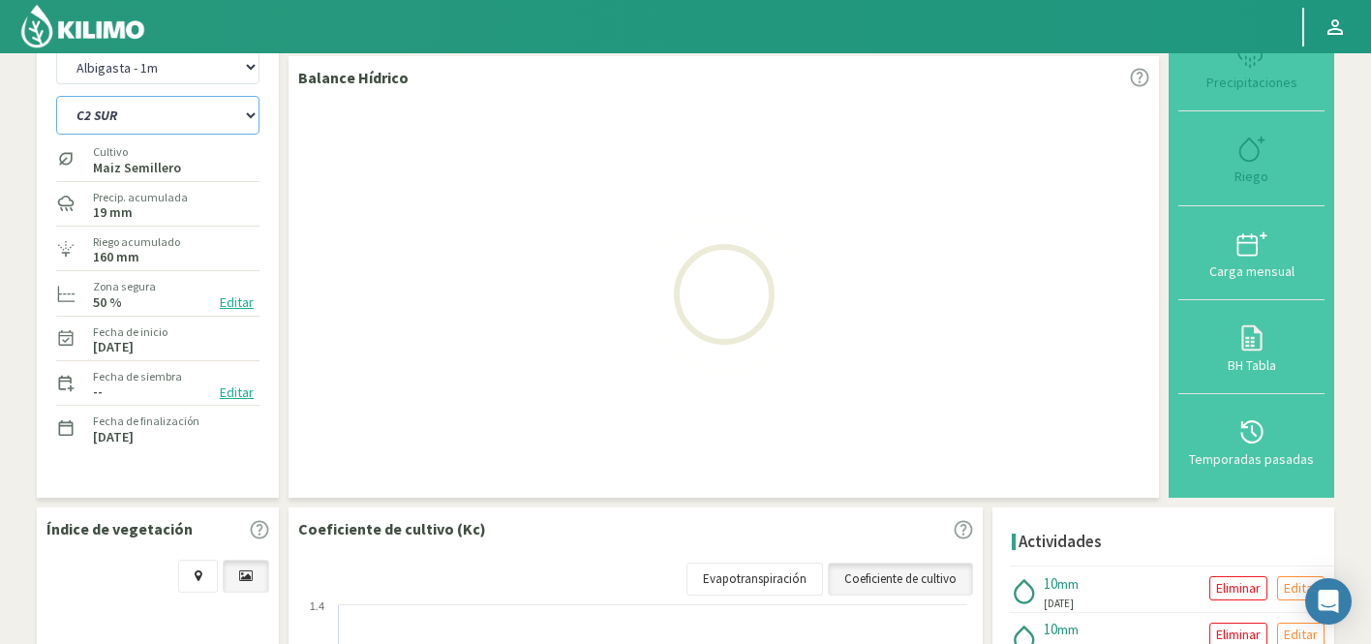
select select "146: Object"
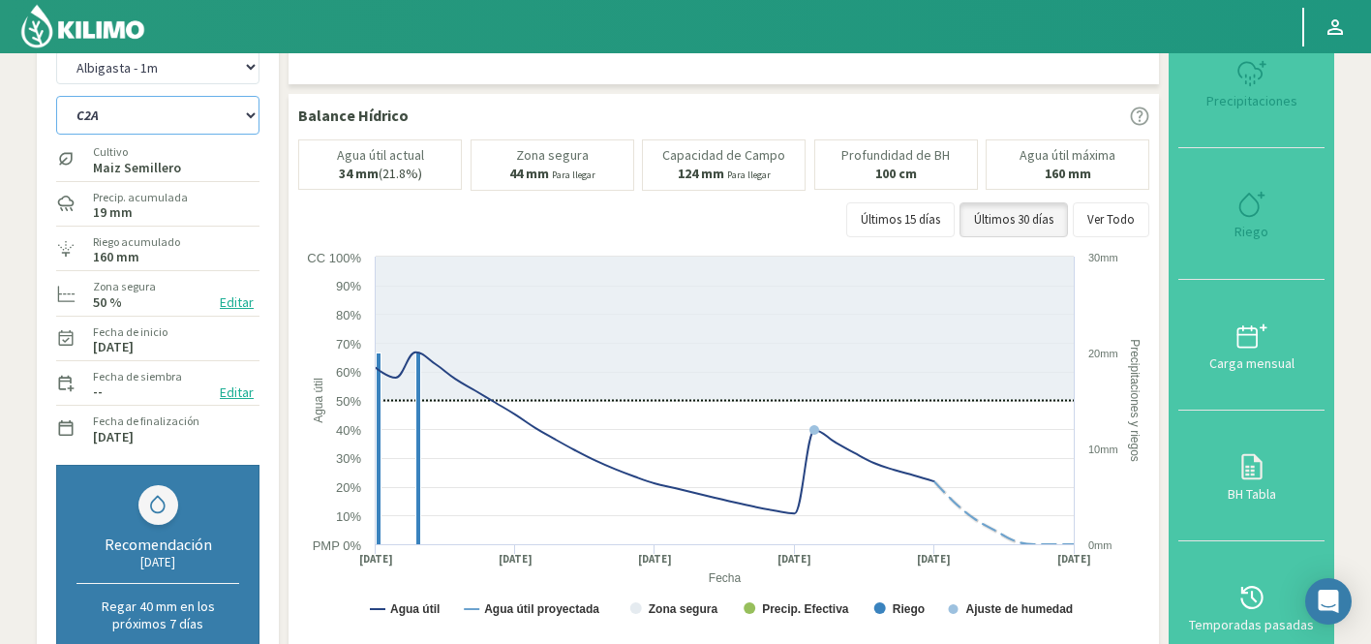
select select "7534: Object"
click at [169, 116] on select "9A C1 SUR C2A C2 SUR C3A C4A" at bounding box center [157, 115] width 203 height 39
click at [56, 96] on select "9A C1 SUR C2A C2 SUR C3A C4A" at bounding box center [157, 115] width 203 height 39
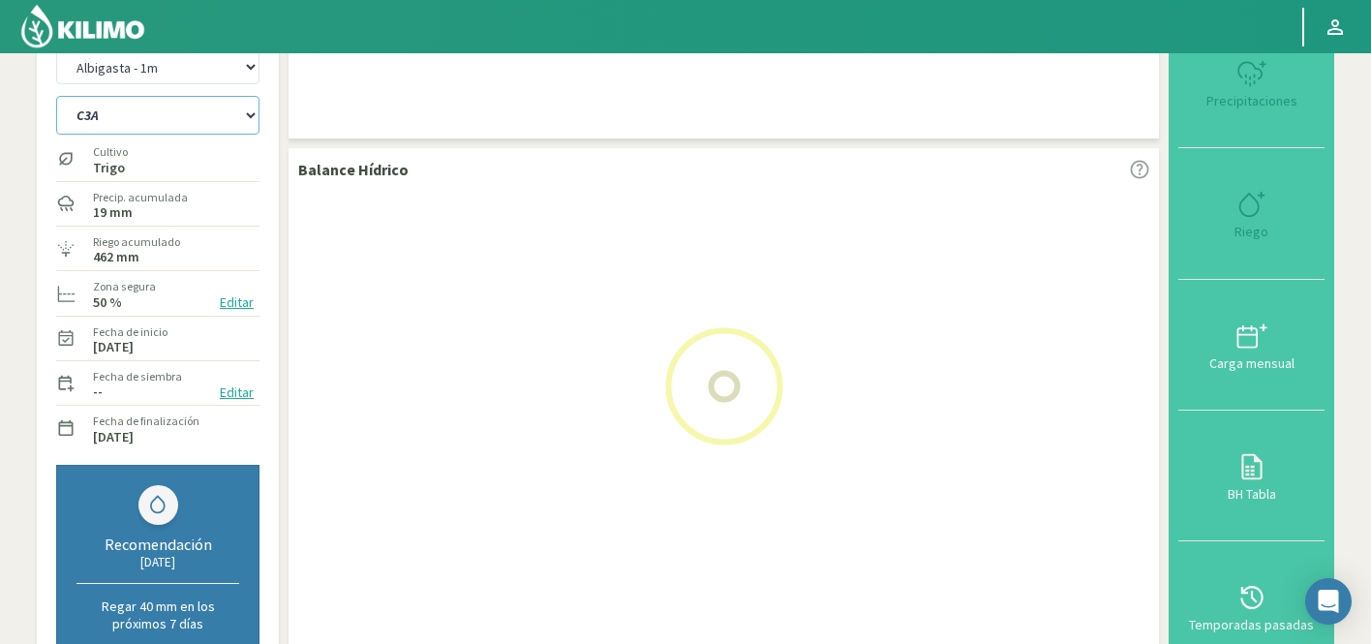
select select "153: Object"
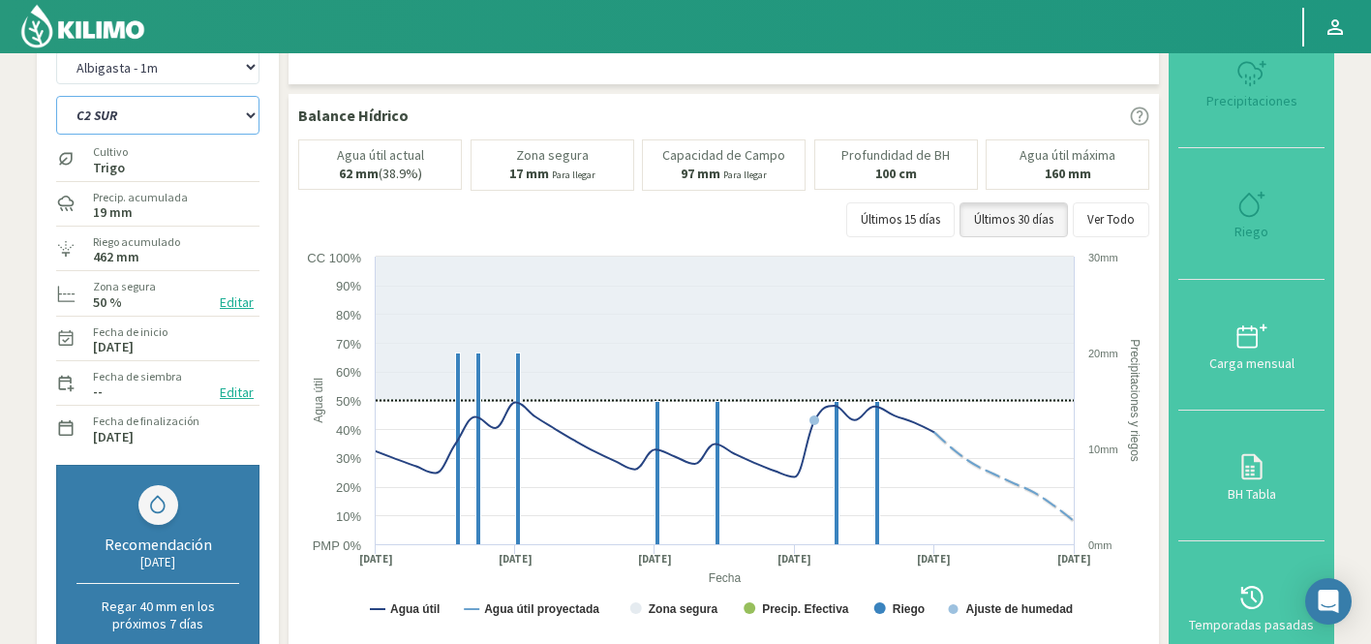
select select "7834: Object"
click at [166, 110] on select "9A C1 SUR C2A C2 SUR C3A C4A" at bounding box center [157, 115] width 203 height 39
click at [56, 96] on select "9A C1 SUR C2A C2 SUR C3A C4A" at bounding box center [157, 115] width 203 height 39
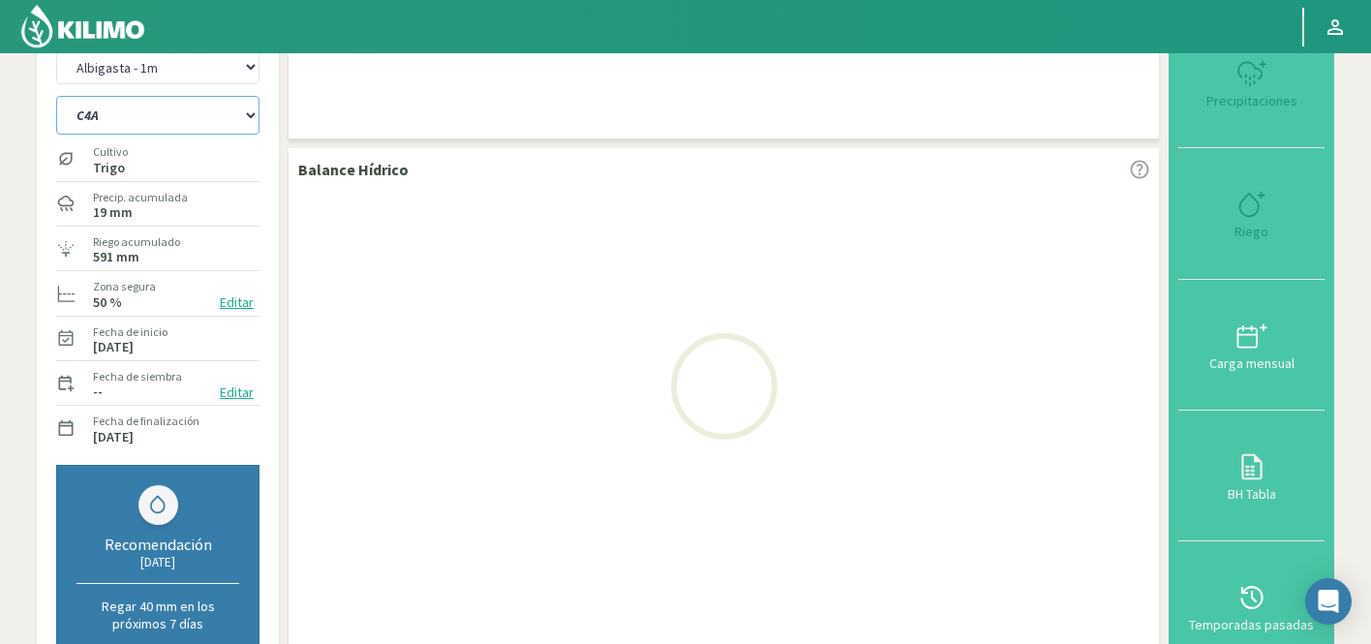
select select "160: Object"
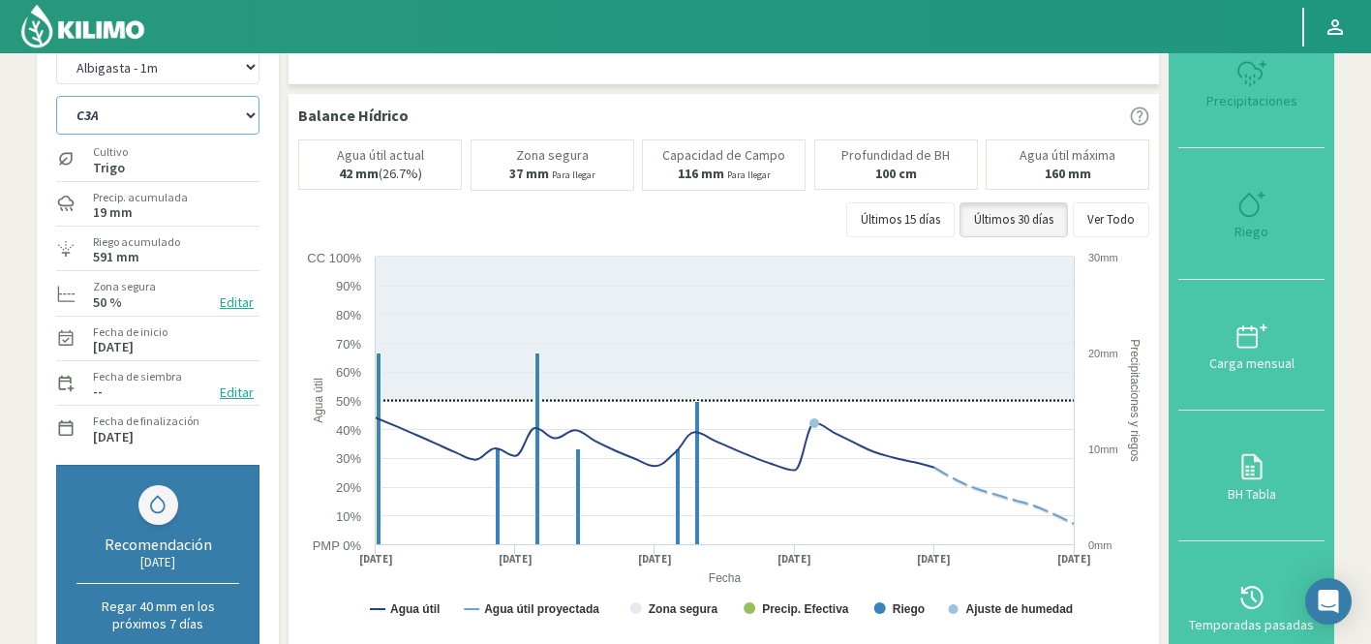
select select "8134: Object"
select select "167: Object"
click at [164, 73] on select "Agr. Huertos de Chocalan Agrícola Bakia Agrícola [GEOGRAPHIC_DATA] - IC Agrícol…" at bounding box center [157, 67] width 203 height 34
click at [56, 50] on select "Agr. Huertos de Chocalan Agrícola Bakia Agrícola [GEOGRAPHIC_DATA] - IC Agrícol…" at bounding box center [157, 67] width 203 height 34
select select "8435: Object"
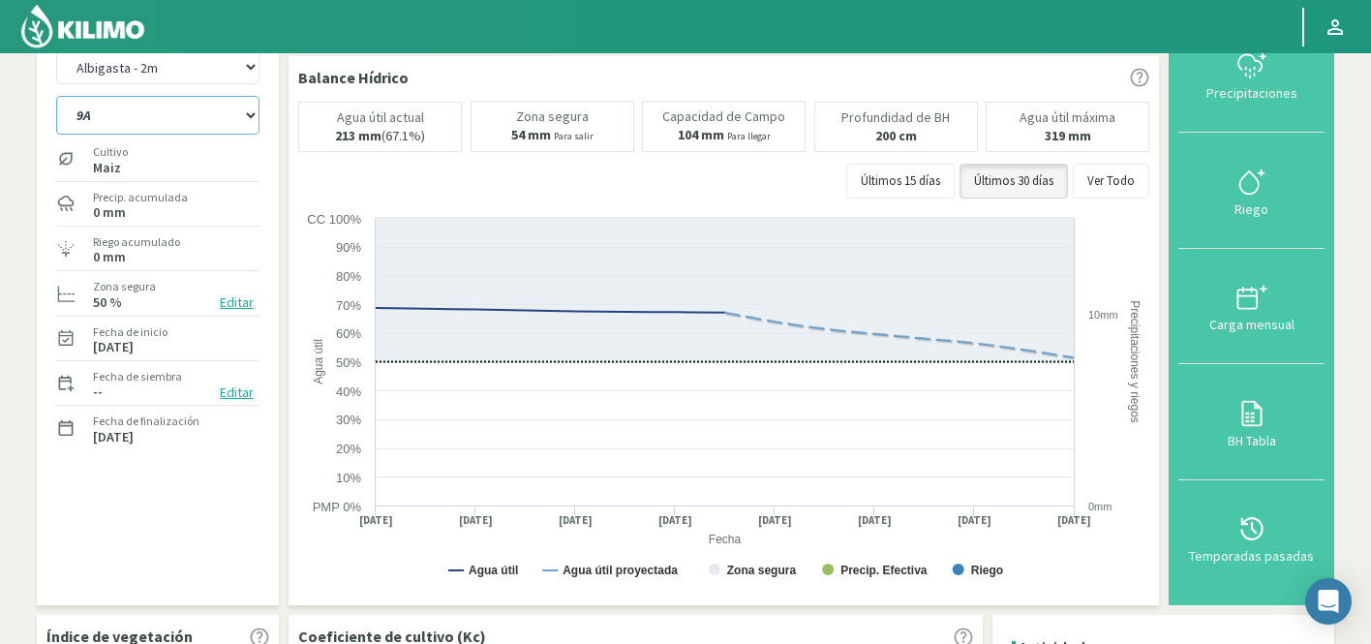
click at [155, 112] on select "9A C1 SUR C2A C2 SUR C3A C4A" at bounding box center [157, 115] width 203 height 39
click at [56, 96] on select "9A C1 SUR C2A C2 SUR C3A C4A" at bounding box center [157, 115] width 203 height 39
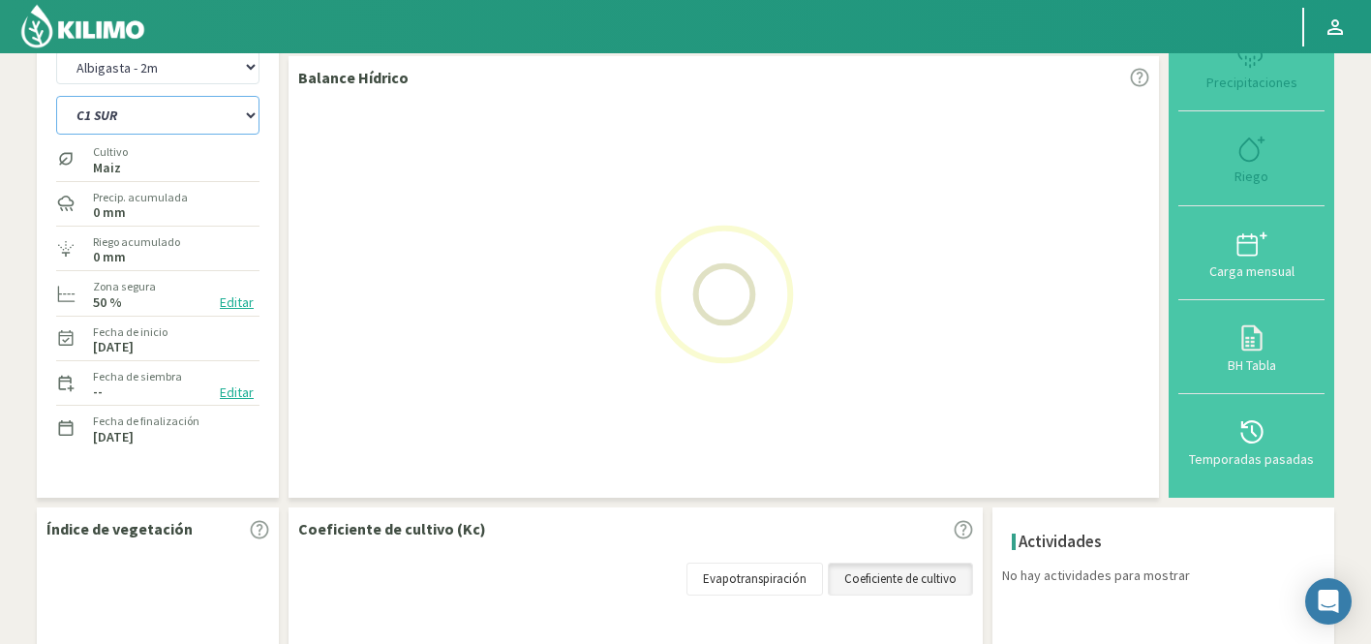
select select "168: Object"
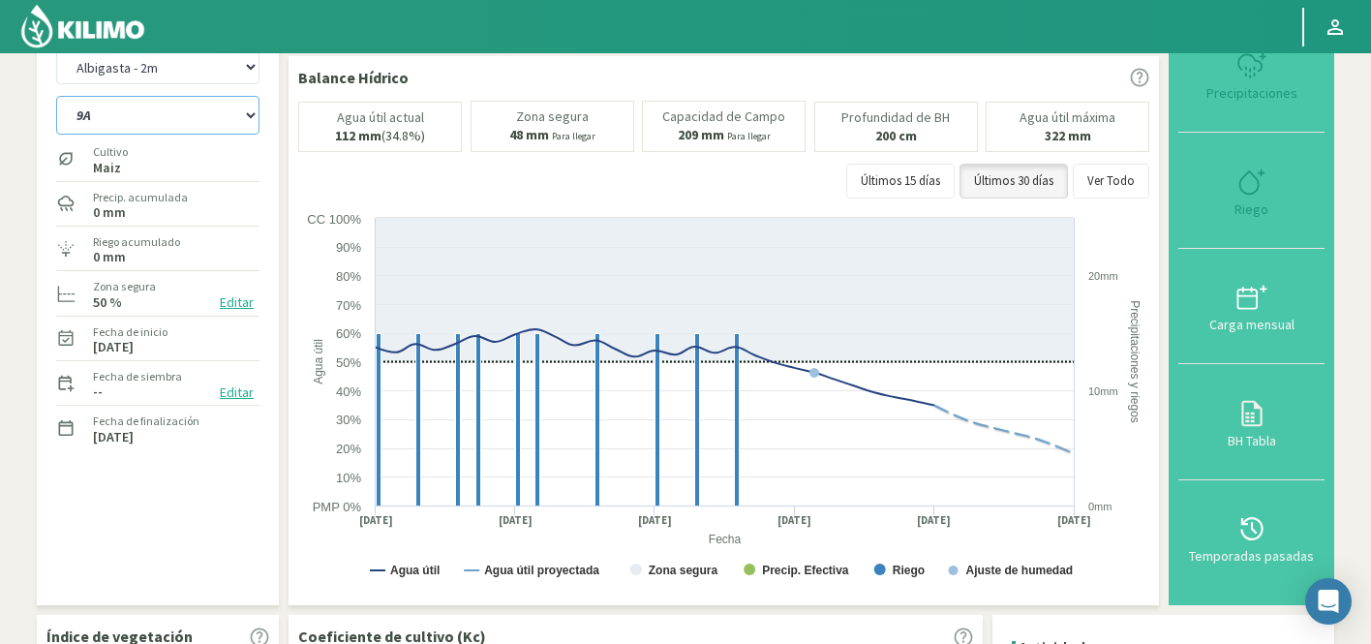
click at [157, 109] on select "9A C1 SUR C2A C2 SUR C3A C4A" at bounding box center [157, 115] width 203 height 39
select select "8735: Object"
click at [56, 96] on select "9A C1 SUR C2A C2 SUR C3A C4A" at bounding box center [157, 115] width 203 height 39
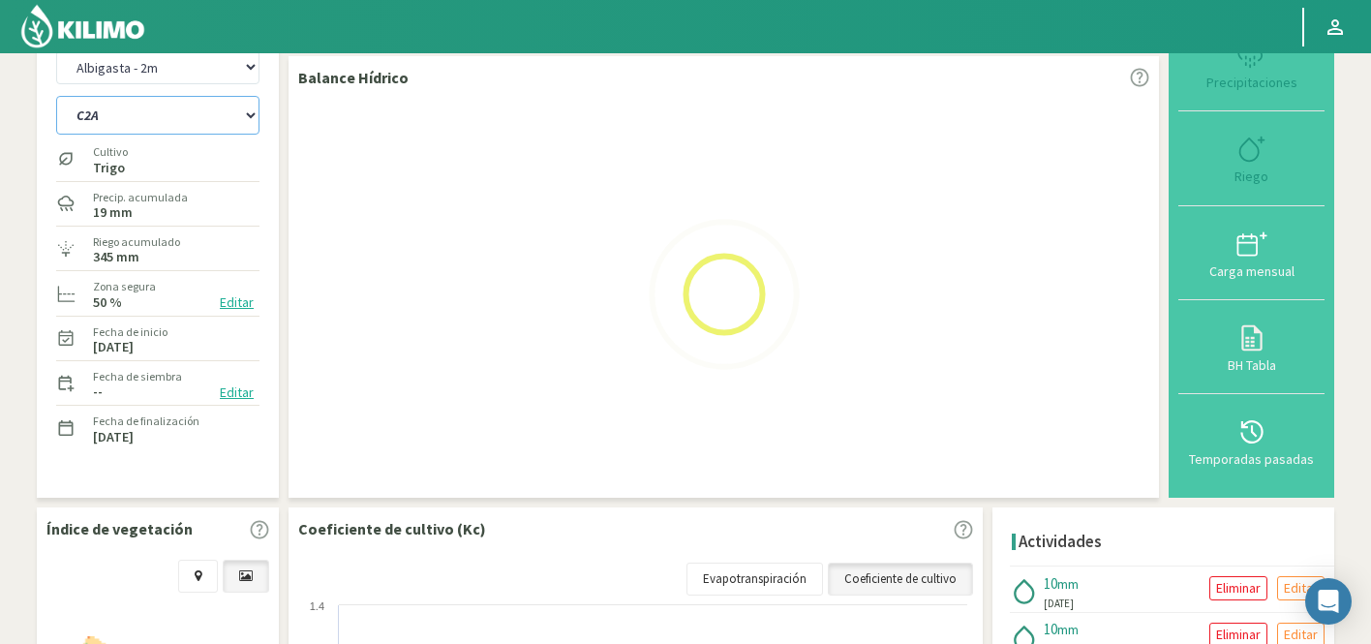
select select "175: Object"
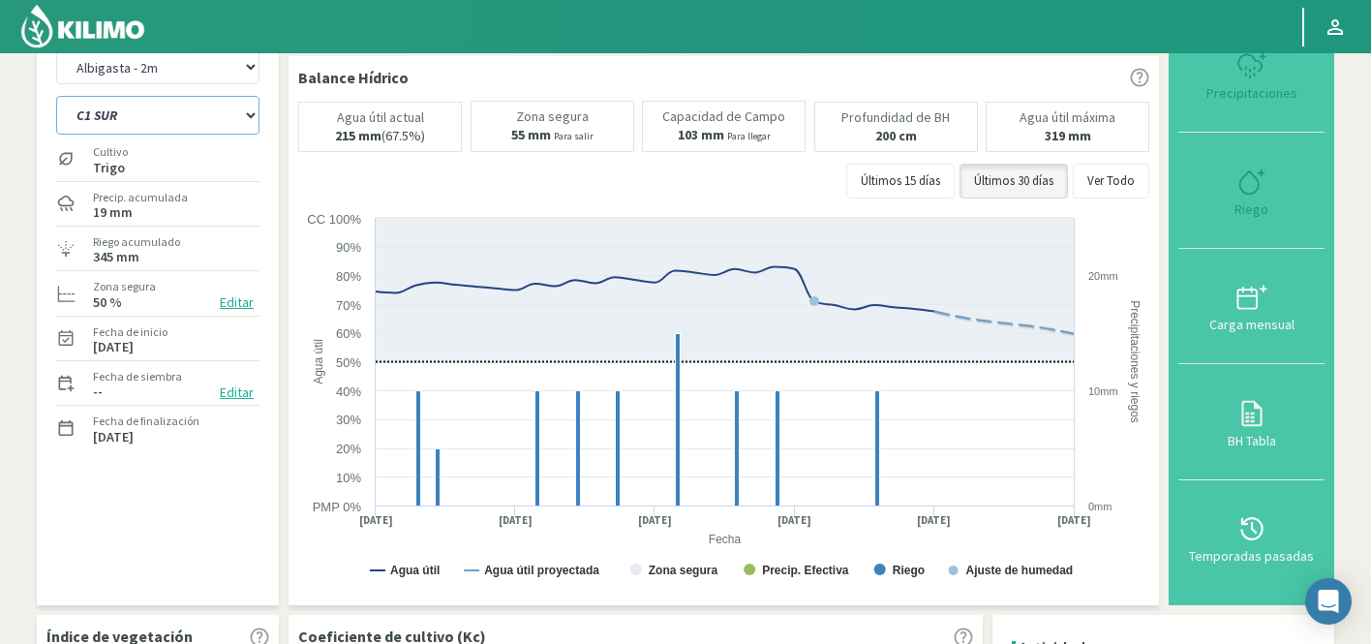
select select "9035: Object"
click at [155, 113] on select "9A C1 SUR C2A C2 SUR C3A C4A" at bounding box center [157, 115] width 203 height 39
click at [56, 96] on select "9A C1 SUR C2A C2 SUR C3A C4A" at bounding box center [157, 115] width 203 height 39
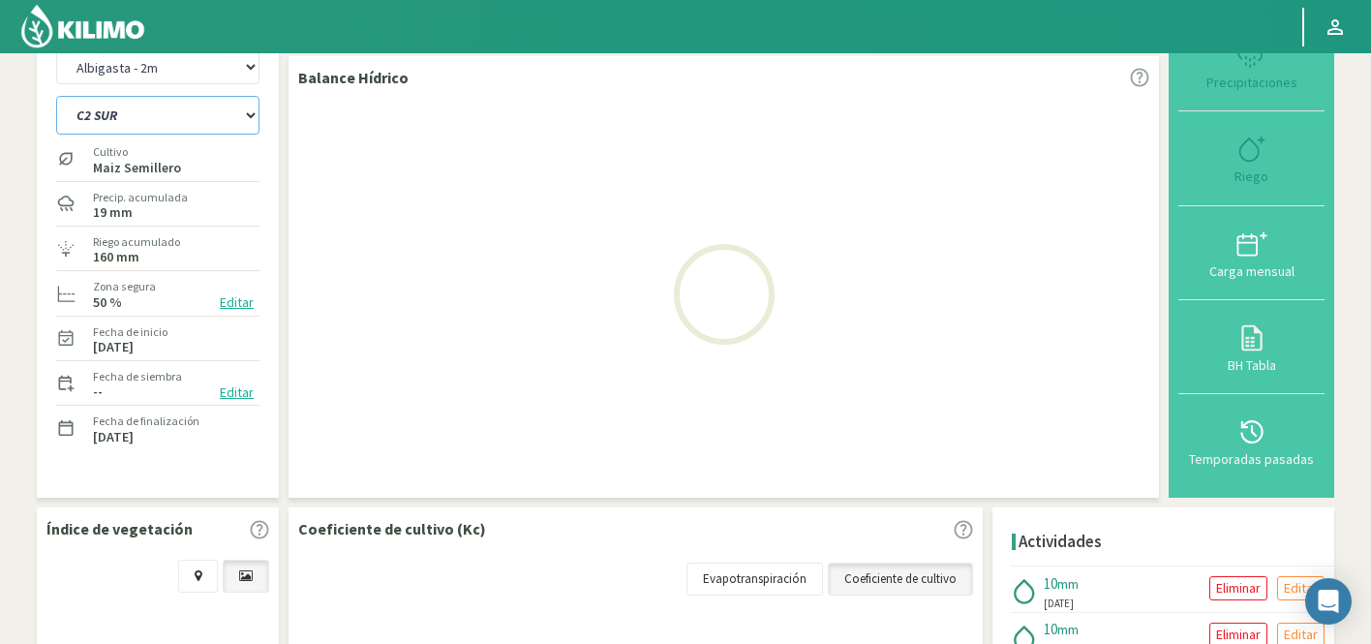
select select "182: Object"
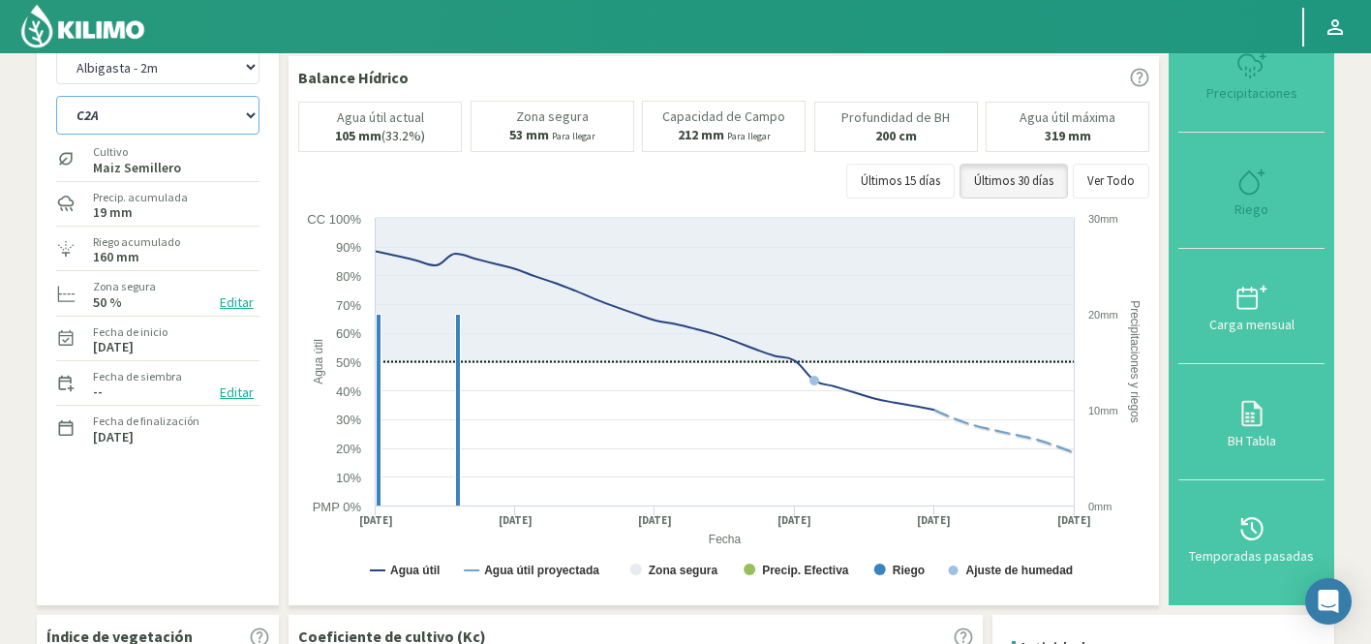
select select "9335: Object"
click at [151, 115] on select "9A C1 SUR C2A C2 SUR C3A C4A" at bounding box center [157, 115] width 203 height 39
click at [56, 96] on select "9A C1 SUR C2A C2 SUR C3A C4A" at bounding box center [157, 115] width 203 height 39
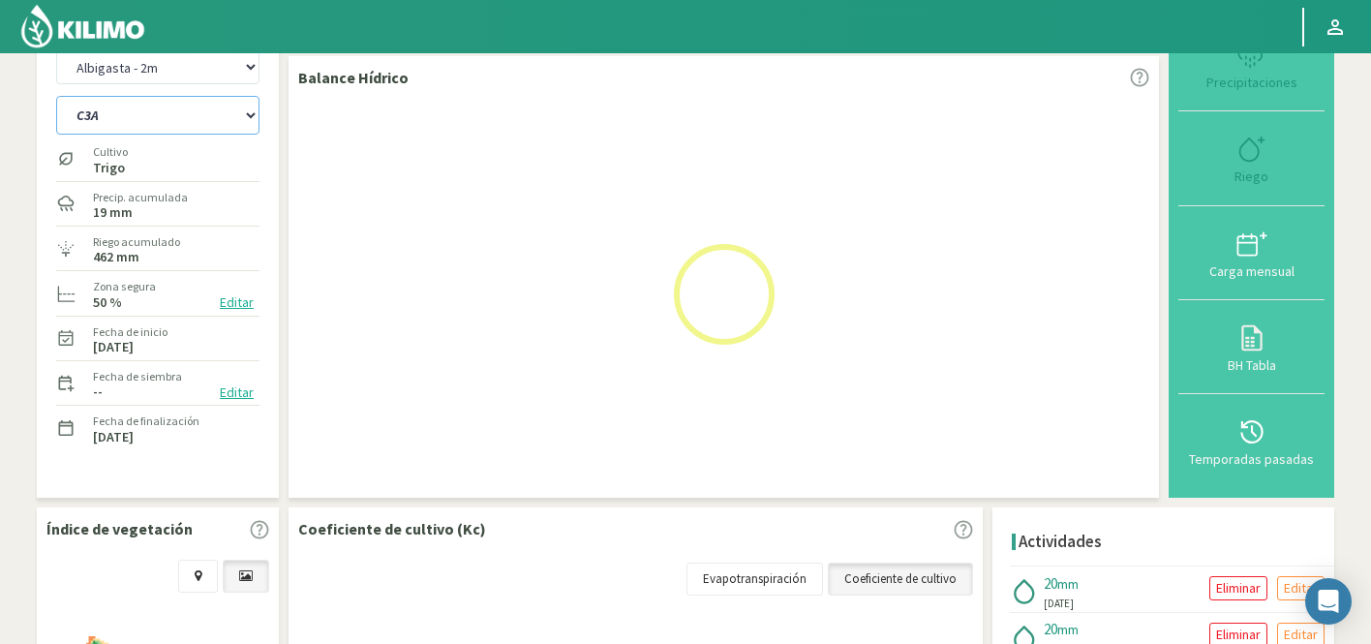
select select "189: Object"
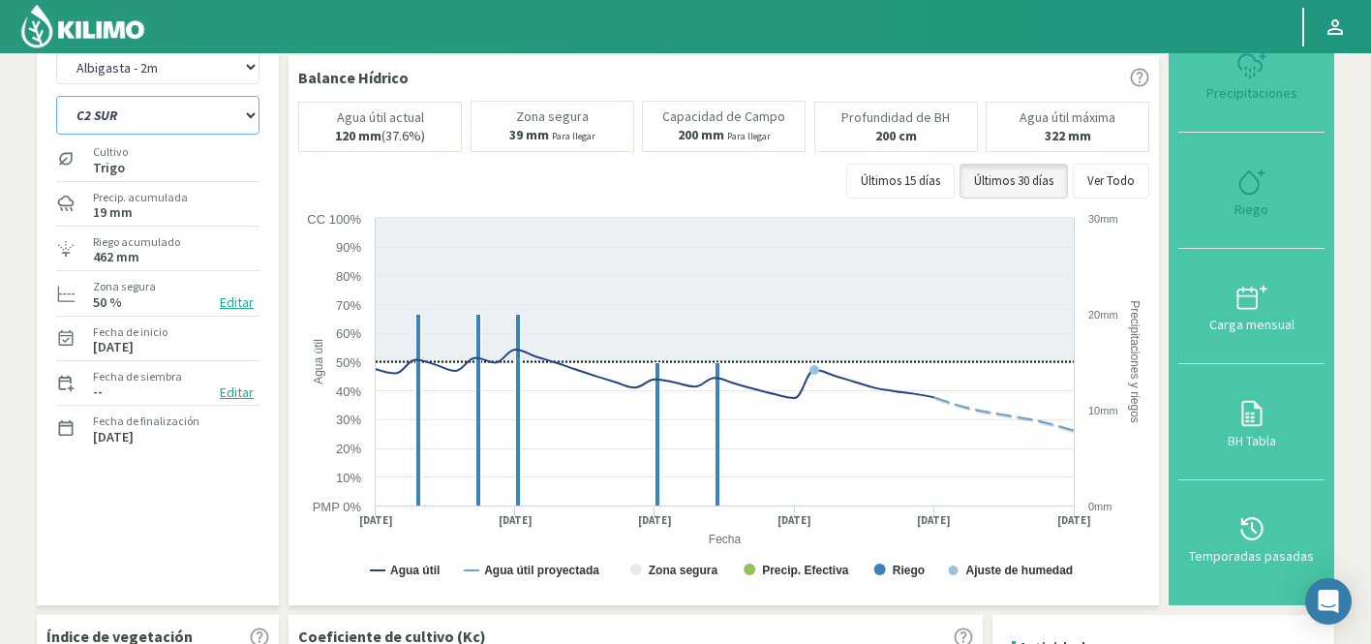
select select "9635: Object"
click at [139, 111] on select "9A C1 SUR C2A C2 SUR C3A C4A" at bounding box center [157, 115] width 203 height 39
click at [56, 96] on select "9A C1 SUR C2A C2 SUR C3A C4A" at bounding box center [157, 115] width 203 height 39
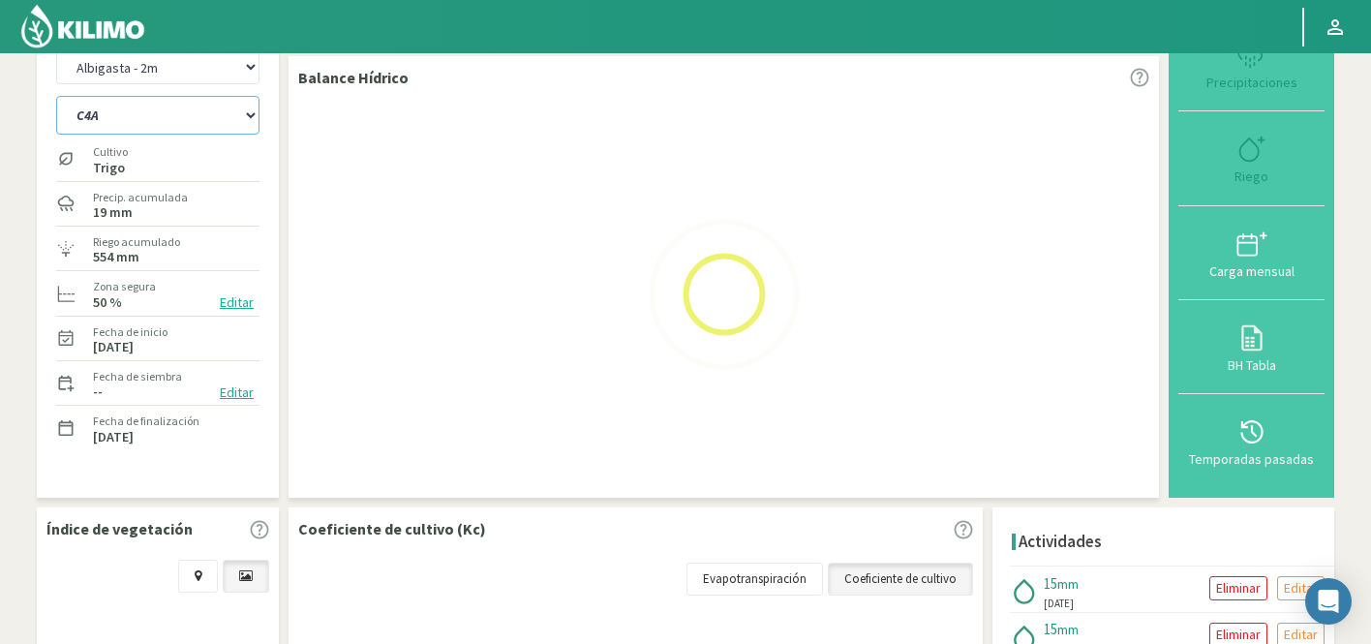
select select "196: Object"
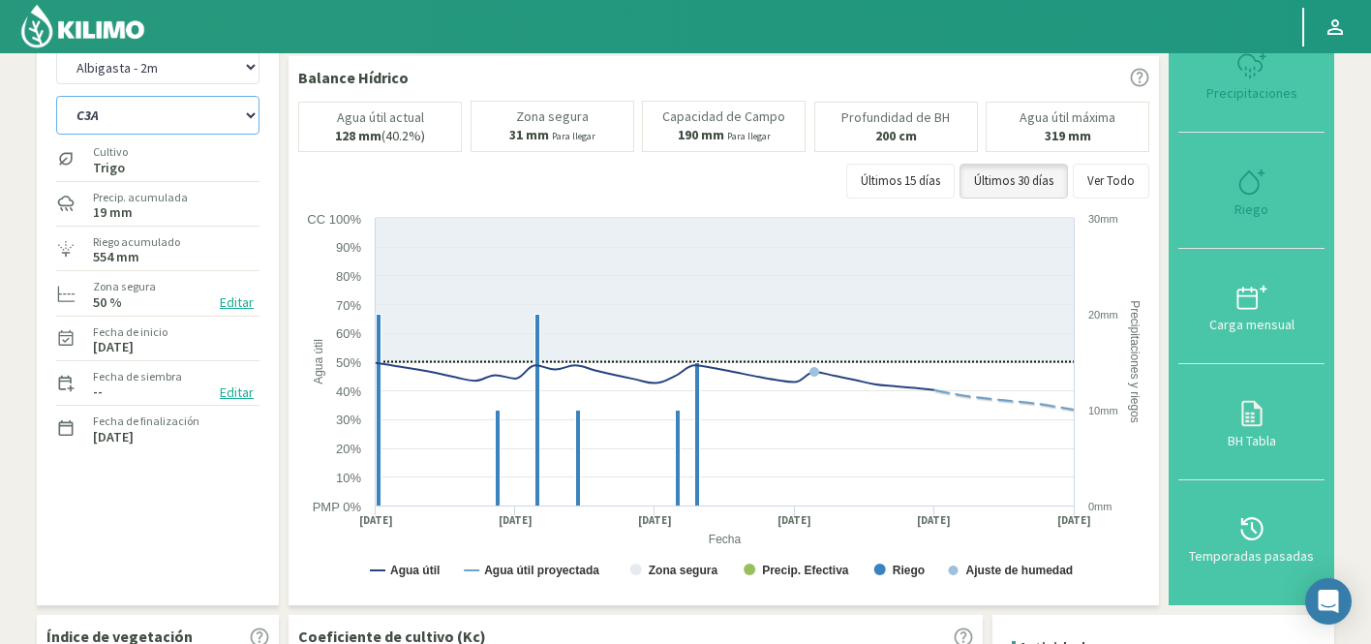
select select "9935: Object"
select select "203: Object"
